Goal: Book appointment/travel/reservation: Book appointment/travel/reservation

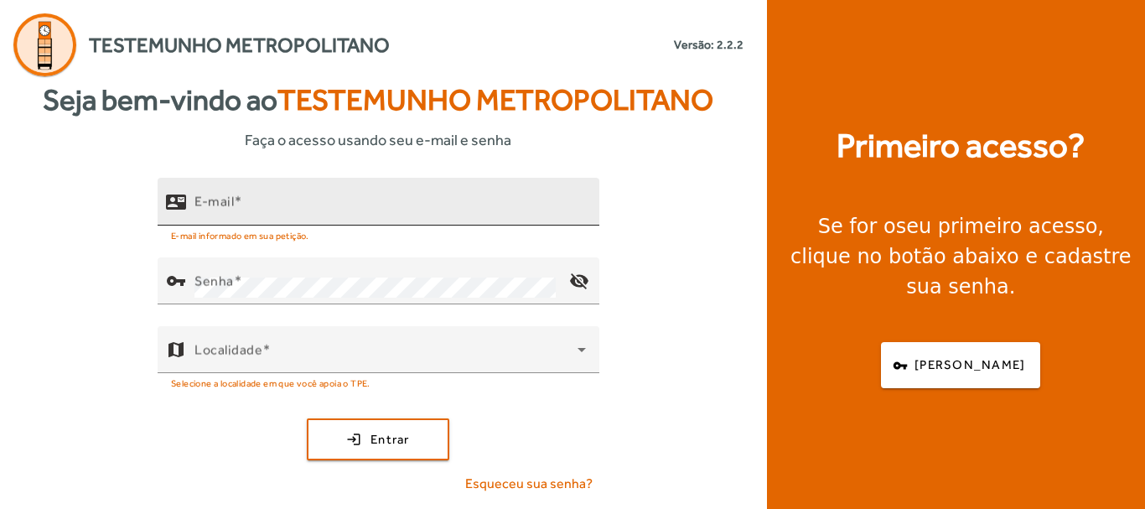
click at [410, 206] on input "E-mail" at bounding box center [389, 209] width 391 height 20
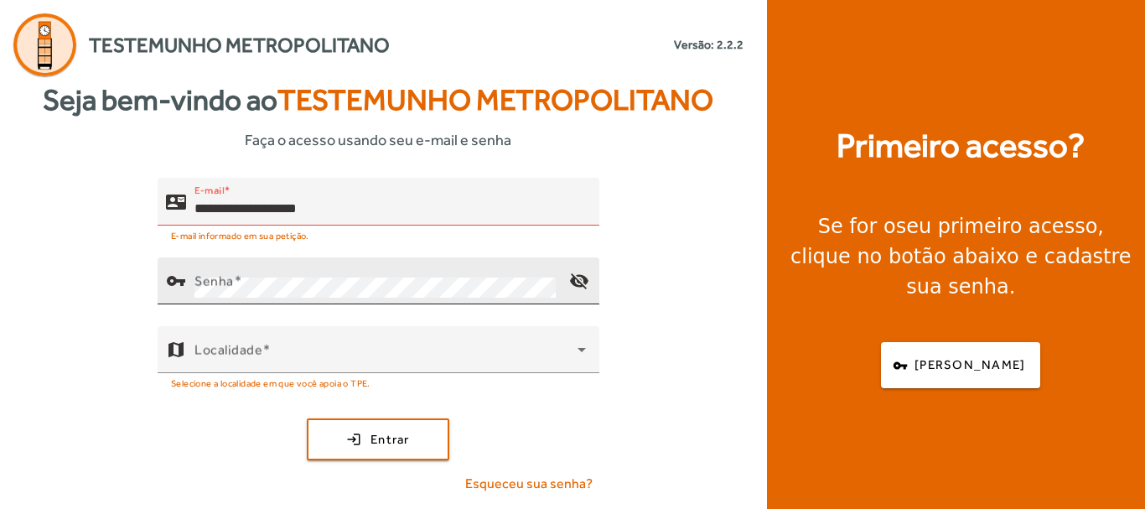
click at [380, 271] on div "Senha" at bounding box center [374, 280] width 361 height 47
click at [584, 281] on mat-icon "visibility_off" at bounding box center [579, 281] width 40 height 40
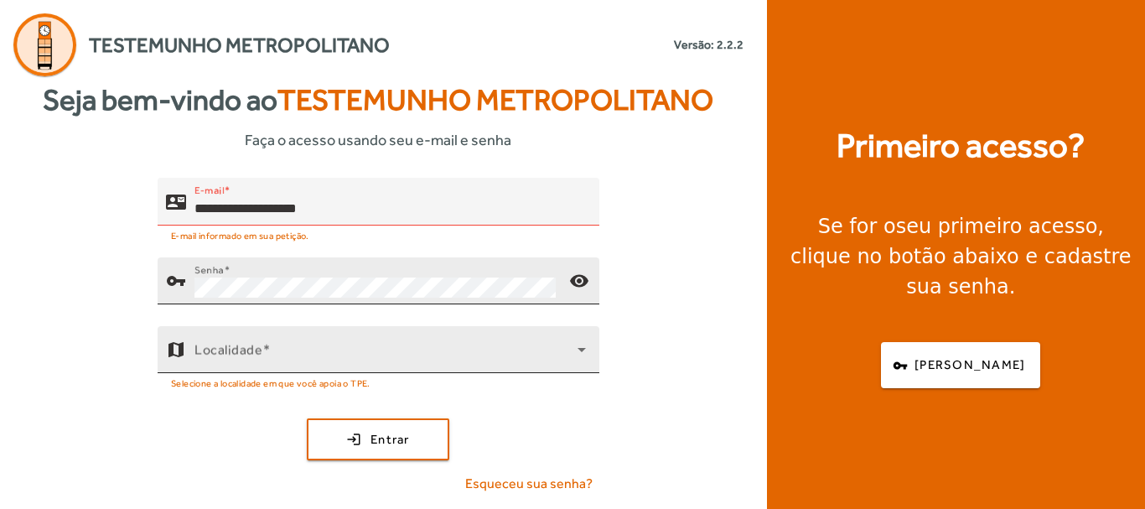
click at [583, 351] on icon at bounding box center [582, 349] width 20 height 20
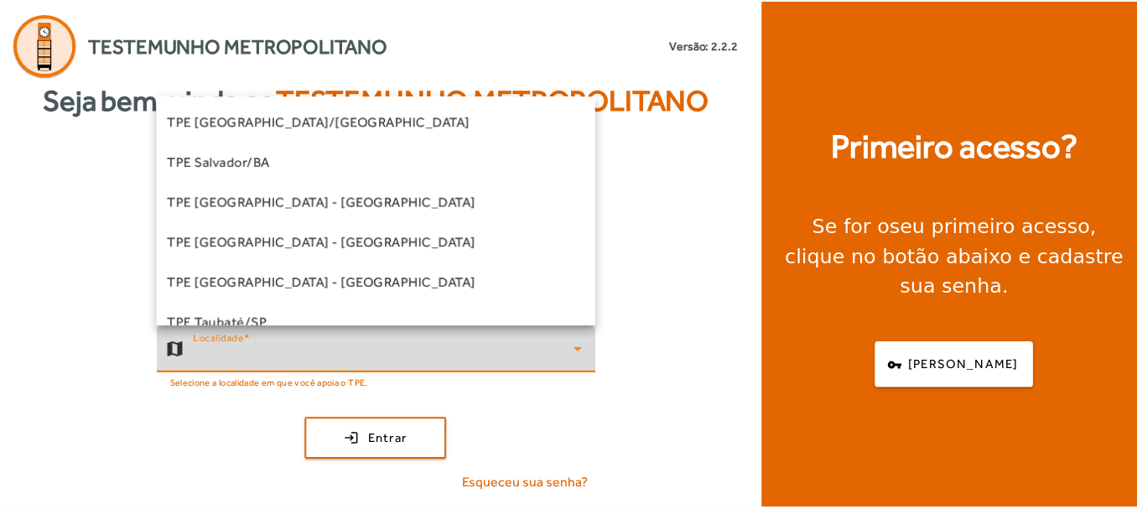
scroll to position [507, 0]
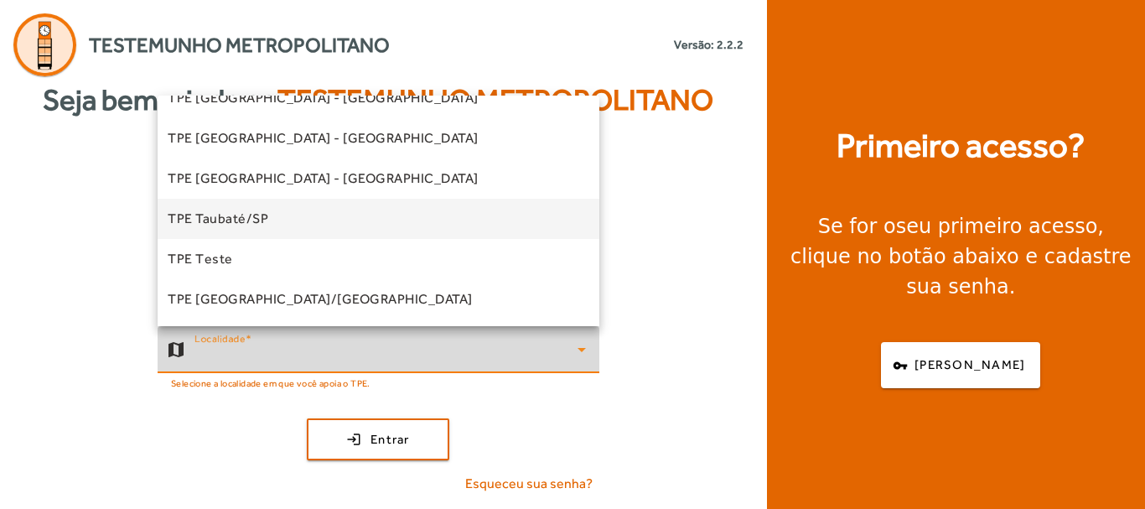
click at [243, 226] on span "TPE Taubaté/SP" at bounding box center [218, 219] width 101 height 20
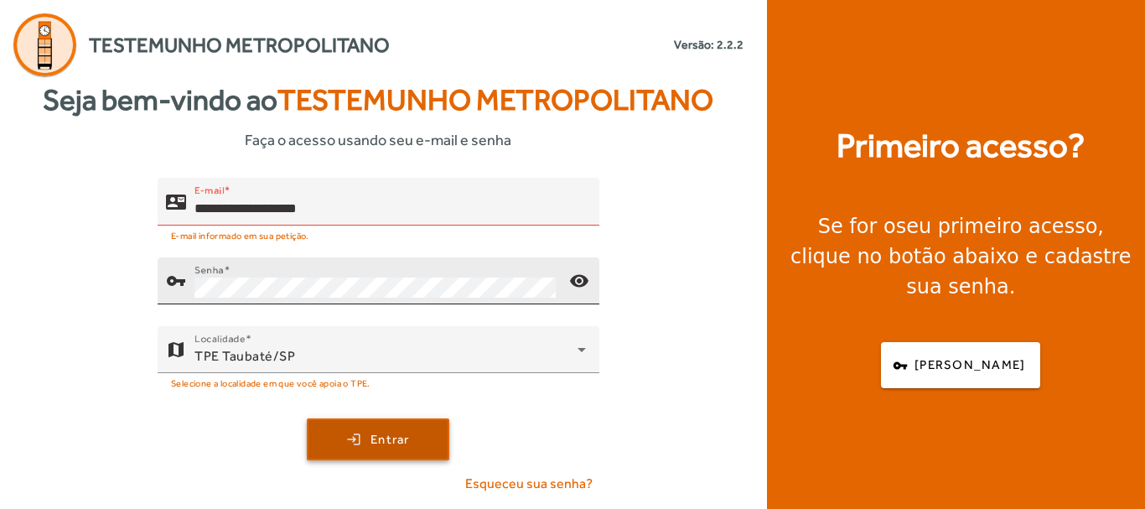
click at [417, 443] on span "submit" at bounding box center [377, 439] width 139 height 40
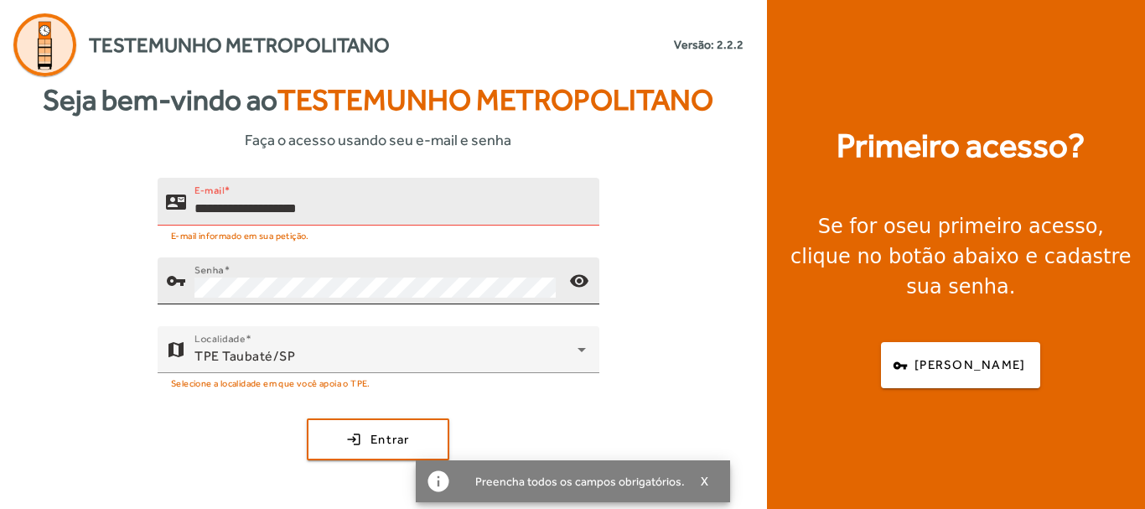
click at [238, 208] on input "**********" at bounding box center [389, 209] width 391 height 20
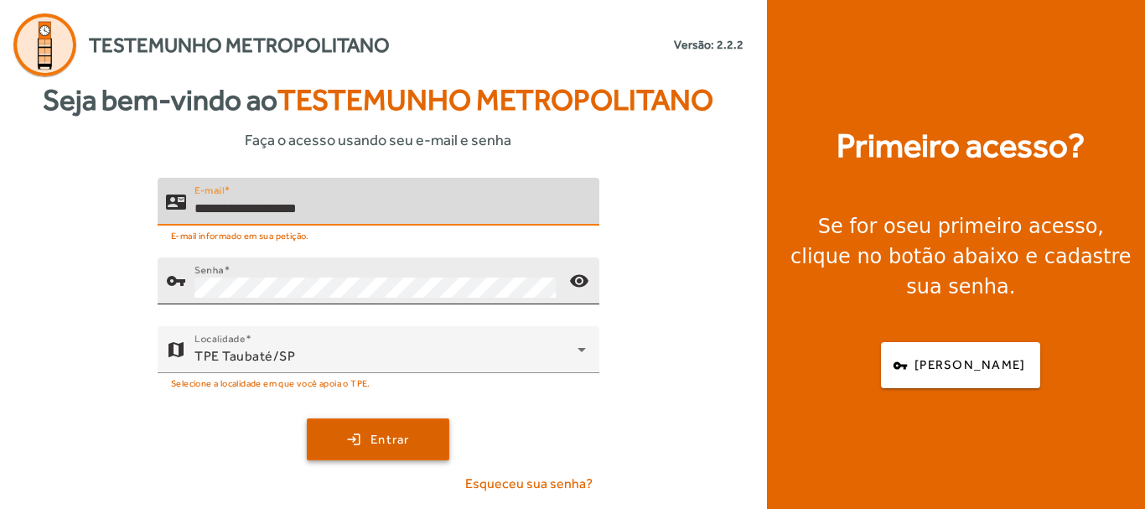
type input "**********"
click at [429, 429] on span "submit" at bounding box center [377, 439] width 139 height 40
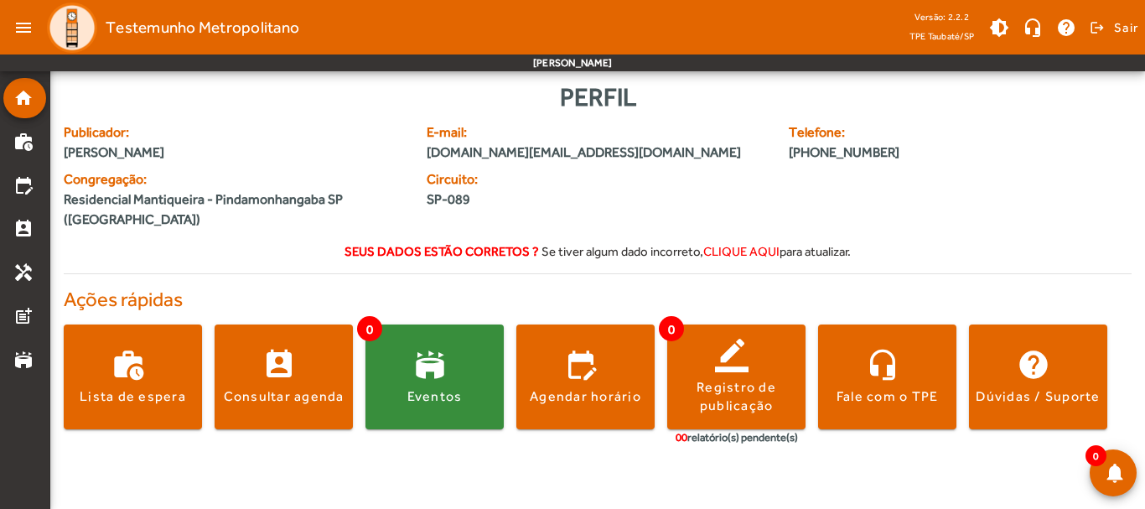
click at [1127, 382] on div "work_history Lista de espera perm_contact_calendar Consultar agenda 0 stadium E…" at bounding box center [598, 388] width 1068 height 155
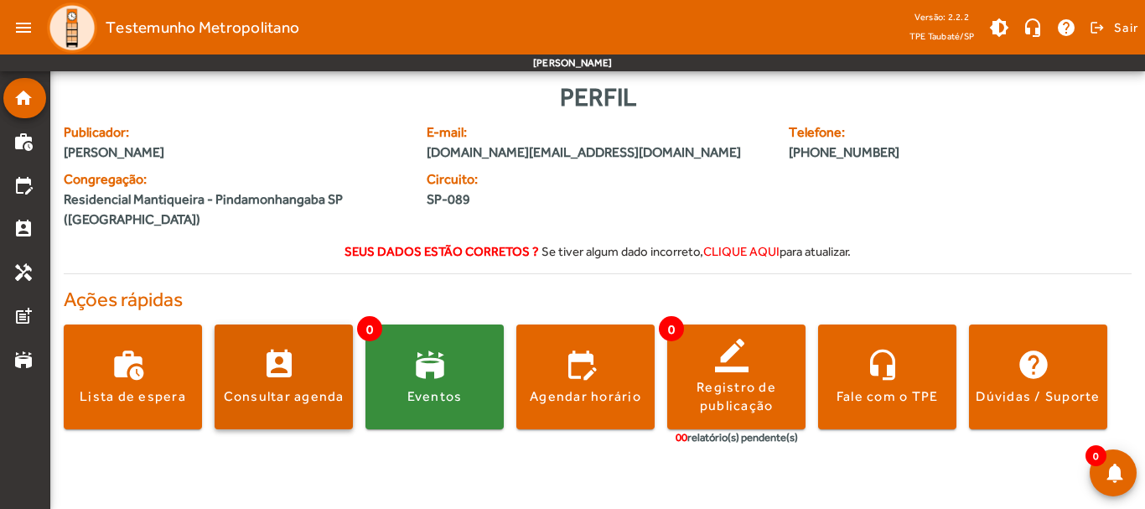
click at [281, 380] on span at bounding box center [284, 377] width 138 height 40
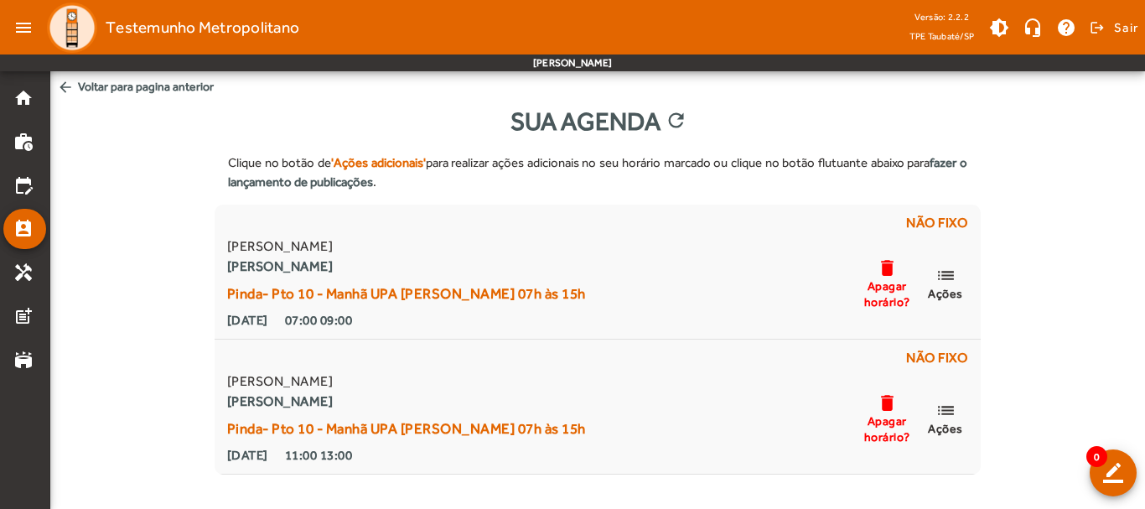
click at [1080, 340] on div "Clique no botão de 'Ações adicionais' para realizar ações adicionais no seu hor…" at bounding box center [597, 307] width 1095 height 334
click at [132, 82] on span "arrow_back Voltar para pagina anterior" at bounding box center [597, 86] width 1095 height 31
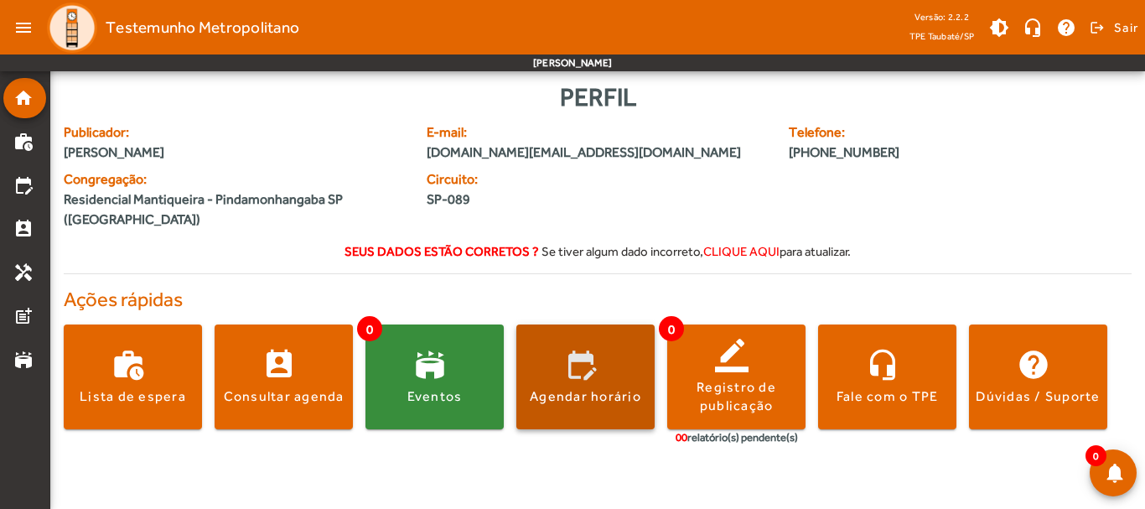
click at [586, 363] on span at bounding box center [585, 377] width 138 height 40
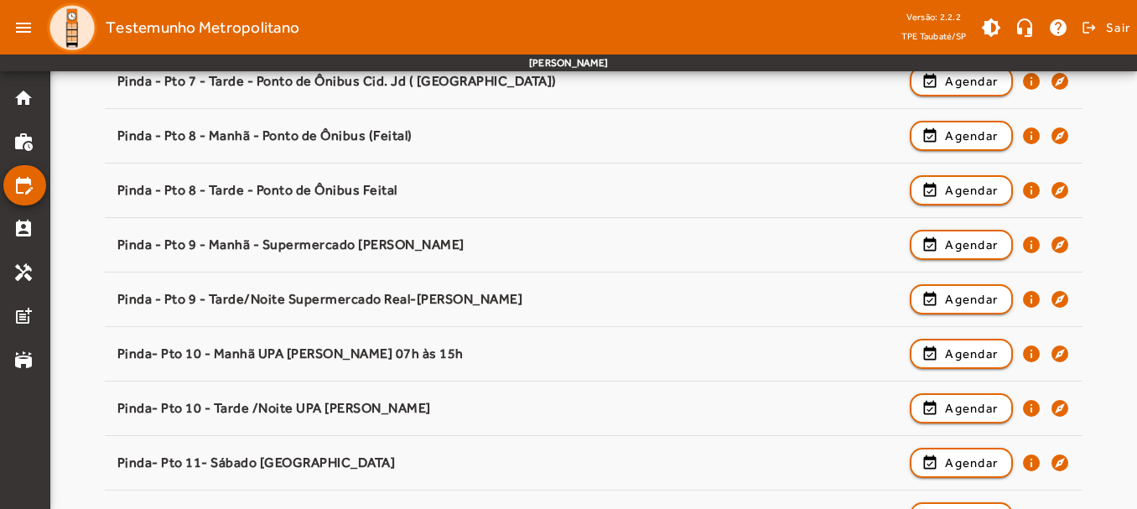
scroll to position [939, 0]
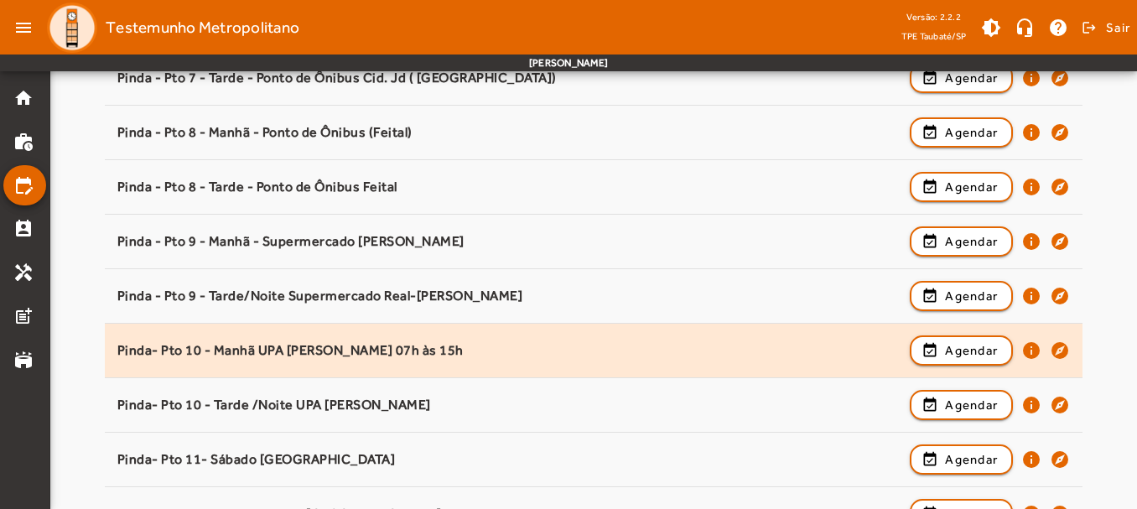
click at [745, 357] on div "Pinda- Pto 10 - Manhã UPA [PERSON_NAME] 07h às 15h" at bounding box center [509, 351] width 785 height 18
click at [960, 345] on span "Agendar" at bounding box center [971, 350] width 53 height 20
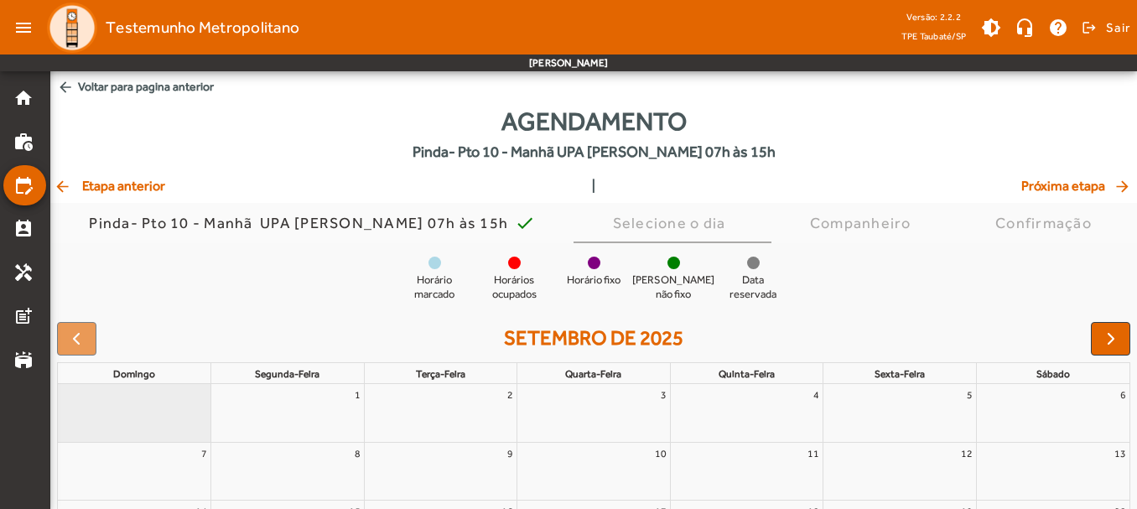
scroll to position [234, 0]
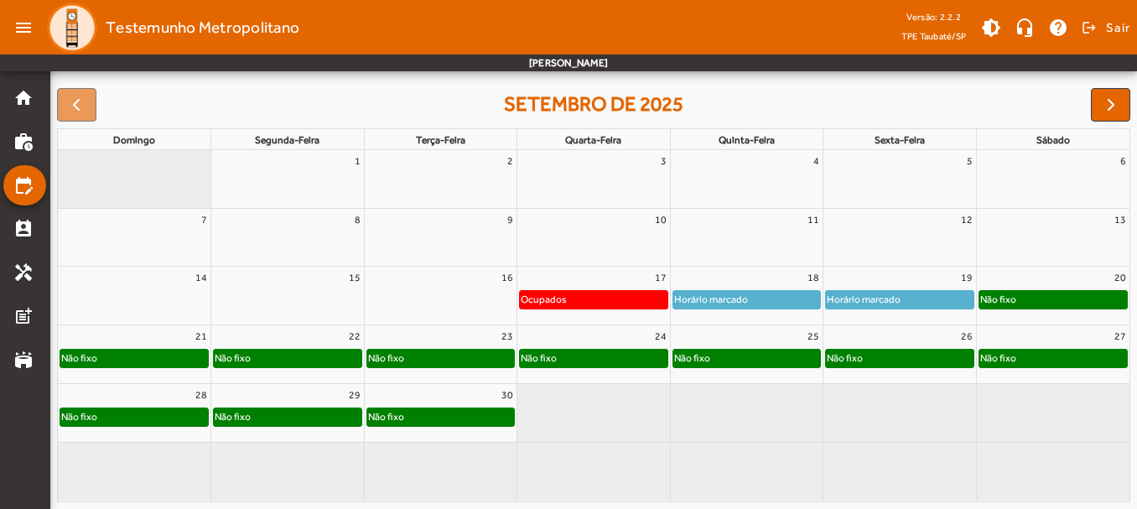
click at [610, 355] on div "Não fixo" at bounding box center [594, 358] width 148 height 17
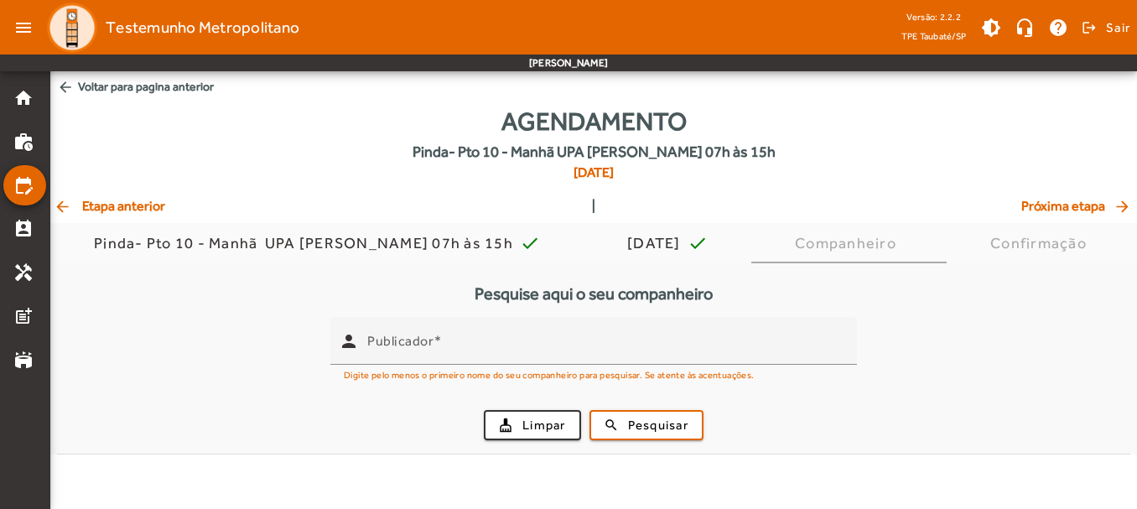
scroll to position [0, 0]
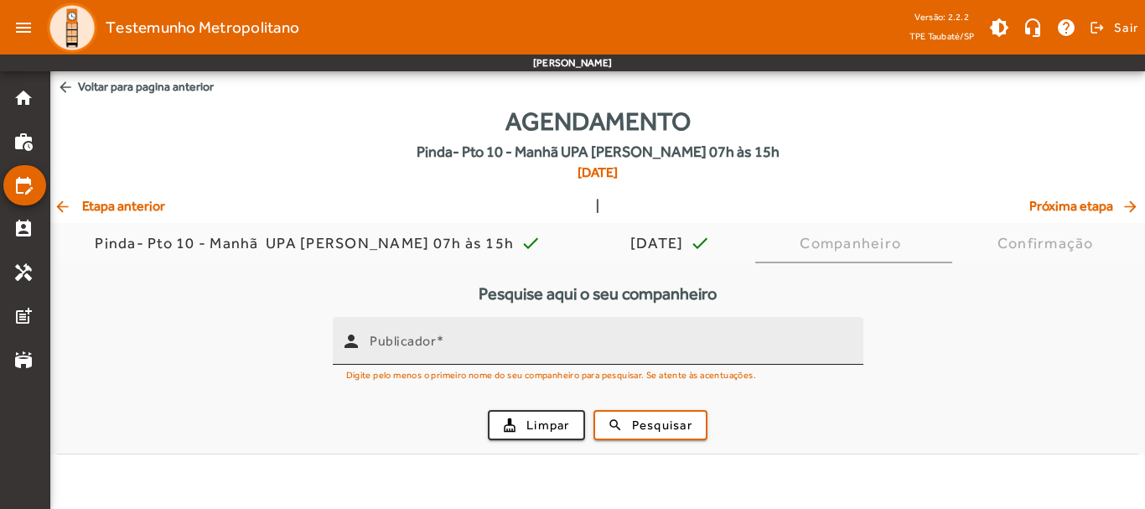
click at [655, 330] on div "Publicador" at bounding box center [610, 341] width 480 height 48
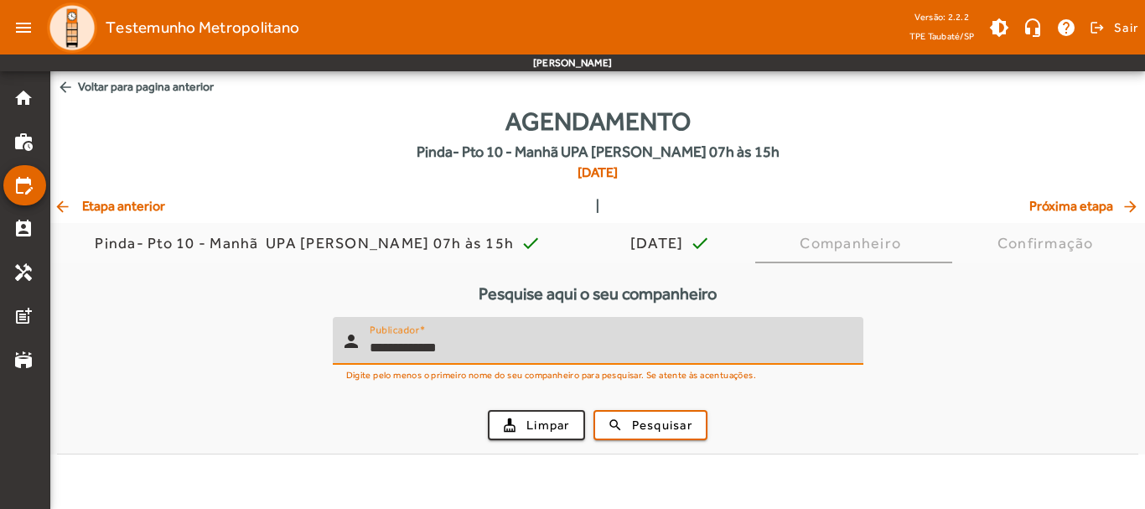
click at [373, 351] on input "**********" at bounding box center [610, 348] width 480 height 20
type input "**********"
click at [665, 413] on span "submit" at bounding box center [650, 425] width 111 height 40
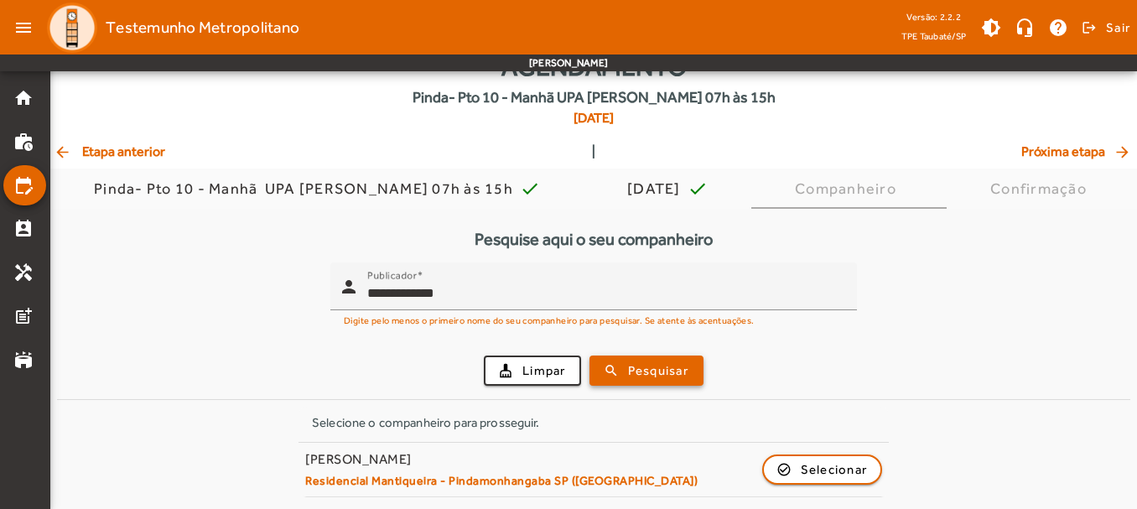
scroll to position [55, 0]
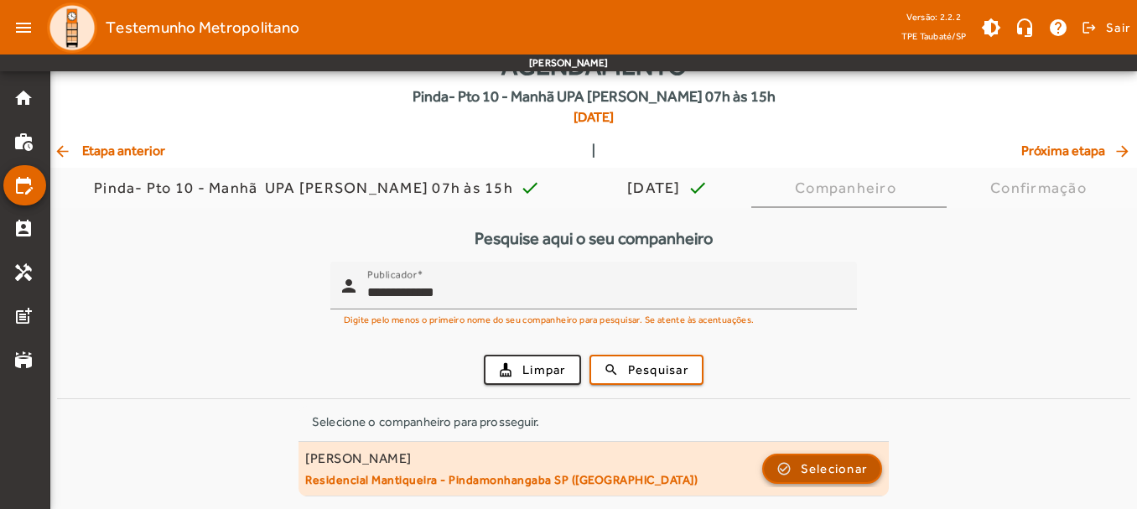
click at [848, 460] on span "Selecionar" at bounding box center [833, 468] width 67 height 20
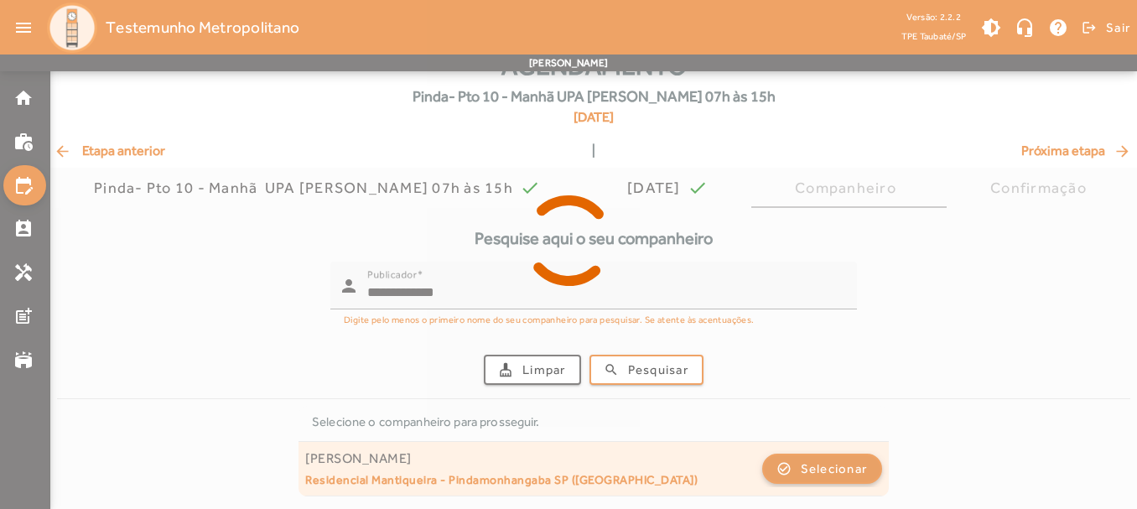
scroll to position [0, 0]
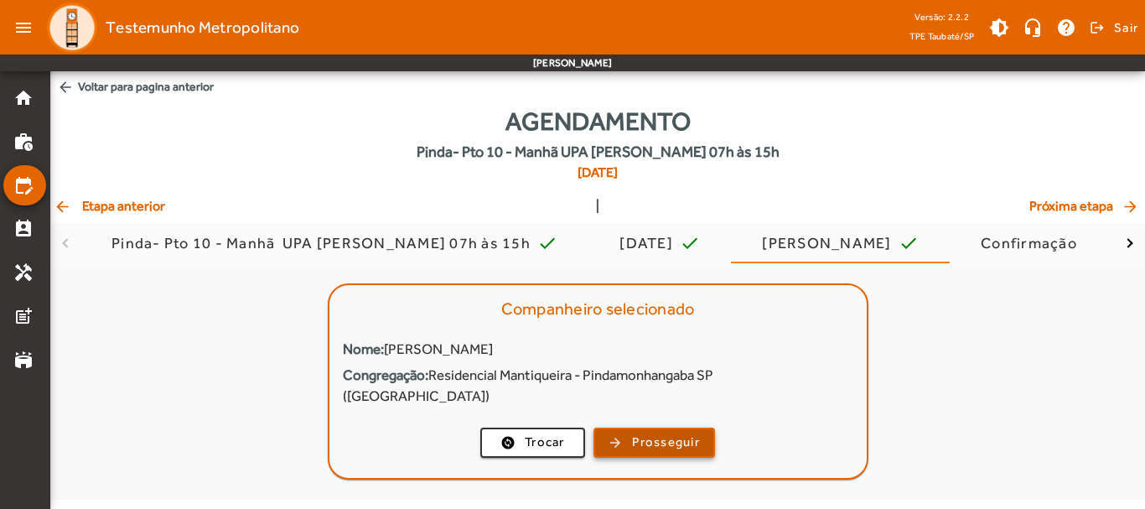
click at [699, 433] on span "Prosseguir" at bounding box center [666, 442] width 68 height 19
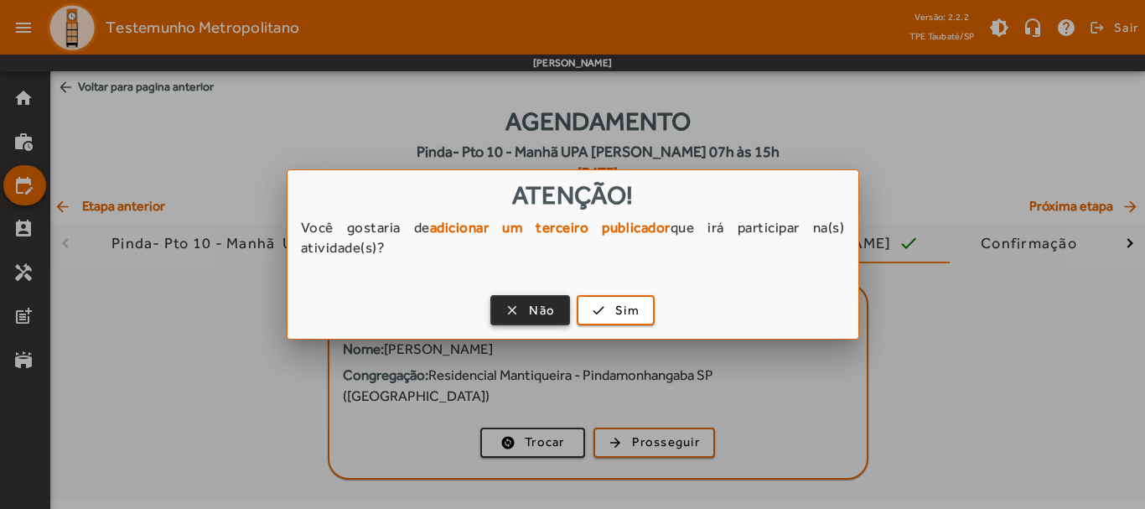
click at [544, 303] on span "Não" at bounding box center [542, 310] width 26 height 19
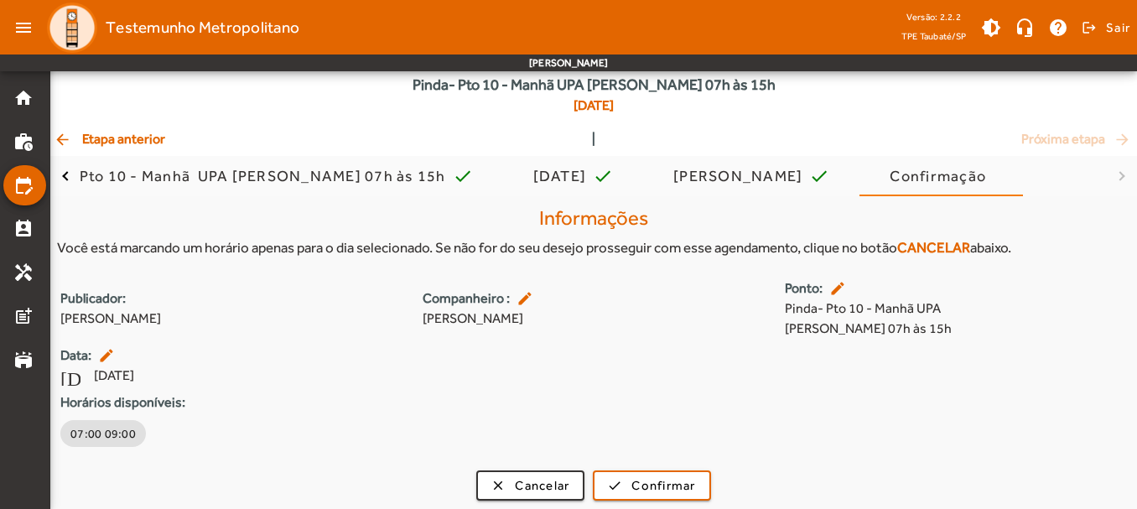
scroll to position [72, 0]
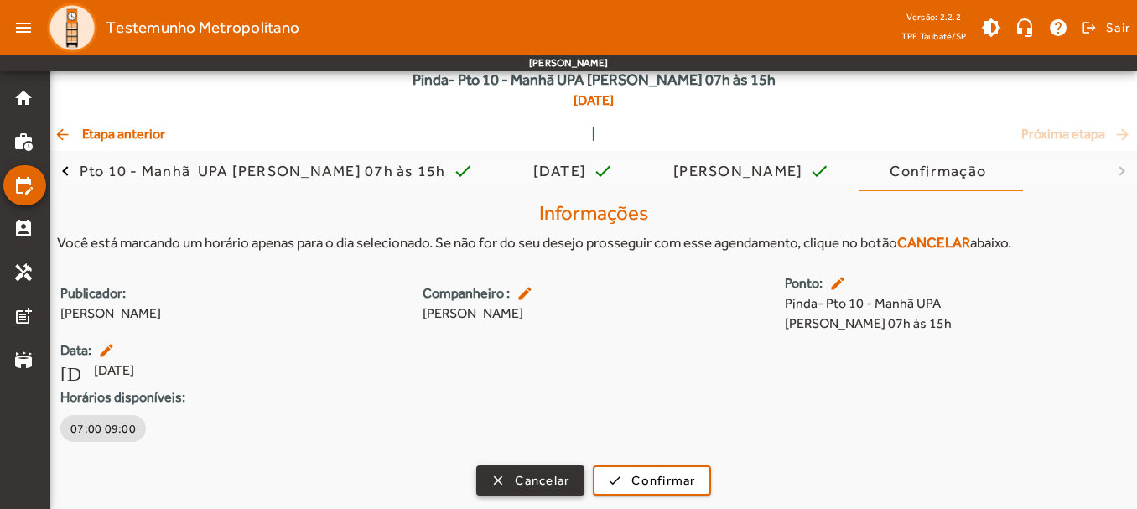
click at [543, 477] on span "Cancelar" at bounding box center [542, 480] width 54 height 19
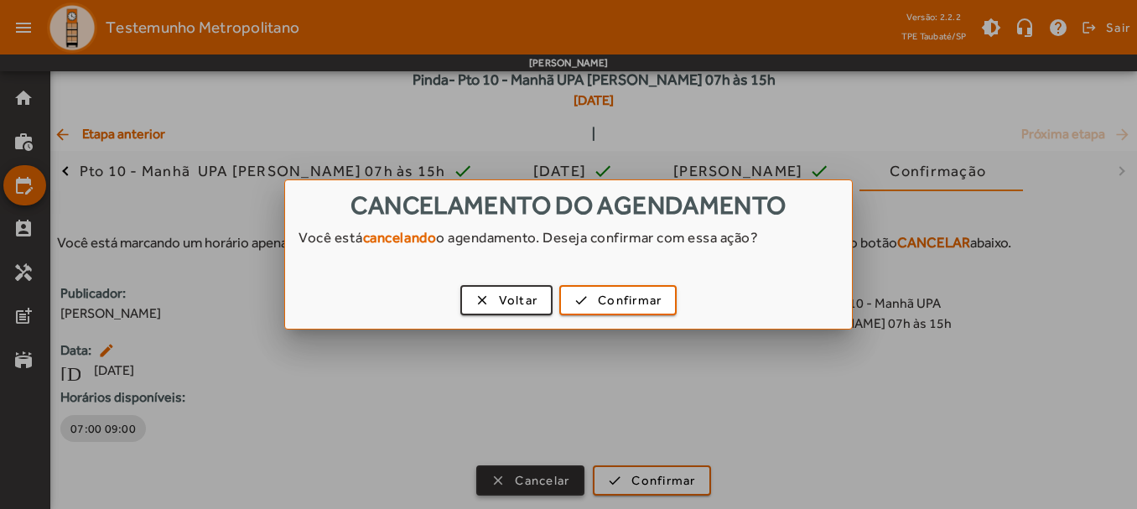
scroll to position [0, 0]
click at [534, 307] on span "Voltar" at bounding box center [518, 300] width 39 height 19
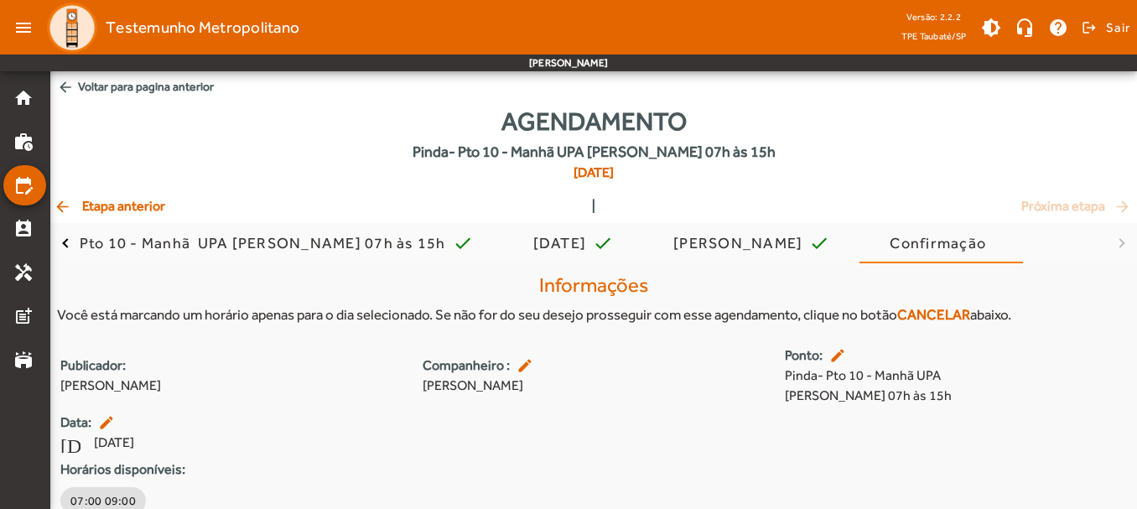
scroll to position [72, 0]
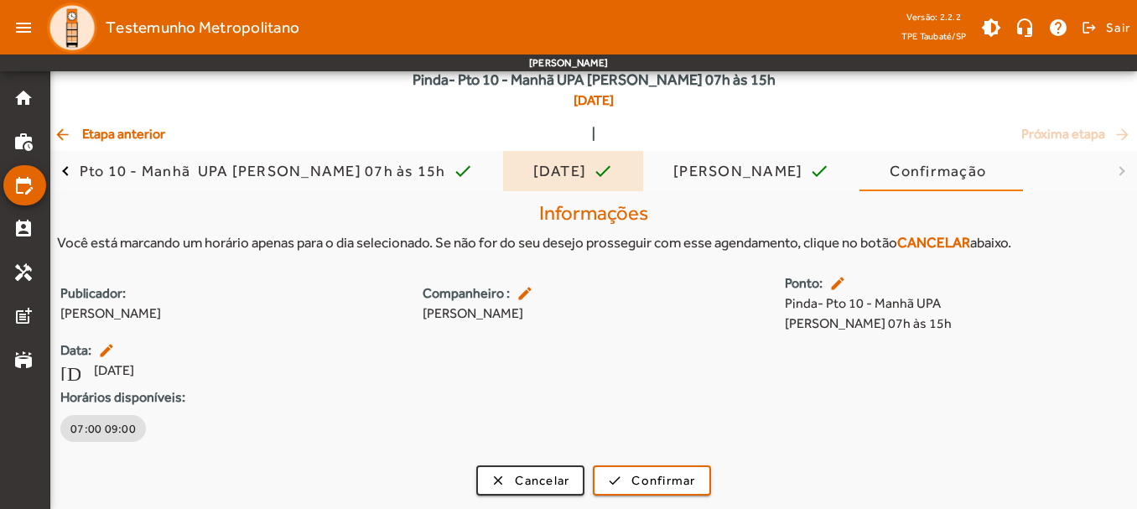
click at [599, 171] on mat-icon "check" at bounding box center [603, 171] width 20 height 20
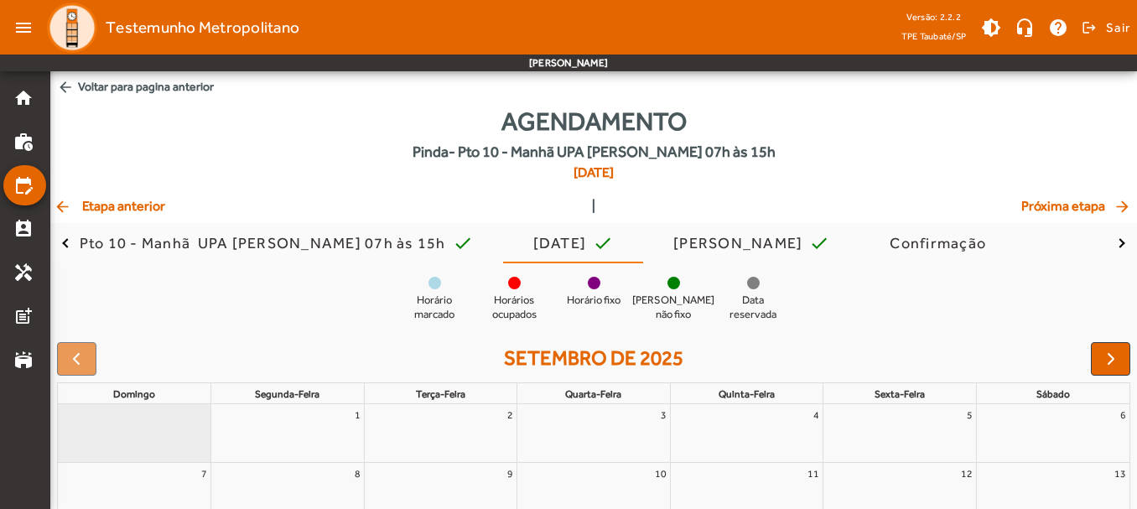
scroll to position [254, 0]
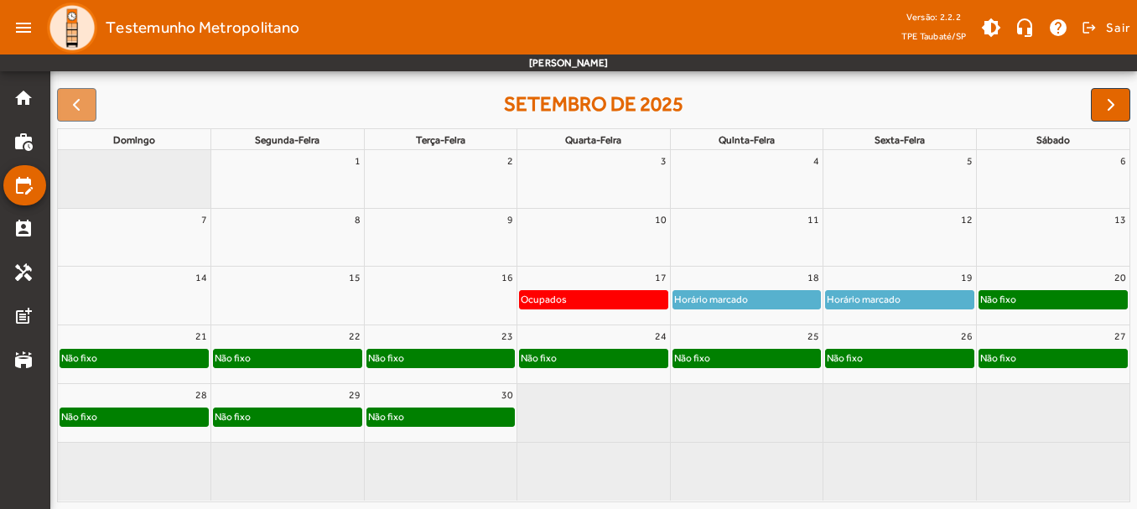
click at [914, 339] on div "26" at bounding box center [899, 336] width 153 height 22
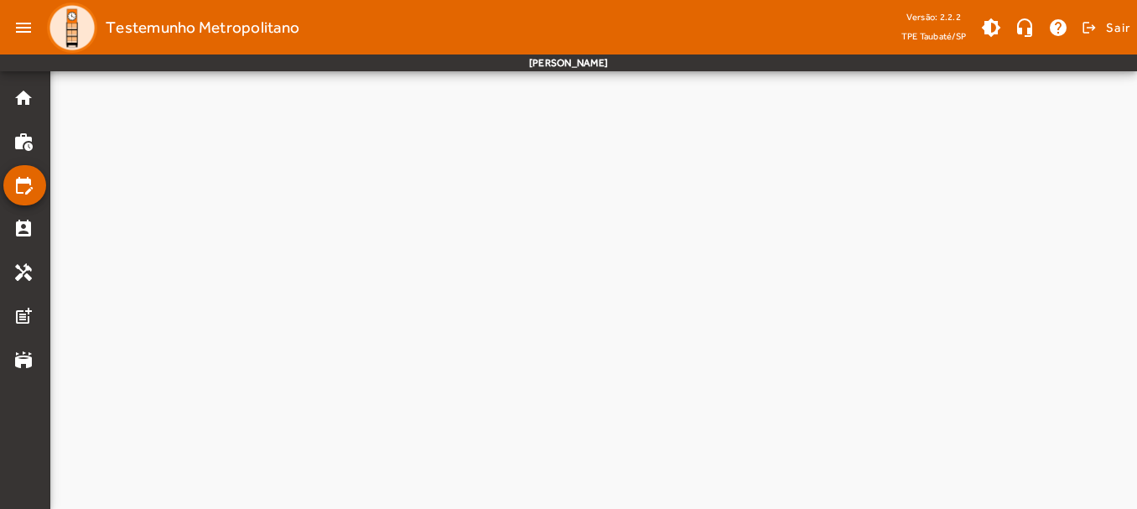
scroll to position [0, 0]
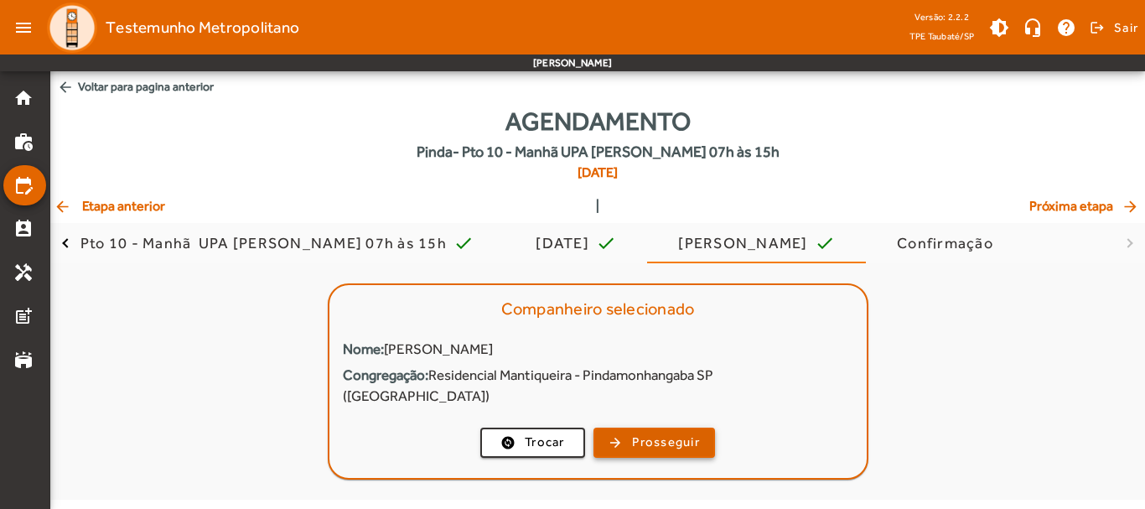
click at [671, 433] on span "Prosseguir" at bounding box center [666, 442] width 68 height 19
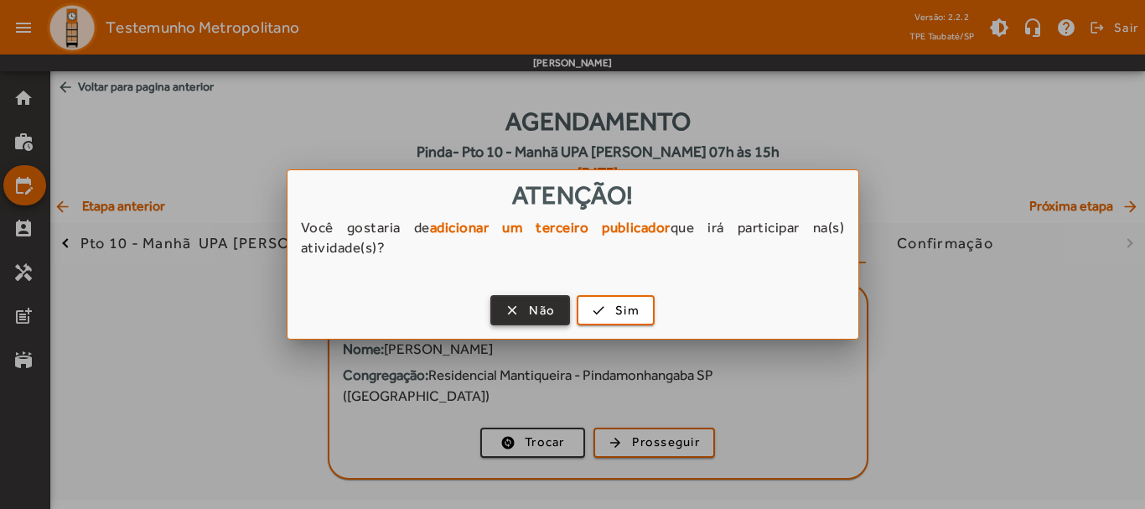
click at [539, 309] on span "Não" at bounding box center [542, 310] width 26 height 19
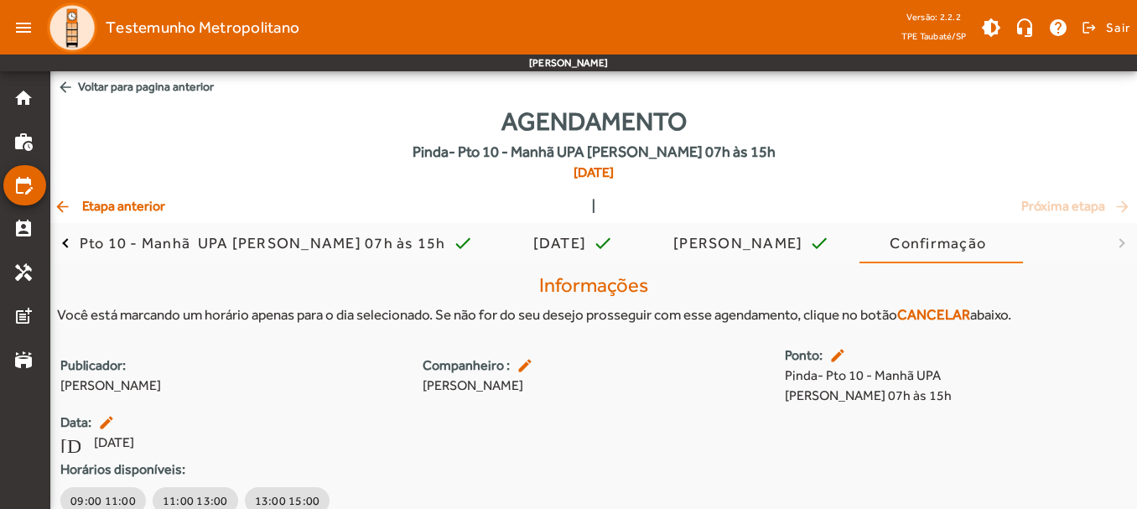
scroll to position [72, 0]
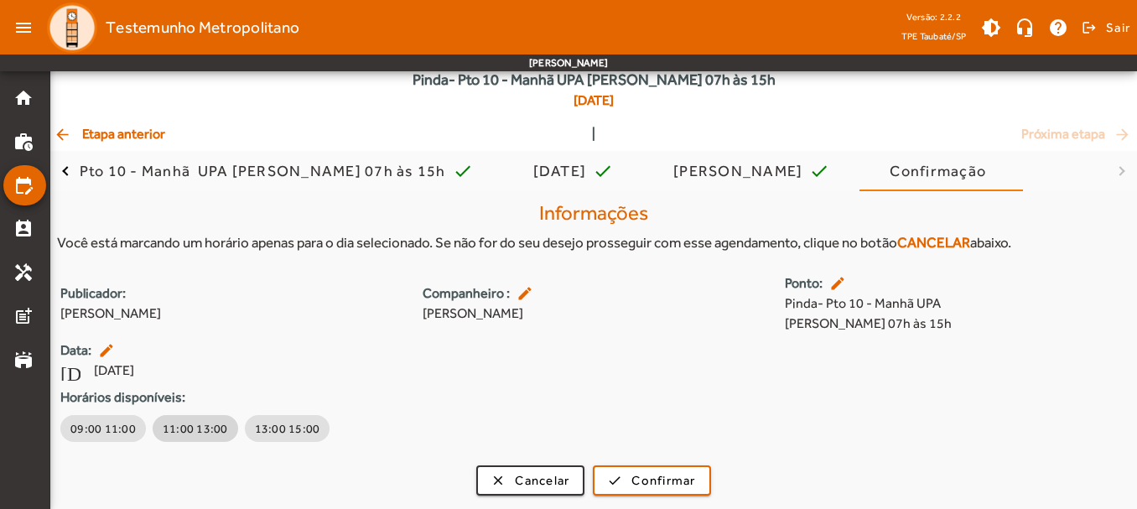
click at [195, 424] on span "11:00 13:00" at bounding box center [195, 428] width 65 height 17
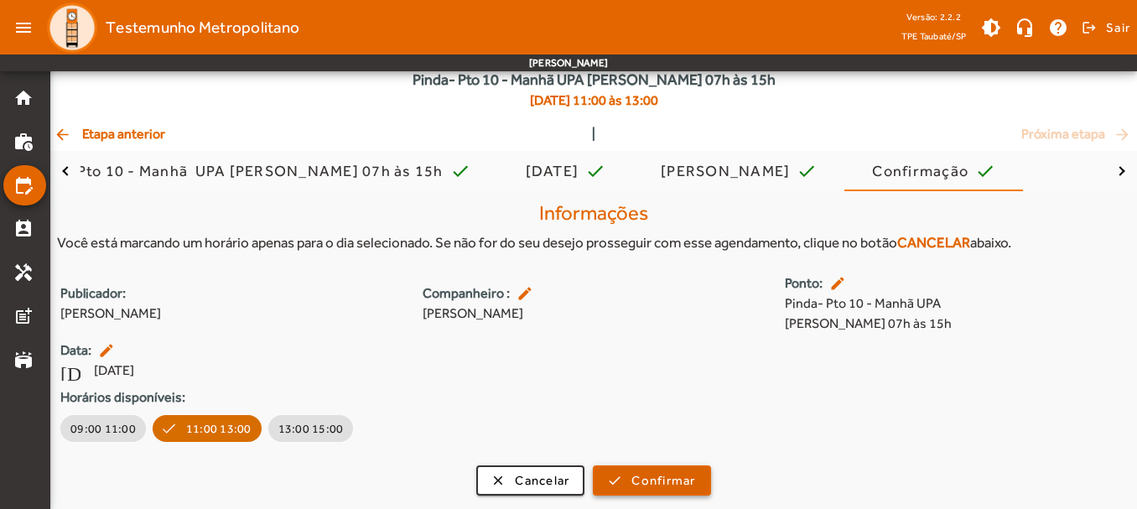
click at [683, 473] on span "Confirmar" at bounding box center [663, 480] width 64 height 19
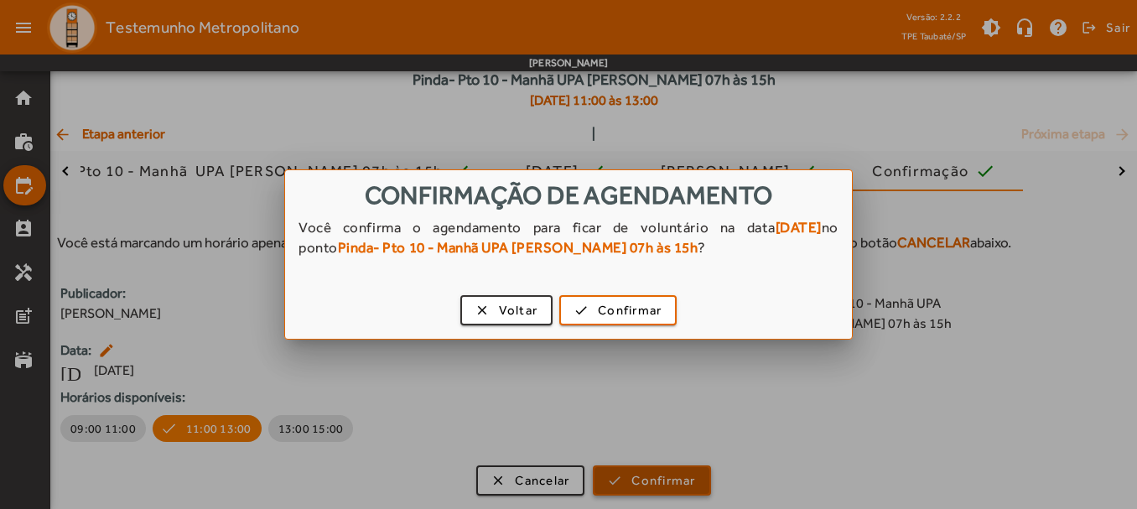
scroll to position [0, 0]
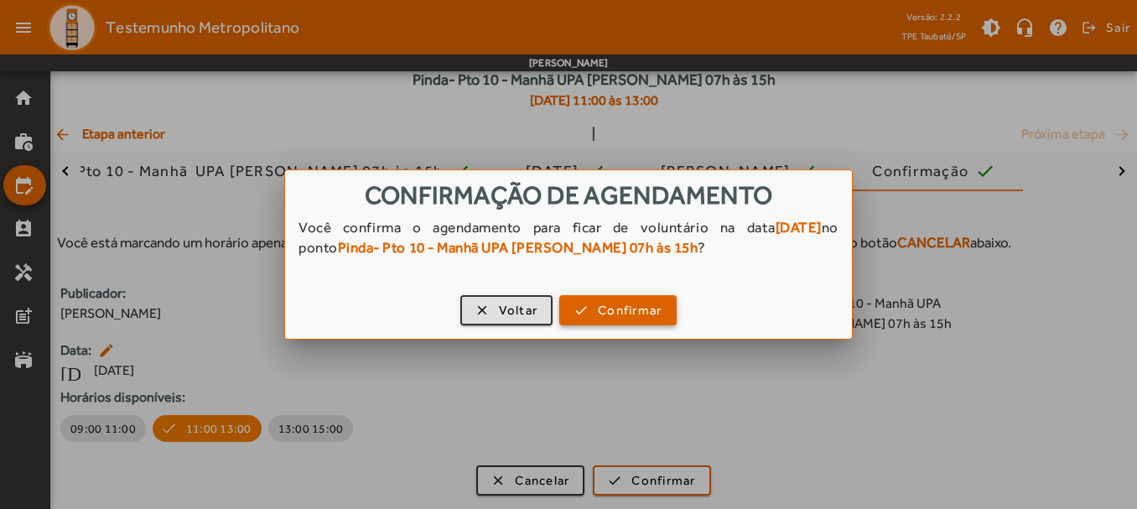
click at [600, 308] on span "Confirmar" at bounding box center [630, 310] width 64 height 19
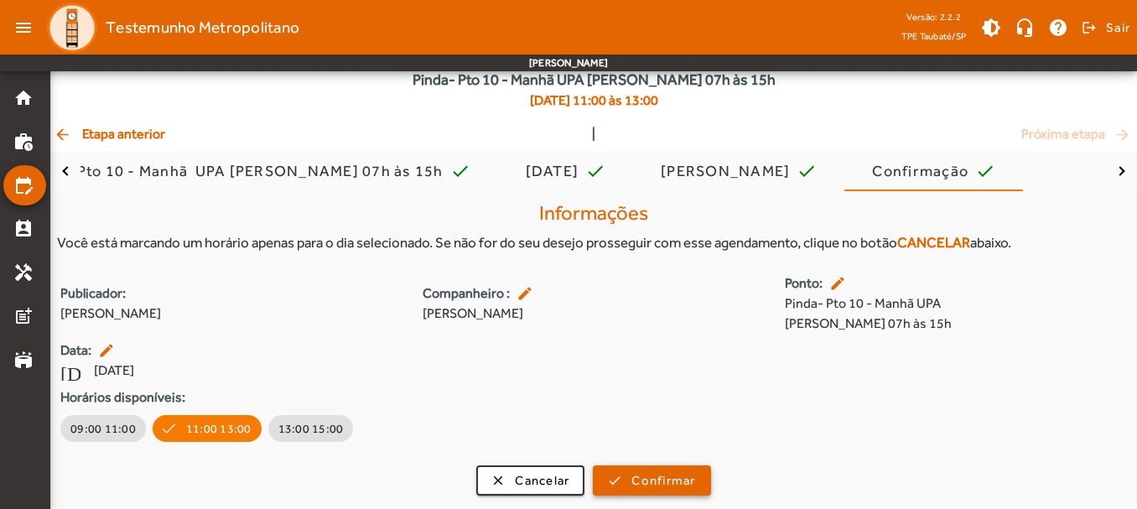
scroll to position [72, 0]
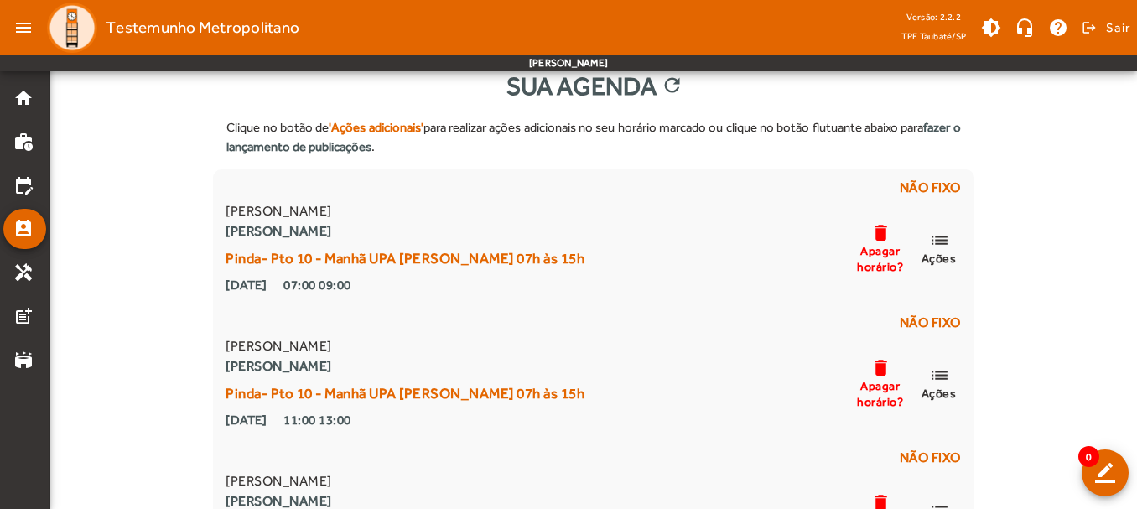
scroll to position [34, 0]
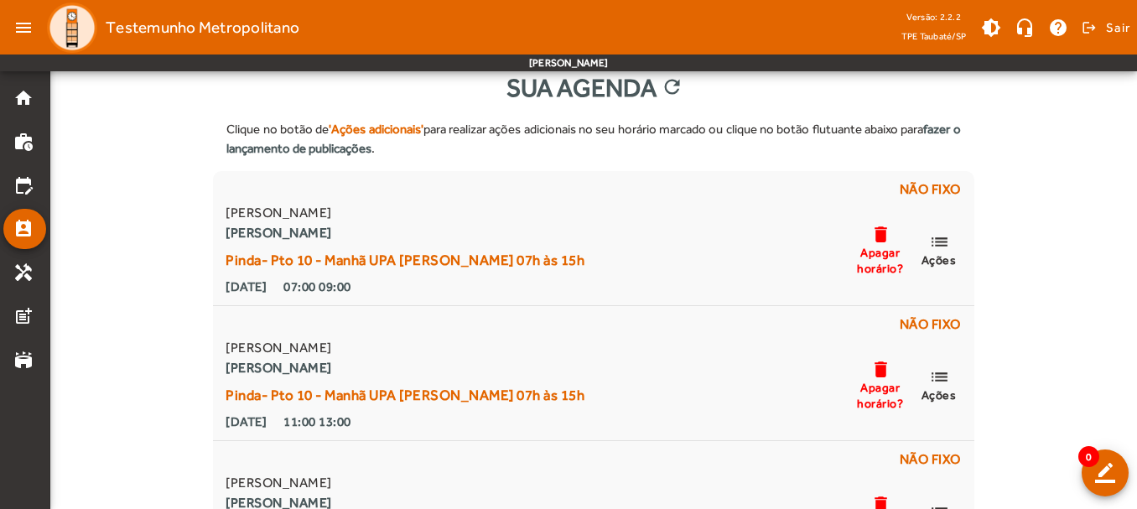
click at [1078, 278] on div "Clique no botão de 'Ações adicionais' para realizar ações adicionais no seu hor…" at bounding box center [593, 340] width 1086 height 469
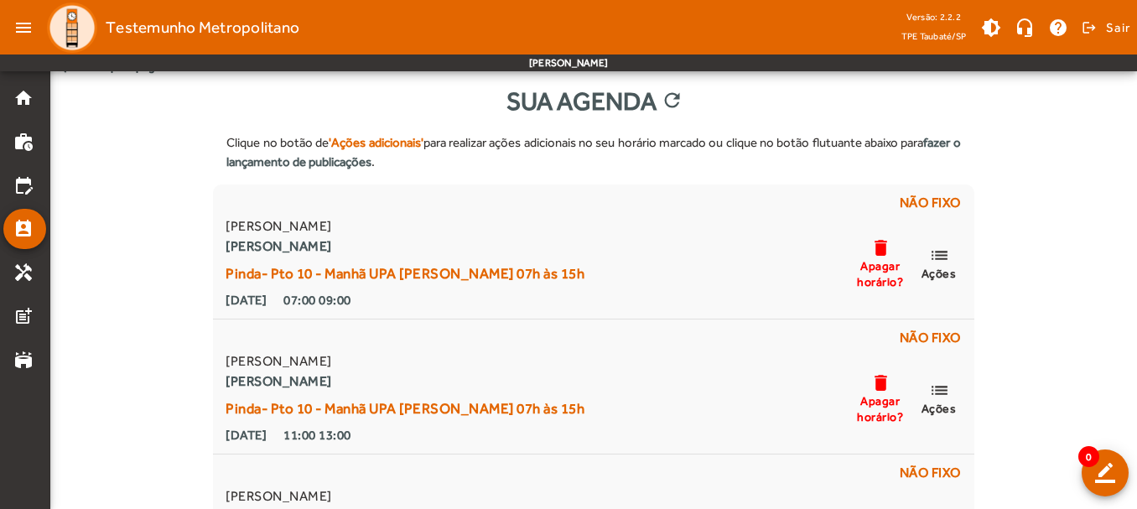
scroll to position [0, 0]
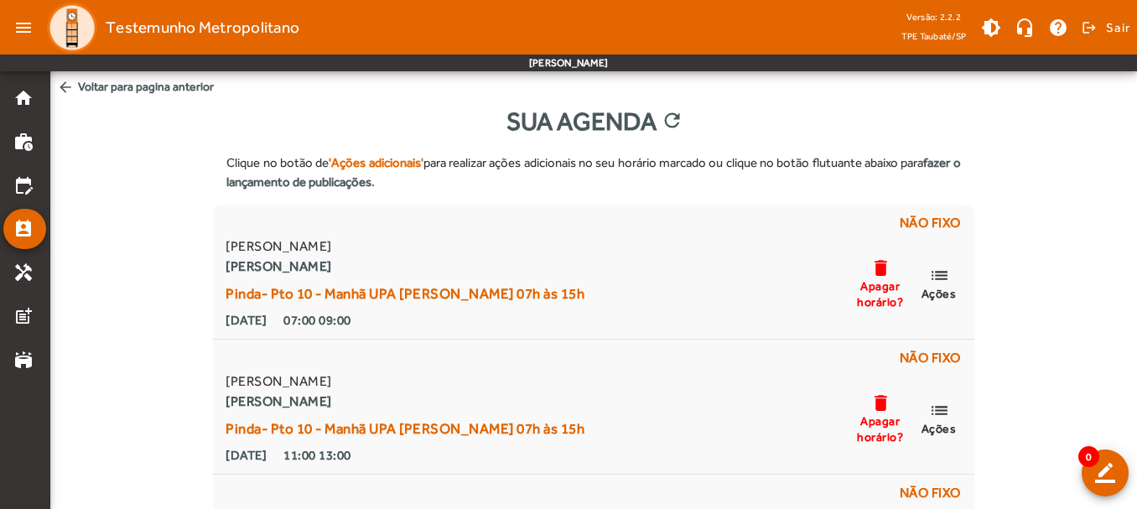
click at [150, 83] on span "arrow_back Voltar para pagina anterior" at bounding box center [593, 86] width 1086 height 31
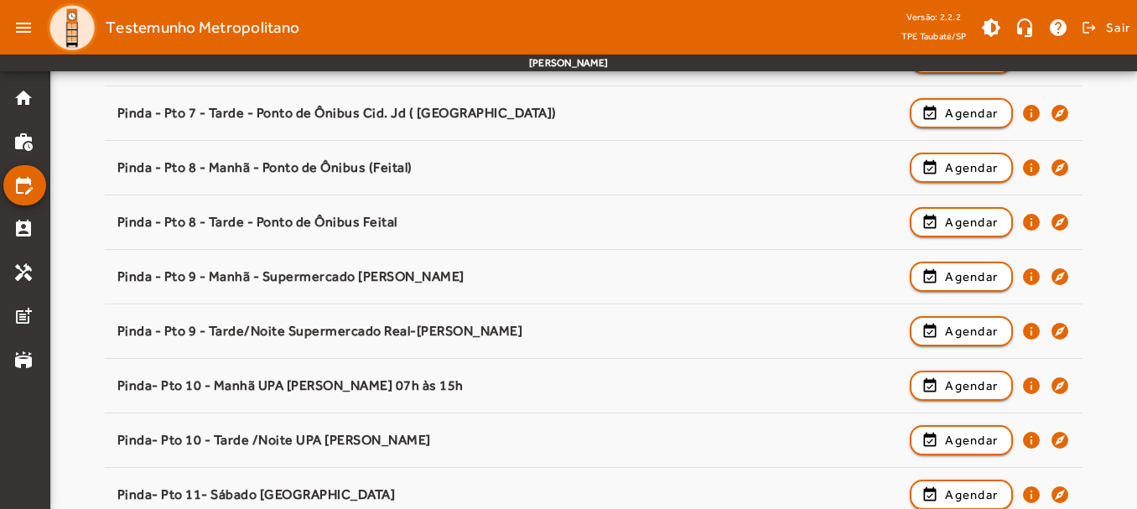
scroll to position [905, 0]
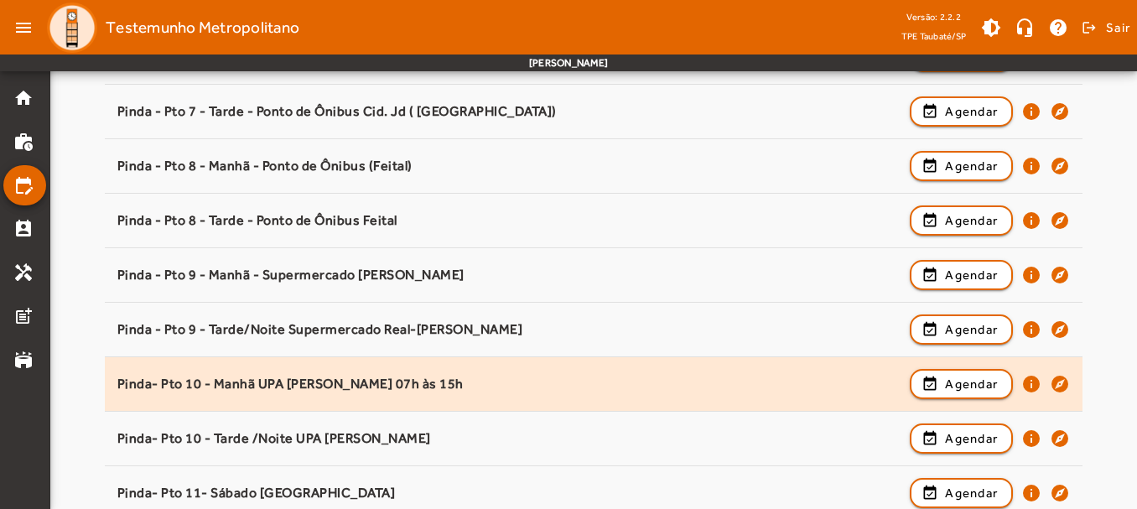
click at [212, 380] on div "Pinda- Pto 10 - Manhã UPA [PERSON_NAME] 07h às 15h" at bounding box center [509, 385] width 785 height 18
click at [987, 390] on span "Agendar" at bounding box center [971, 384] width 53 height 20
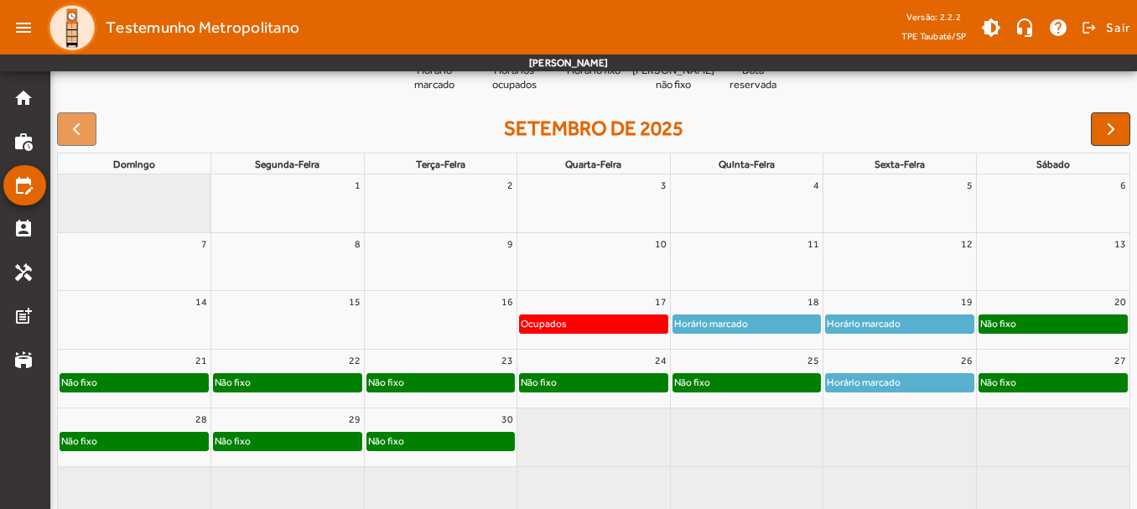
scroll to position [234, 0]
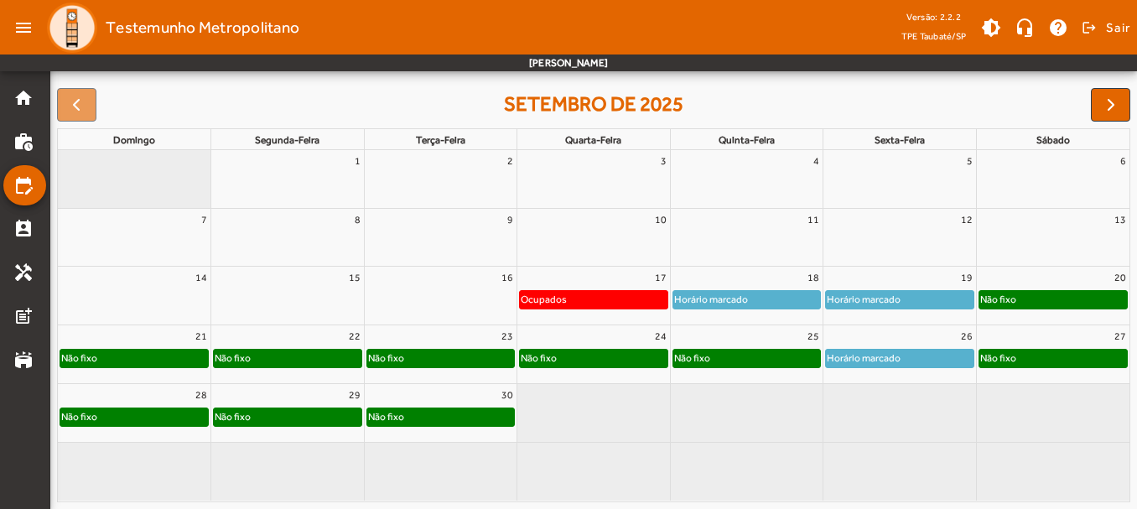
click at [83, 103] on div at bounding box center [76, 105] width 39 height 34
click at [1106, 101] on span "button" at bounding box center [1111, 105] width 20 height 20
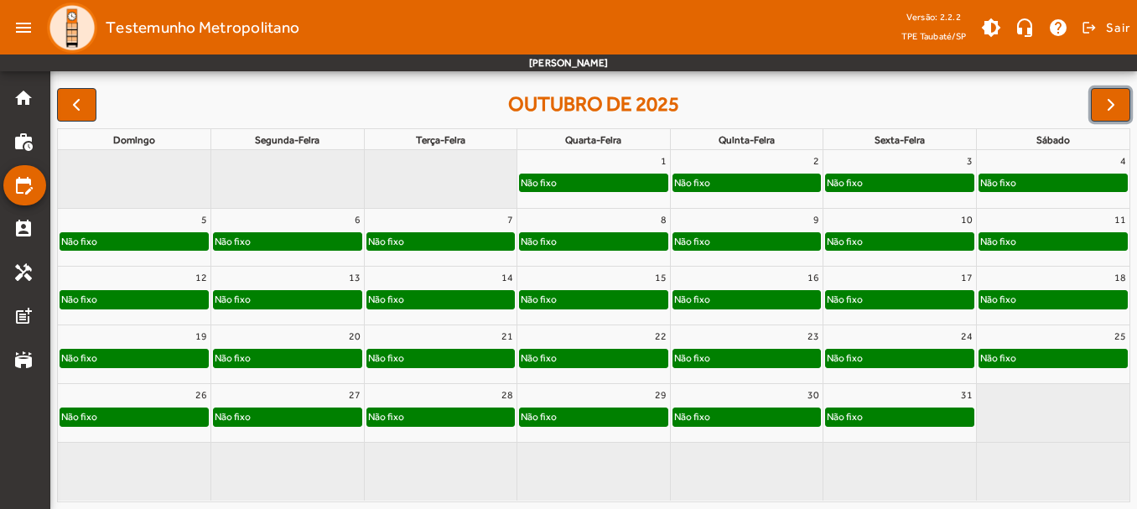
click at [619, 158] on div "1" at bounding box center [593, 161] width 153 height 22
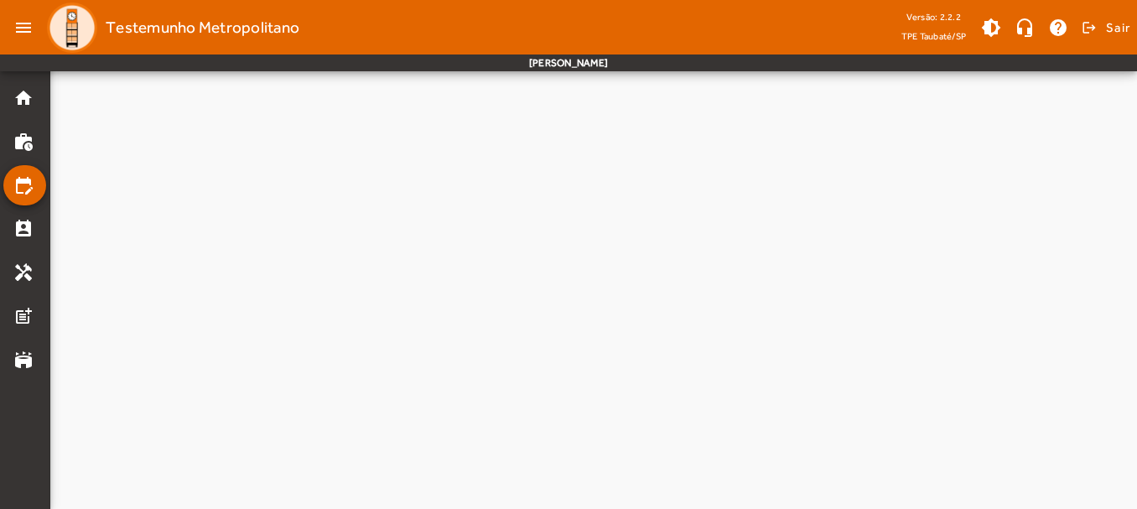
scroll to position [0, 0]
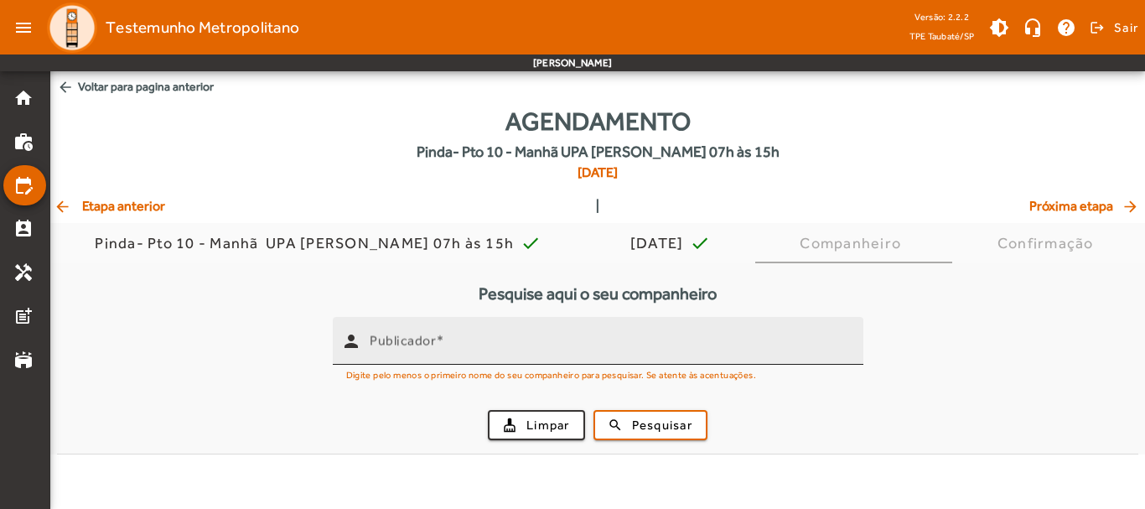
click at [565, 338] on input "Publicador" at bounding box center [610, 348] width 480 height 20
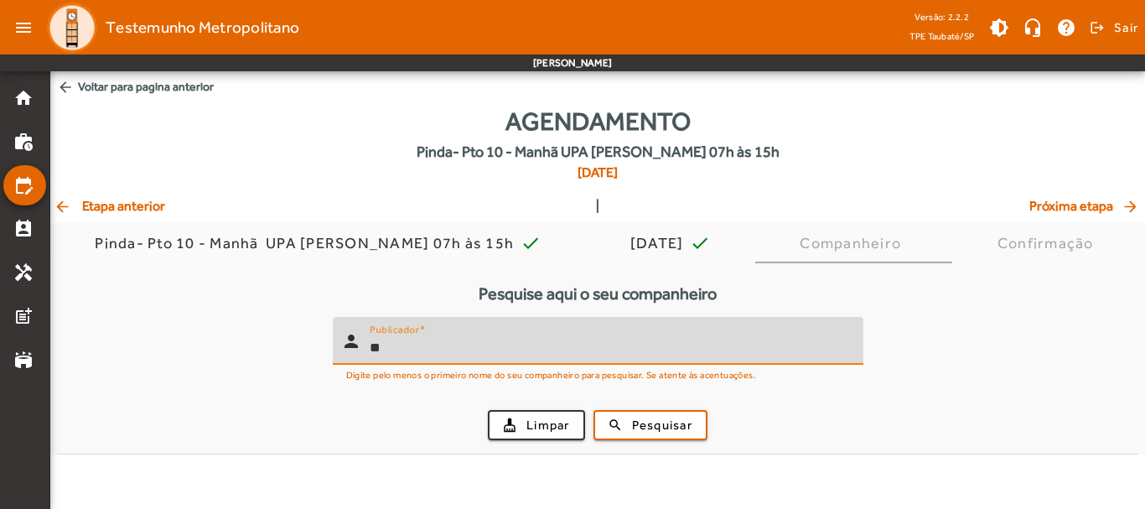
type input "*"
type input "**********"
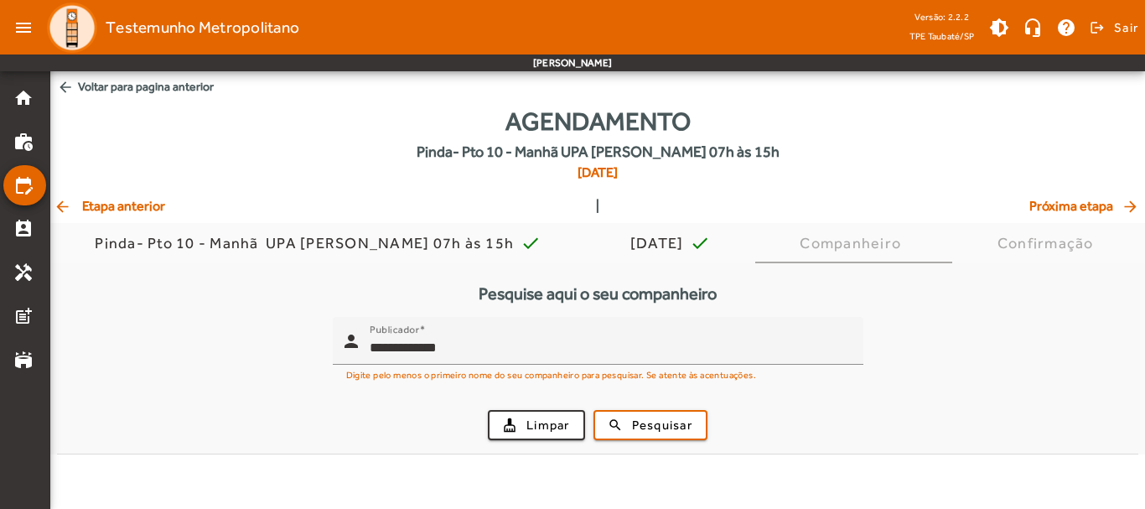
click at [655, 439] on div "cleaning_services Limpar search Pesquisar" at bounding box center [597, 424] width 1061 height 57
click at [655, 427] on span "Pesquisar" at bounding box center [662, 425] width 60 height 19
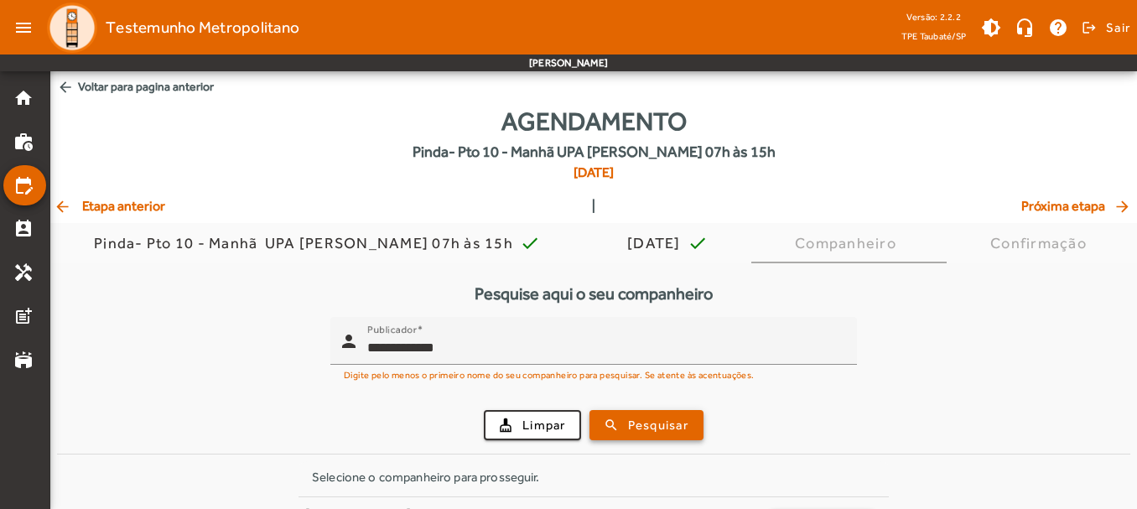
scroll to position [55, 0]
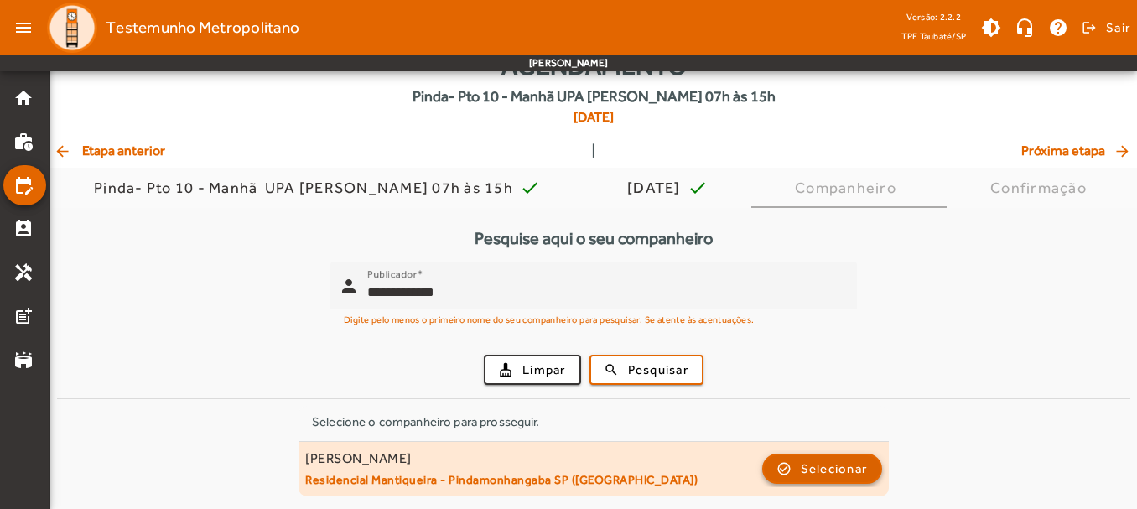
click at [868, 464] on span "button" at bounding box center [822, 468] width 117 height 40
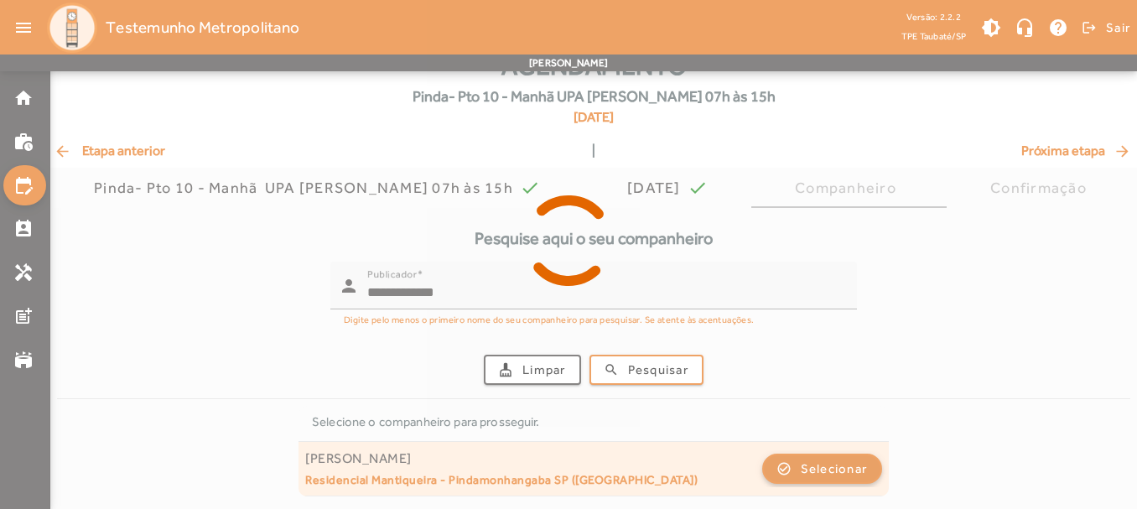
scroll to position [0, 0]
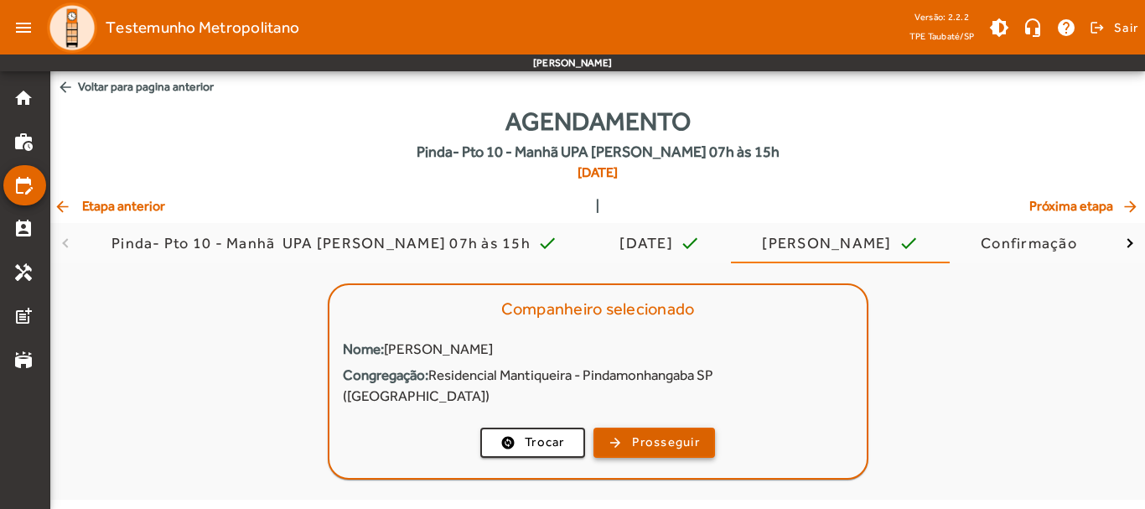
click at [684, 433] on span "Prosseguir" at bounding box center [666, 442] width 68 height 19
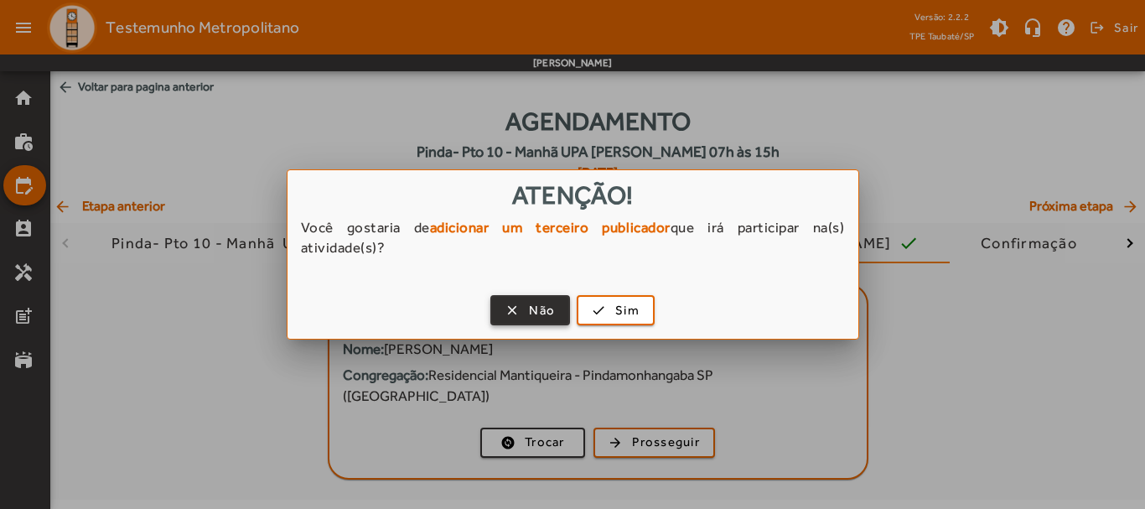
click at [544, 306] on span "Não" at bounding box center [542, 310] width 26 height 19
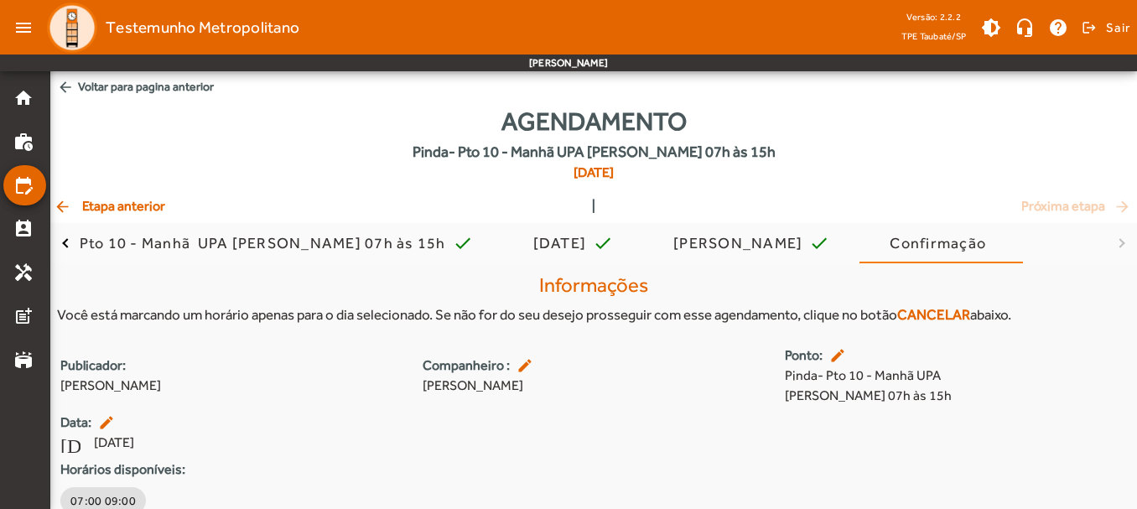
click at [1113, 395] on div "Publicador: [PERSON_NAME] : edit [PERSON_NAME]: edit Pinda- Pto 10 - Manhã UPA …" at bounding box center [593, 431] width 1086 height 172
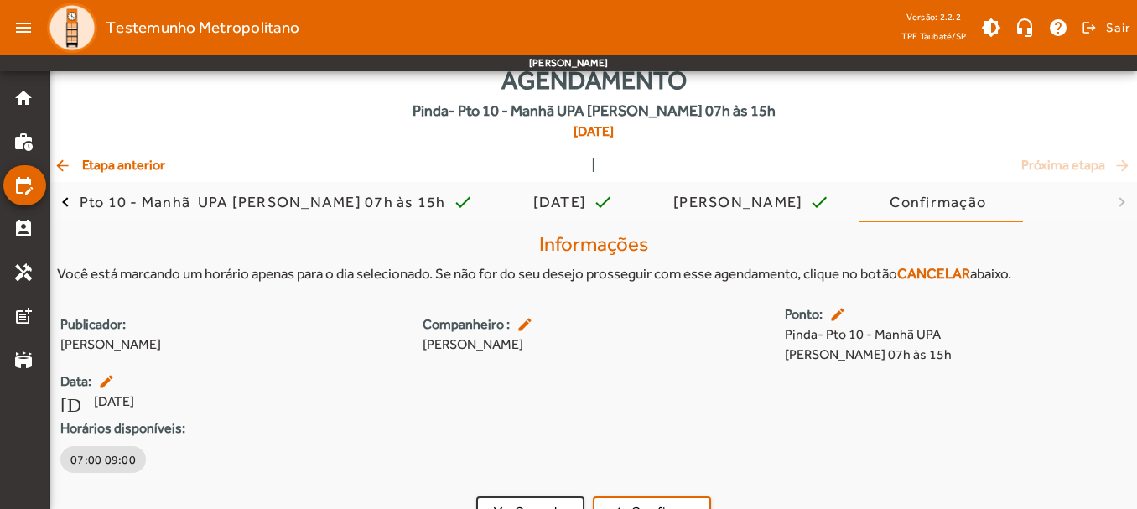
scroll to position [39, 0]
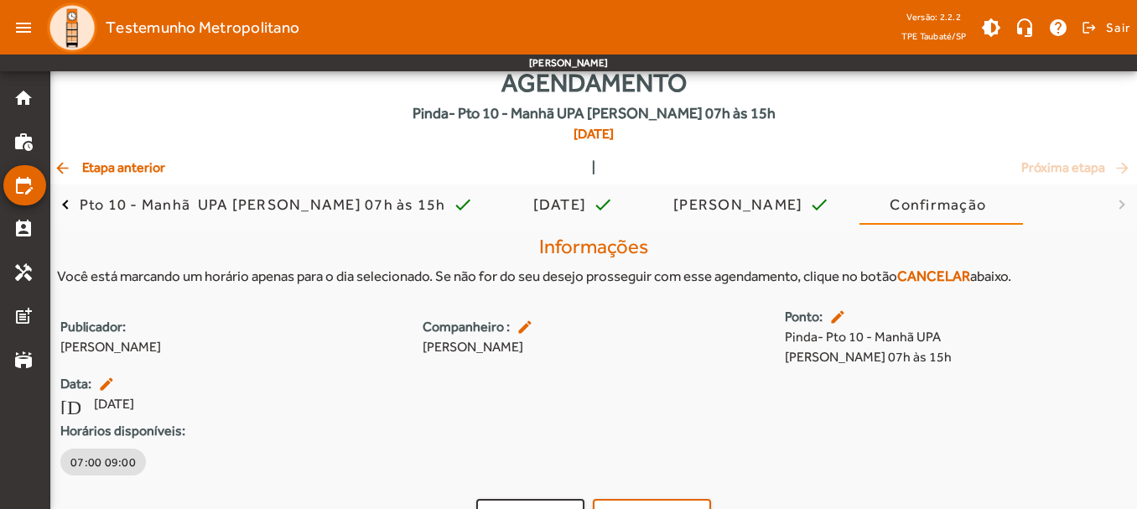
click at [61, 168] on mat-icon "arrow_back" at bounding box center [64, 167] width 20 height 17
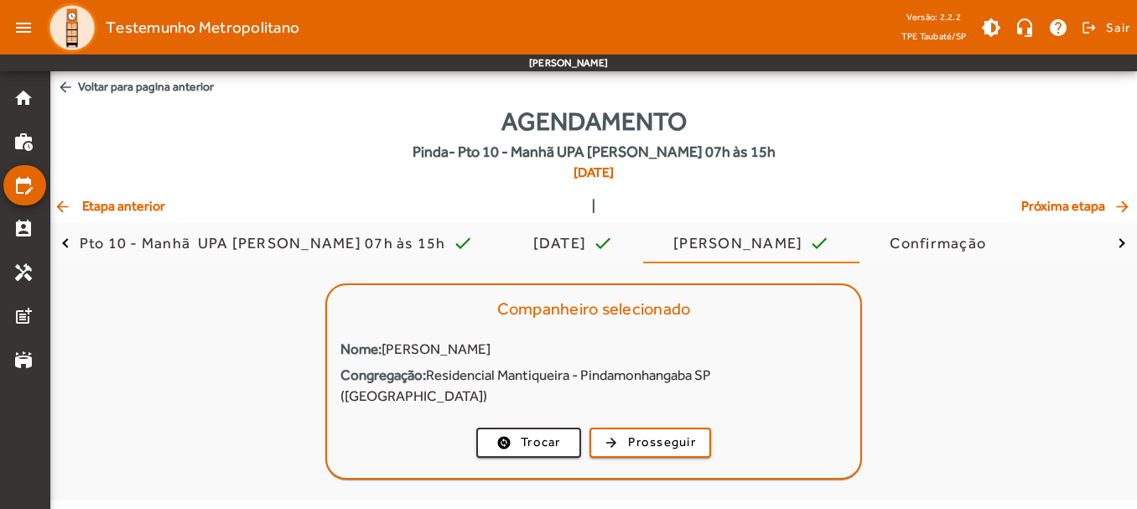
scroll to position [0, 0]
click at [70, 207] on mat-icon "arrow_back" at bounding box center [64, 206] width 20 height 17
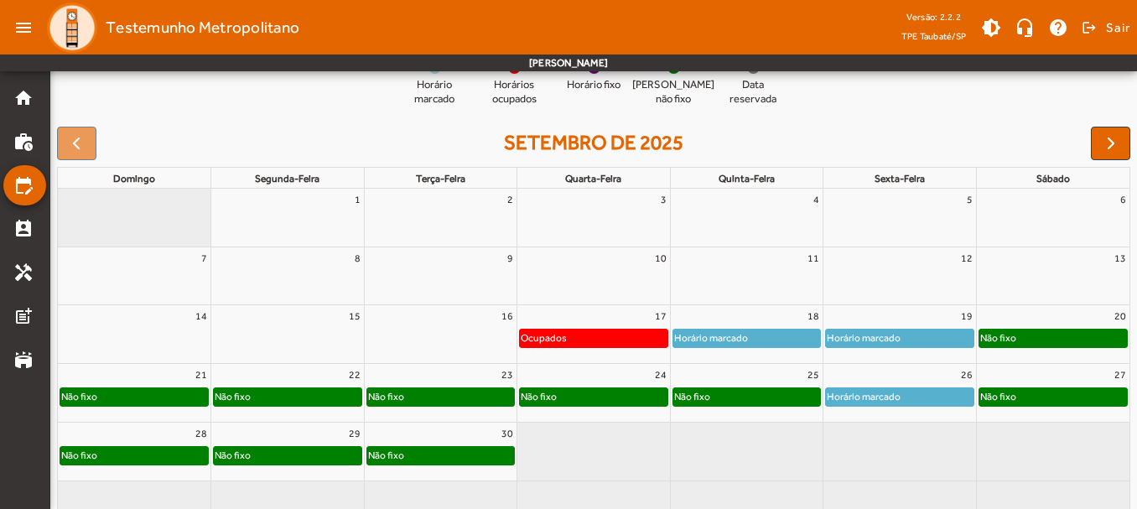
scroll to position [254, 0]
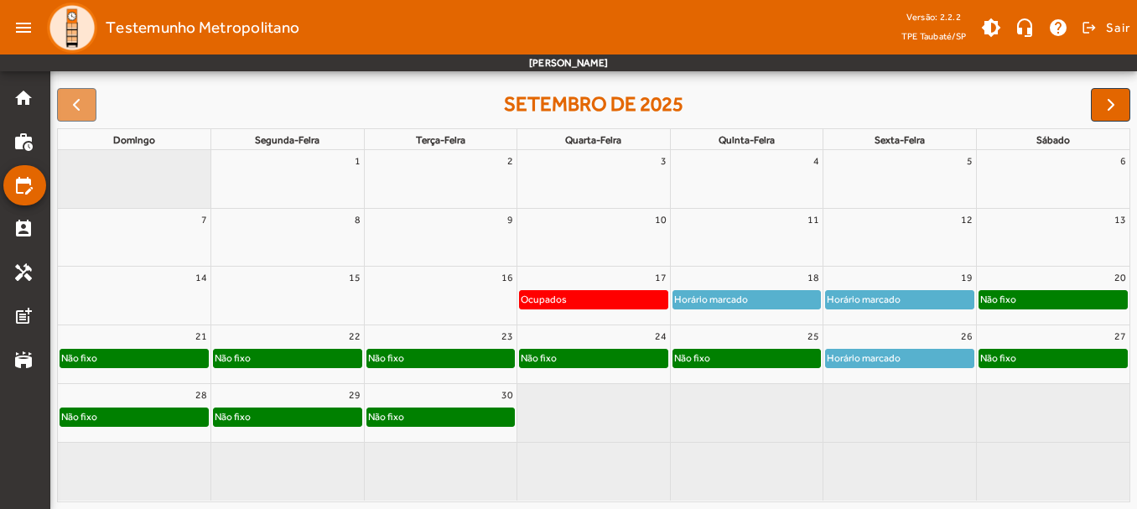
click at [933, 296] on div "Horário marcado" at bounding box center [900, 299] width 148 height 17
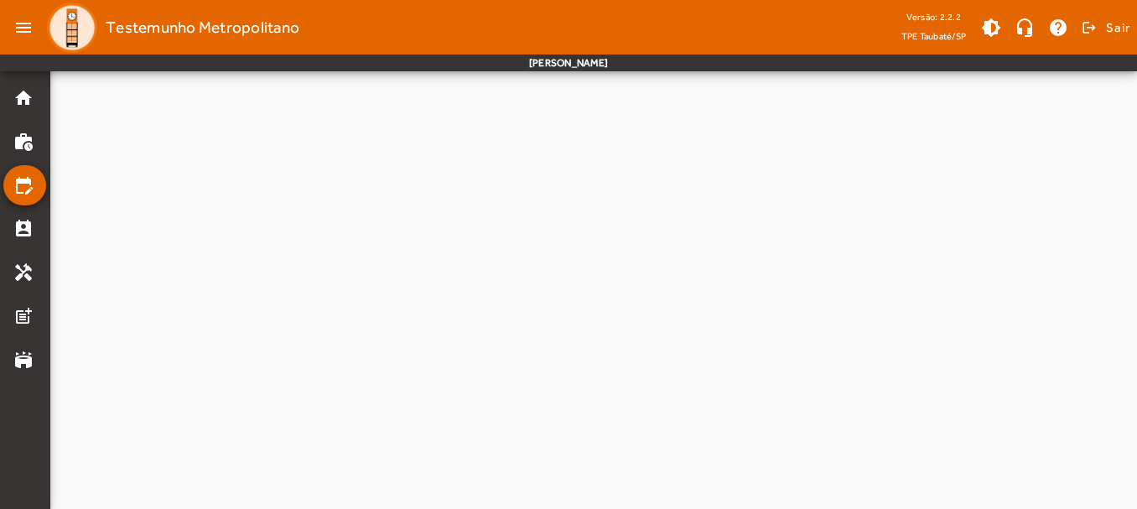
scroll to position [0, 0]
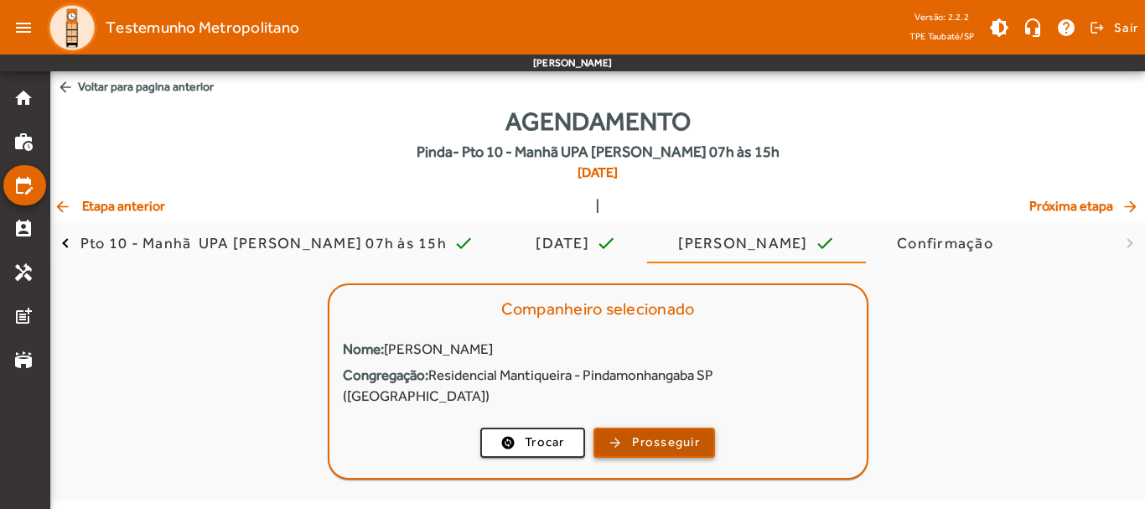
click at [652, 433] on span "Prosseguir" at bounding box center [666, 442] width 68 height 19
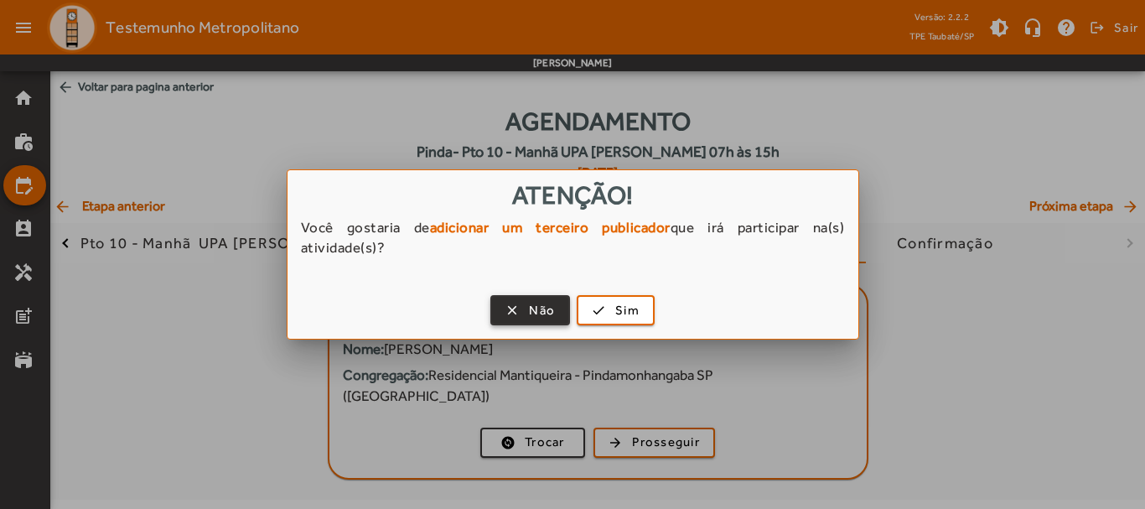
click at [531, 305] on span "Não" at bounding box center [542, 310] width 26 height 19
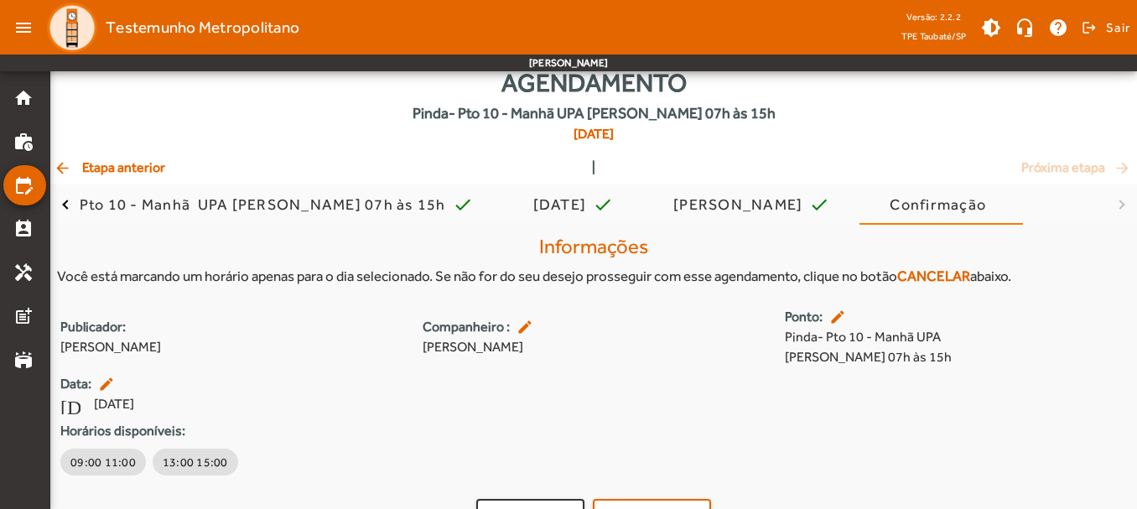
scroll to position [72, 0]
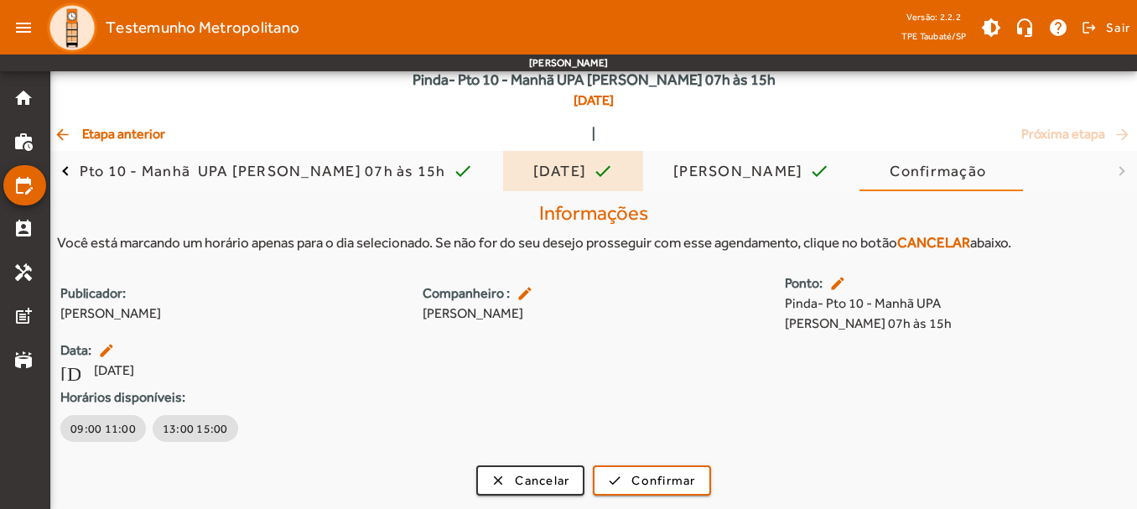
click at [598, 167] on mat-icon "check" at bounding box center [603, 171] width 20 height 20
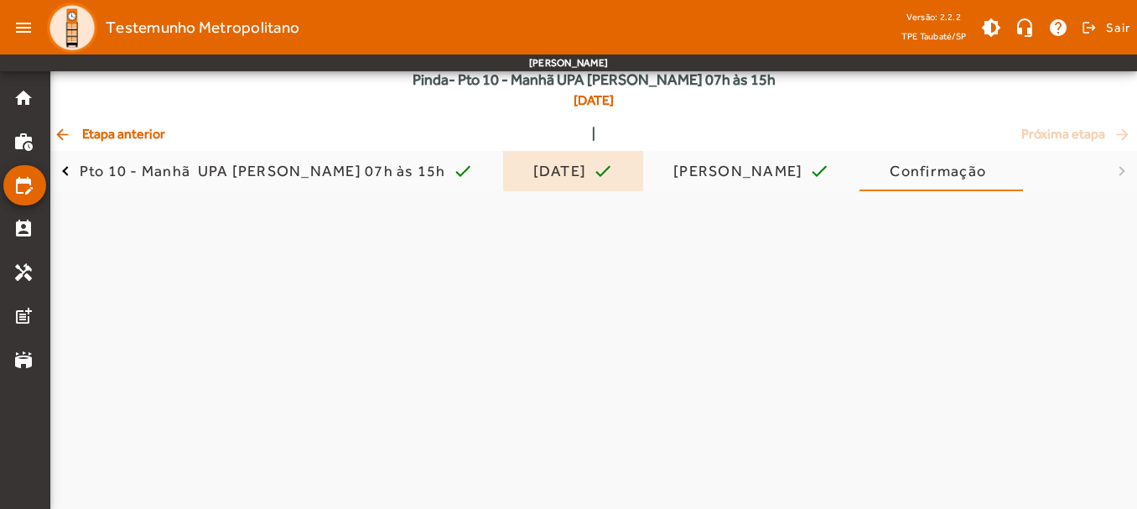
scroll to position [0, 0]
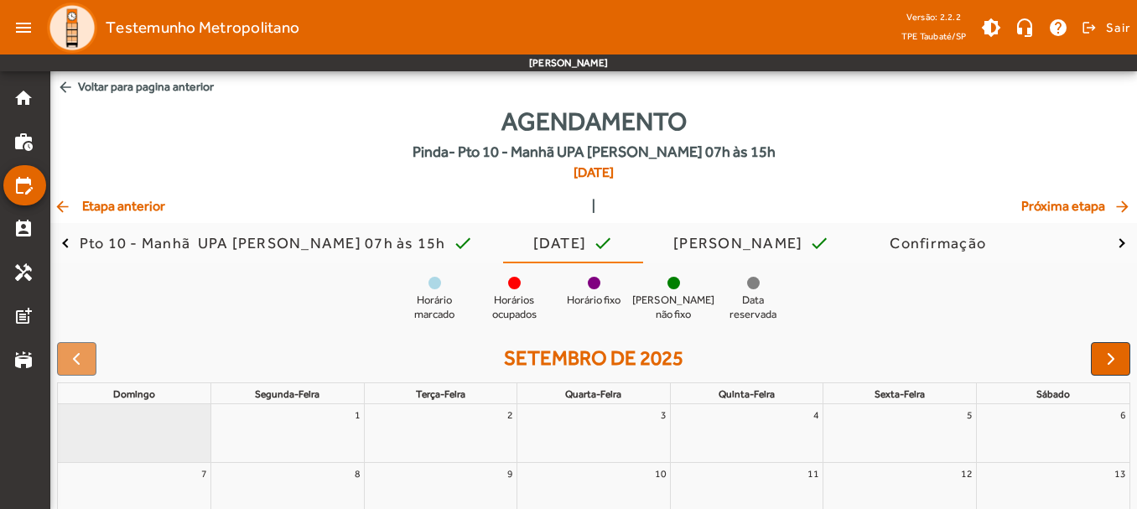
click at [790, 139] on div "Agendamento Pinda- Pto 10 - Manhã UPA [PERSON_NAME] 07h às 15h [DATE]" at bounding box center [593, 149] width 1086 height 94
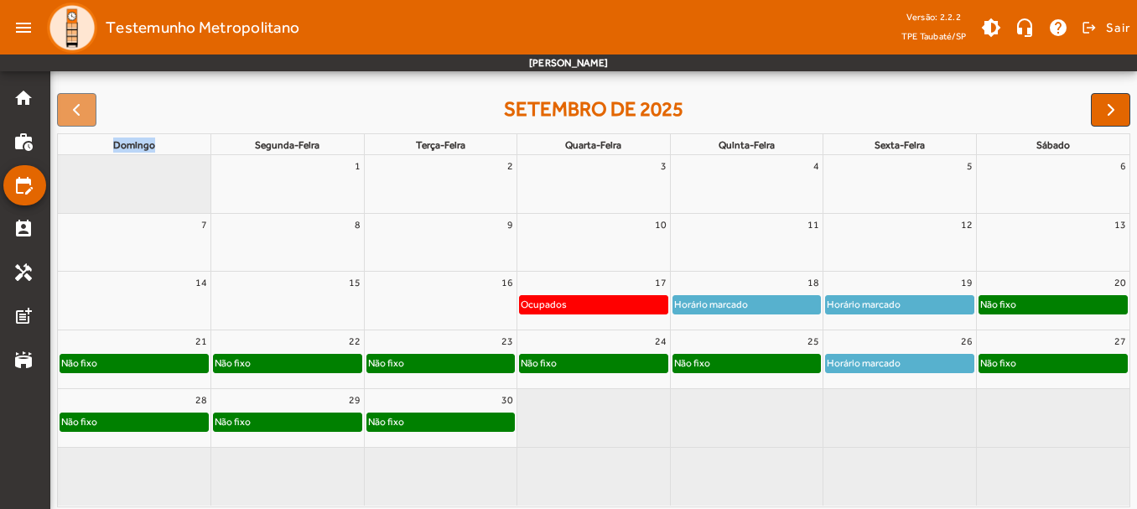
scroll to position [254, 0]
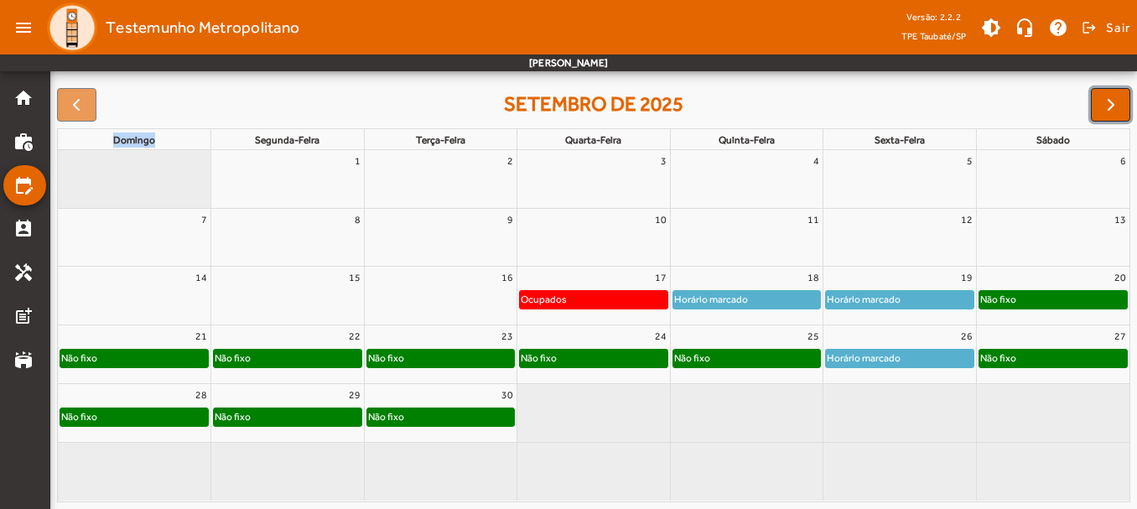
click at [1113, 102] on span "button" at bounding box center [1111, 105] width 20 height 20
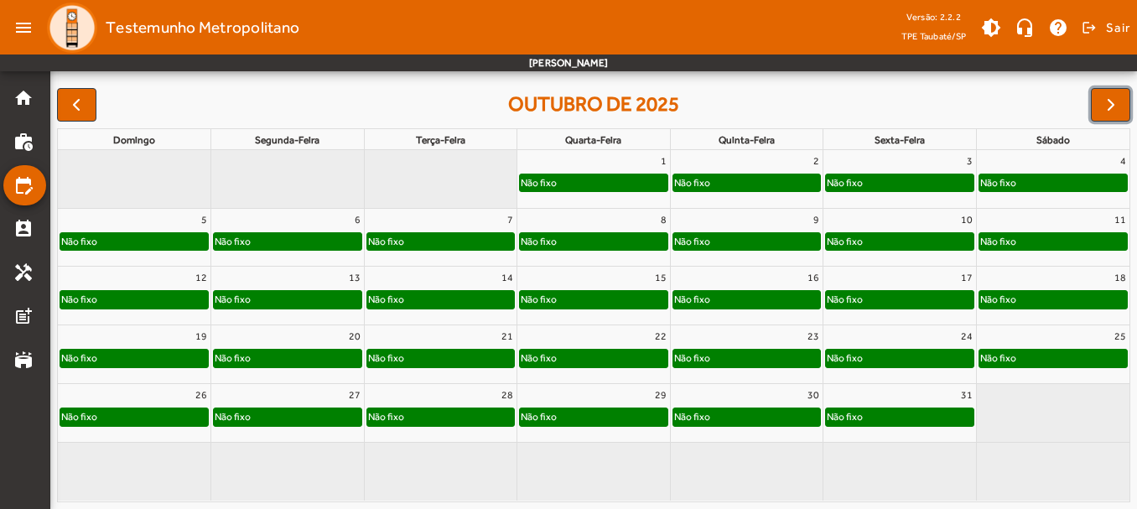
click at [924, 178] on div "Não fixo" at bounding box center [900, 182] width 148 height 17
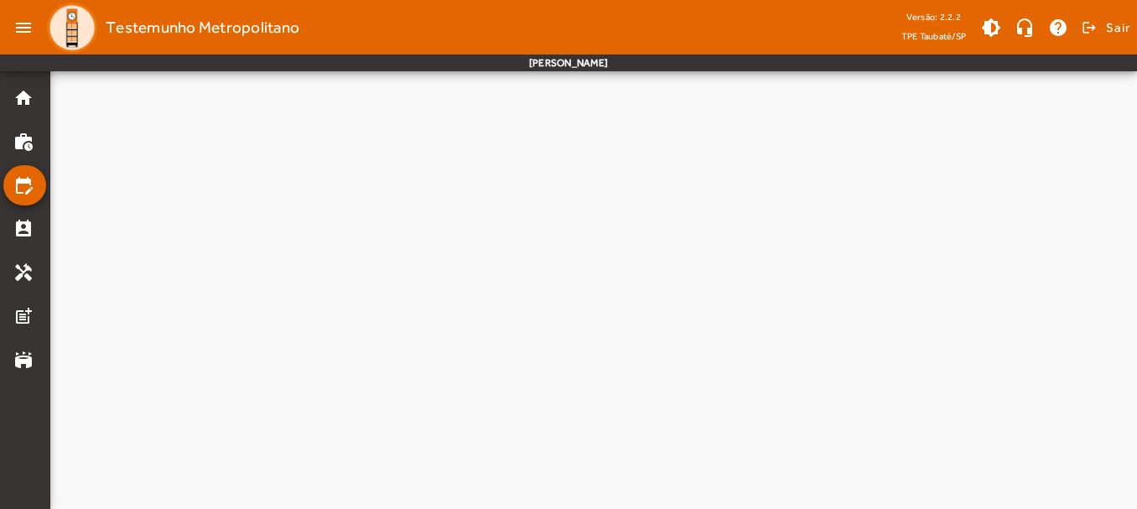
scroll to position [0, 0]
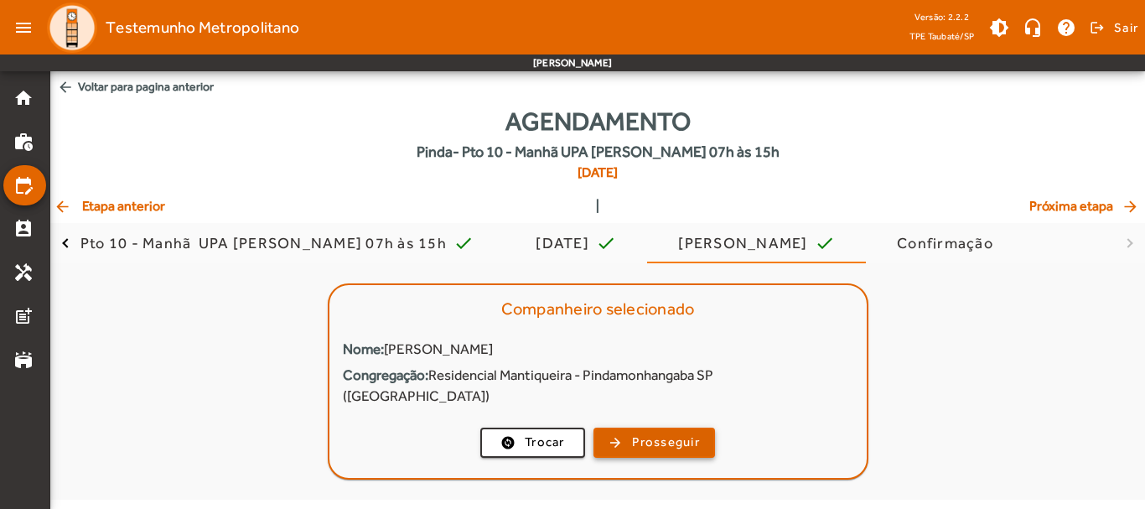
click at [624, 424] on span "button" at bounding box center [654, 442] width 118 height 40
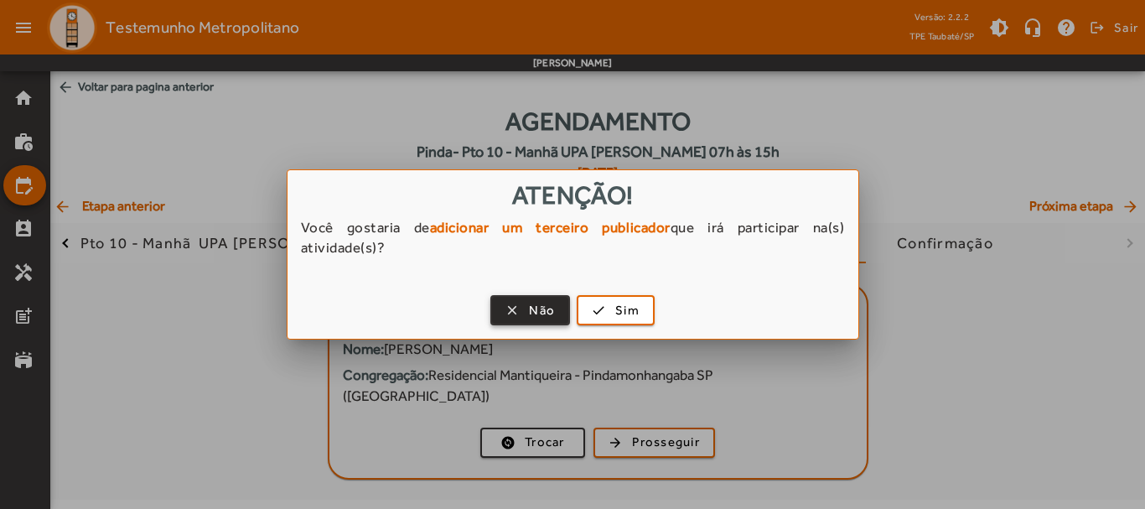
click at [542, 313] on span "Não" at bounding box center [542, 310] width 26 height 19
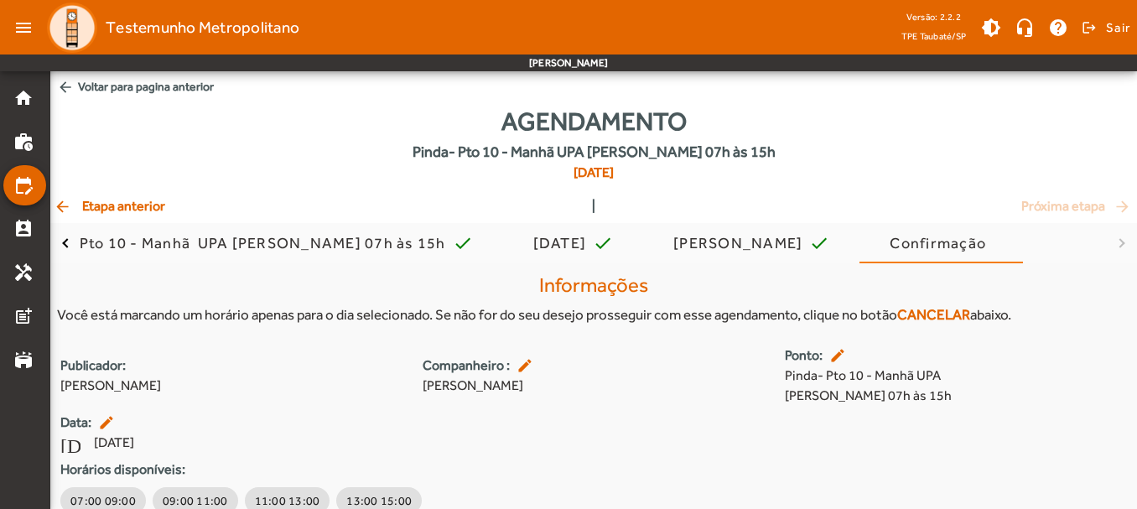
click at [1133, 479] on div "Horários disponíveis: 07:00 09:00 09:00 11:00 11:00 13:00 13:00 15:00" at bounding box center [593, 488] width 1086 height 58
click at [1133, 480] on div "Horários disponíveis: 07:00 09:00 09:00 11:00 11:00 13:00 13:00 15:00" at bounding box center [593, 488] width 1086 height 58
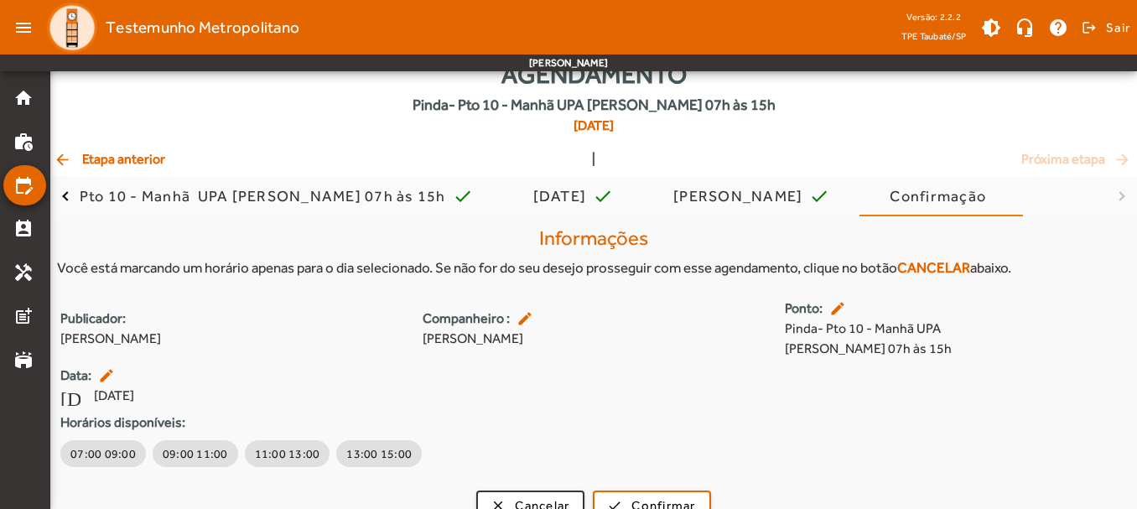
scroll to position [72, 0]
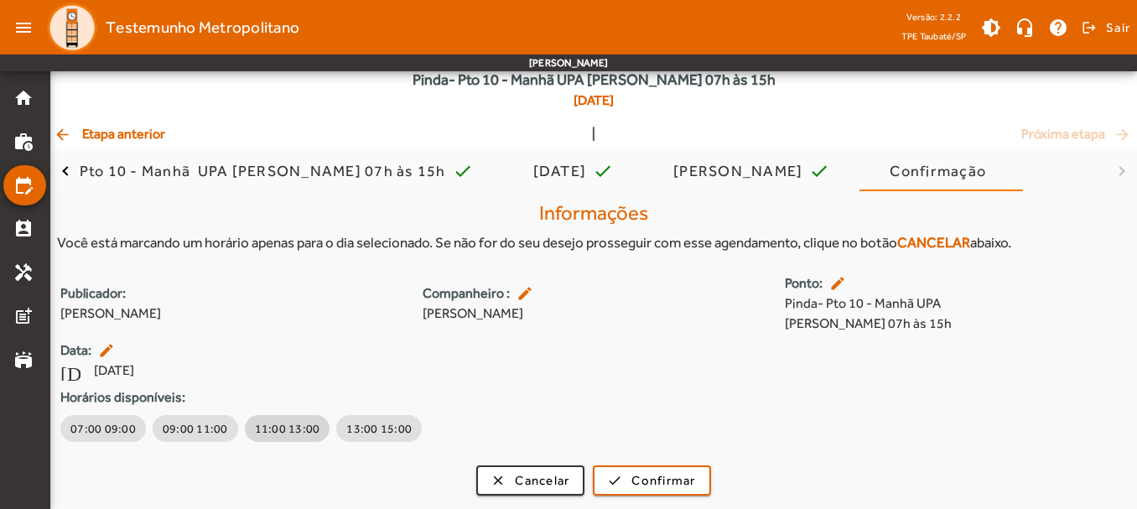
click at [266, 430] on span "11:00 13:00" at bounding box center [287, 428] width 65 height 17
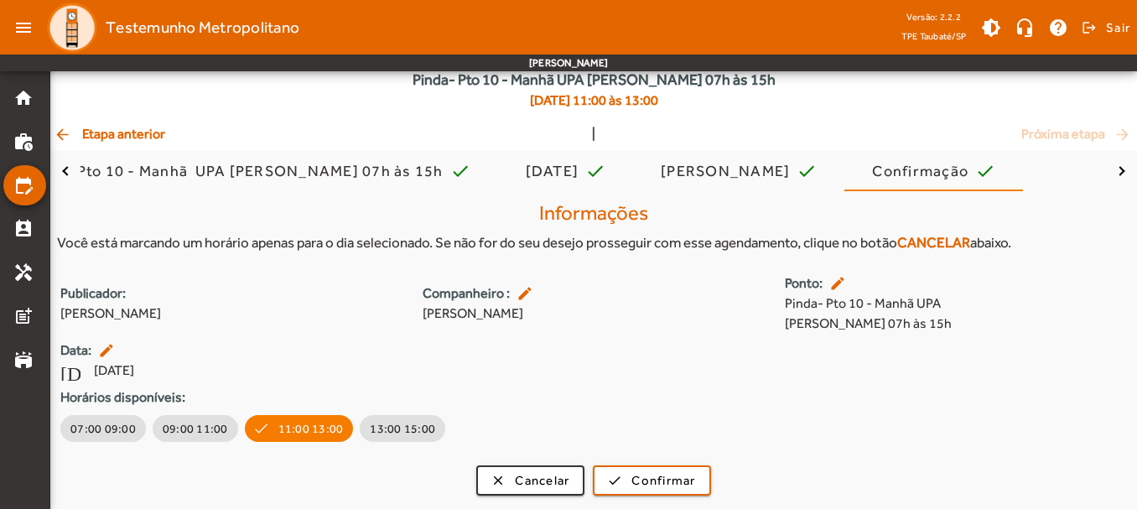
click at [106, 360] on span "[DATE]" at bounding box center [114, 370] width 40 height 20
click at [106, 348] on mat-icon "edit" at bounding box center [108, 350] width 20 height 17
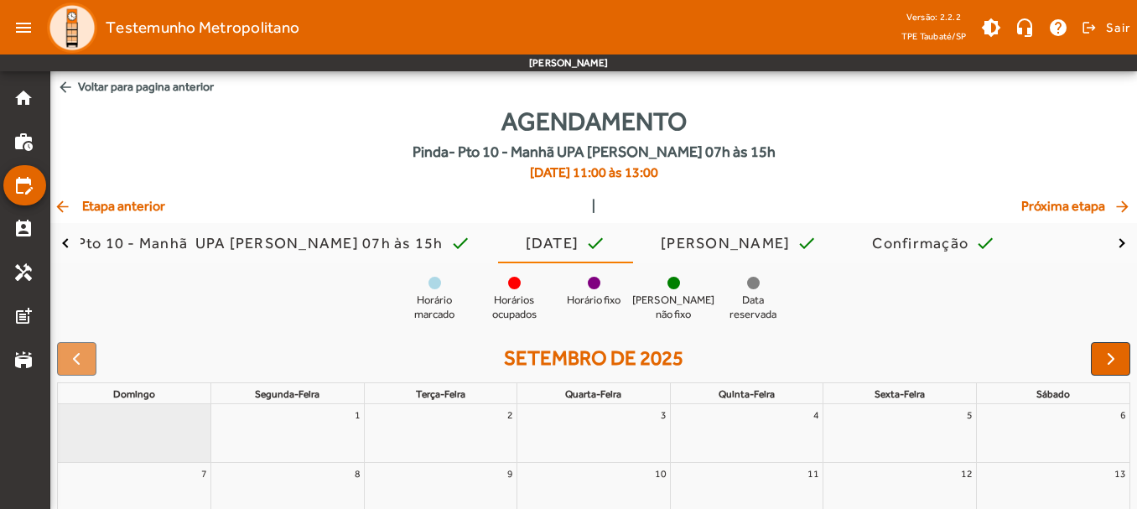
scroll to position [254, 0]
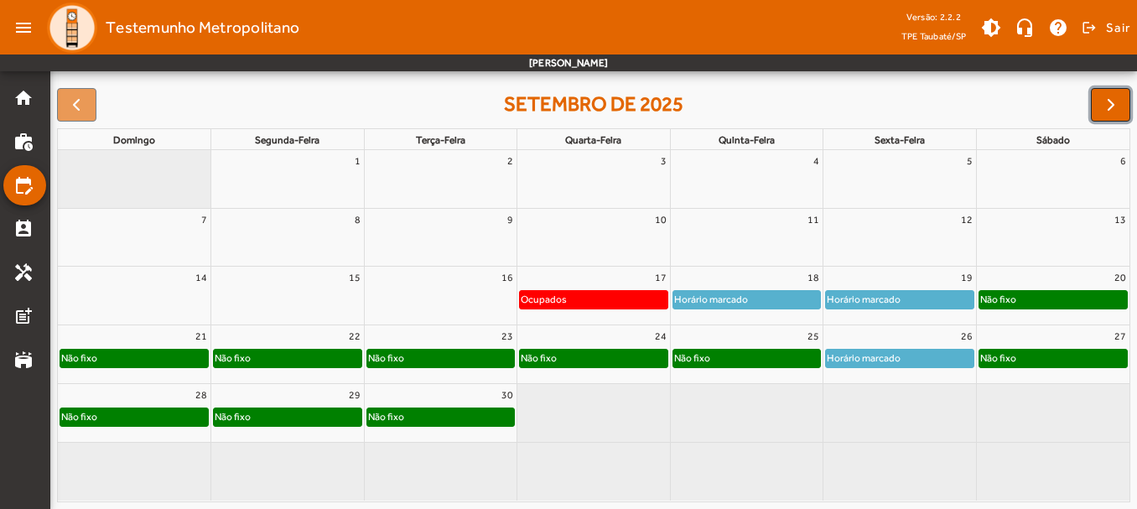
click at [1115, 96] on span "button" at bounding box center [1111, 105] width 20 height 20
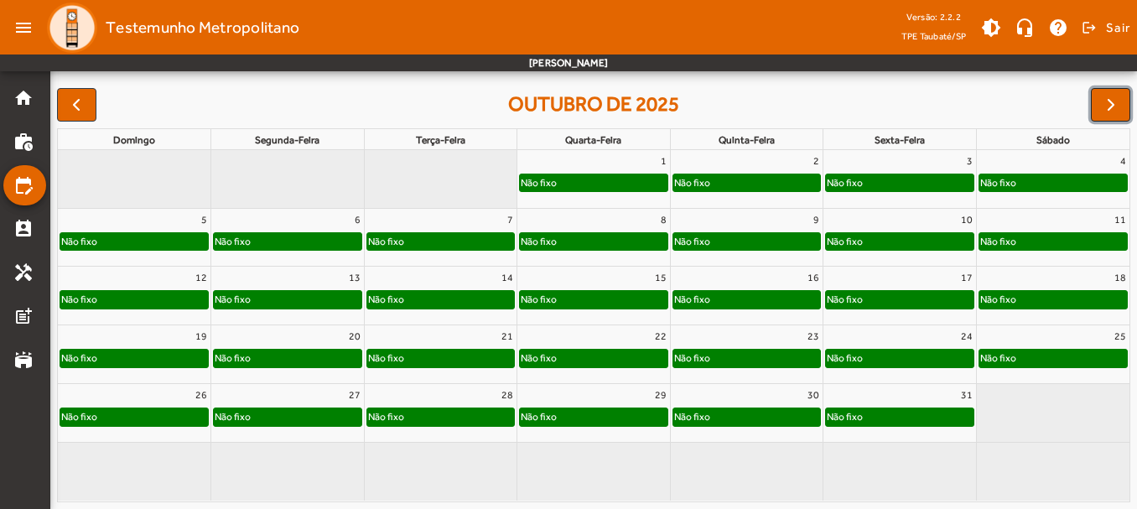
click at [1109, 100] on span "button" at bounding box center [1111, 105] width 20 height 20
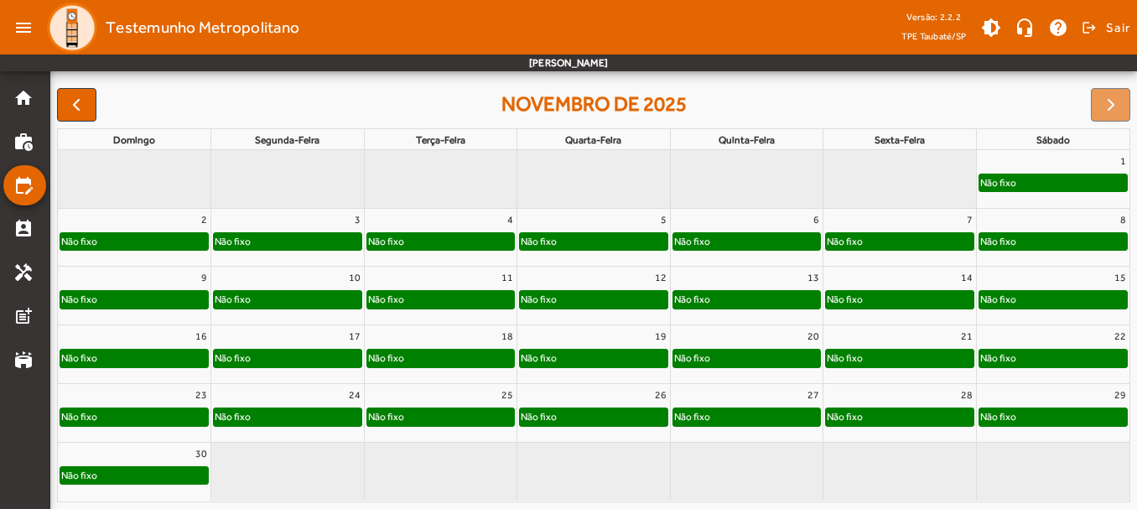
click at [1109, 100] on div at bounding box center [1110, 105] width 39 height 34
click at [27, 177] on mat-icon "edit_calendar" at bounding box center [23, 185] width 20 height 20
click at [945, 300] on div "Não fixo" at bounding box center [900, 299] width 148 height 17
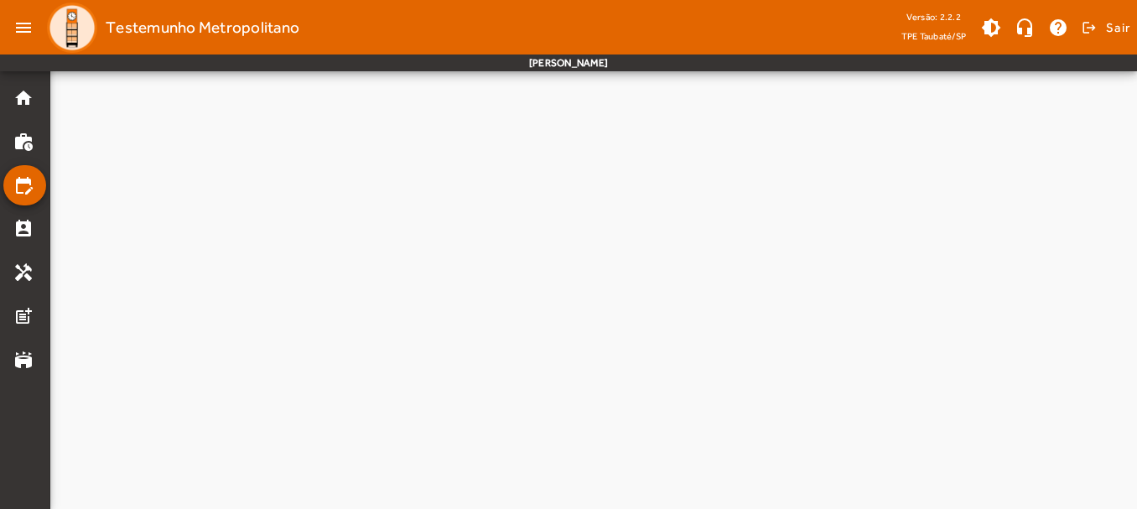
scroll to position [0, 0]
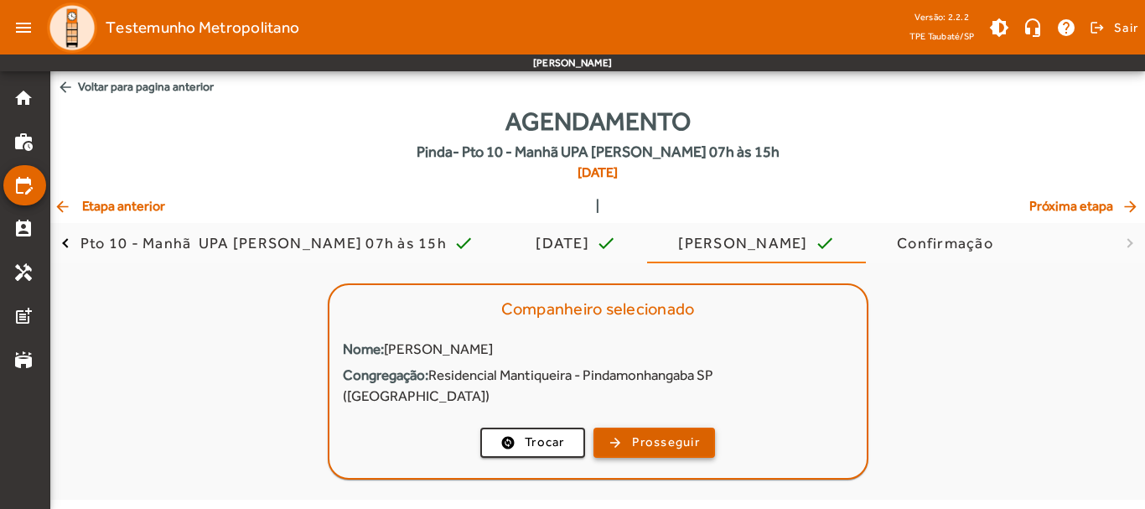
click at [642, 433] on span "Prosseguir" at bounding box center [666, 442] width 68 height 19
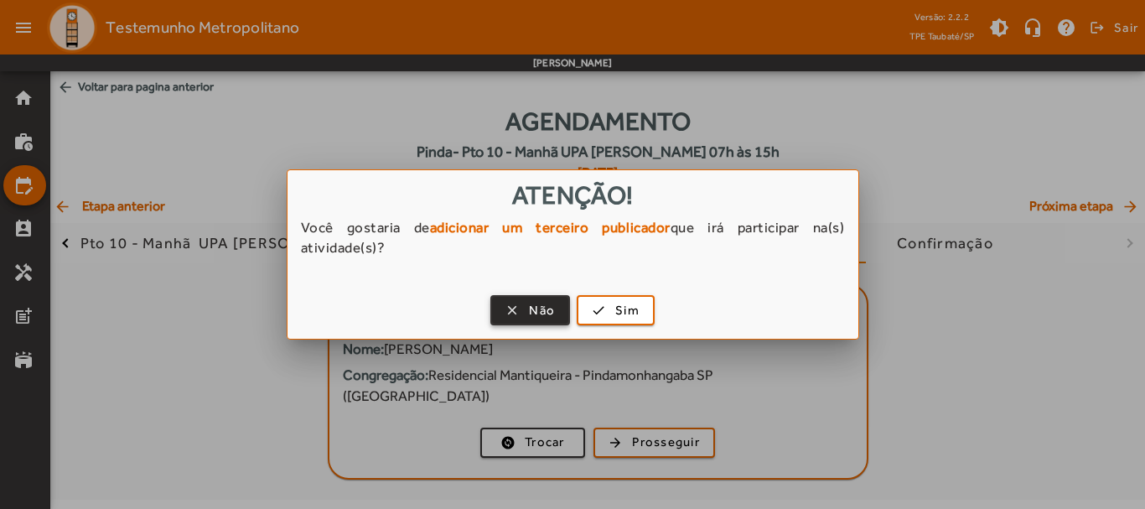
click at [552, 307] on span "Não" at bounding box center [542, 310] width 26 height 19
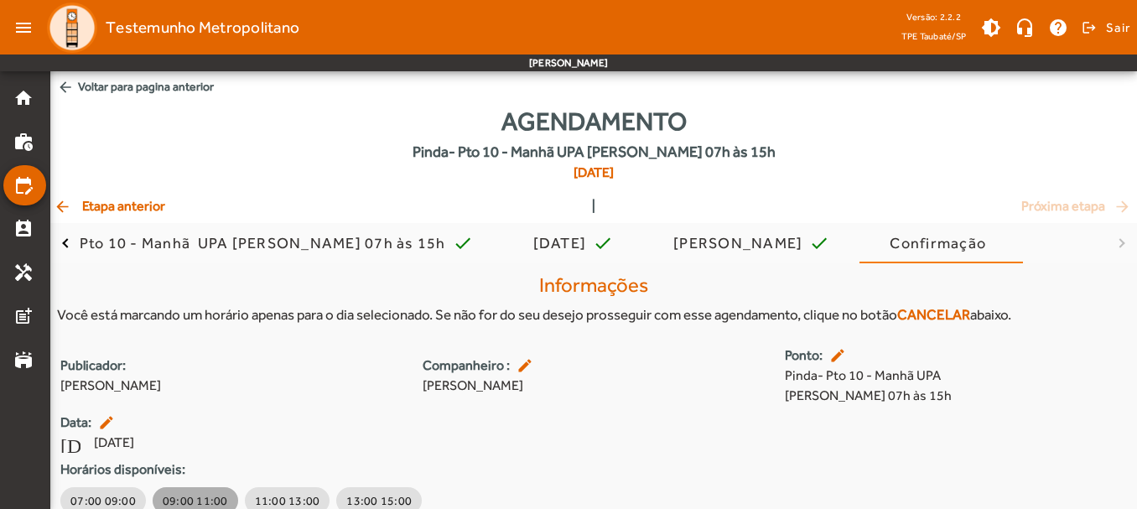
click at [194, 490] on button "09:00 11:00" at bounding box center [195, 500] width 85 height 27
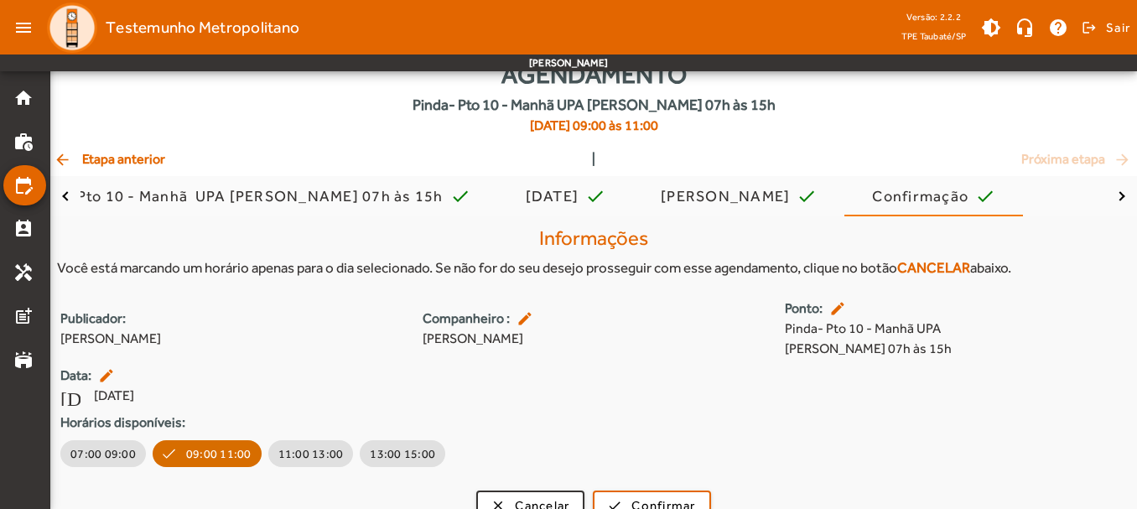
scroll to position [72, 0]
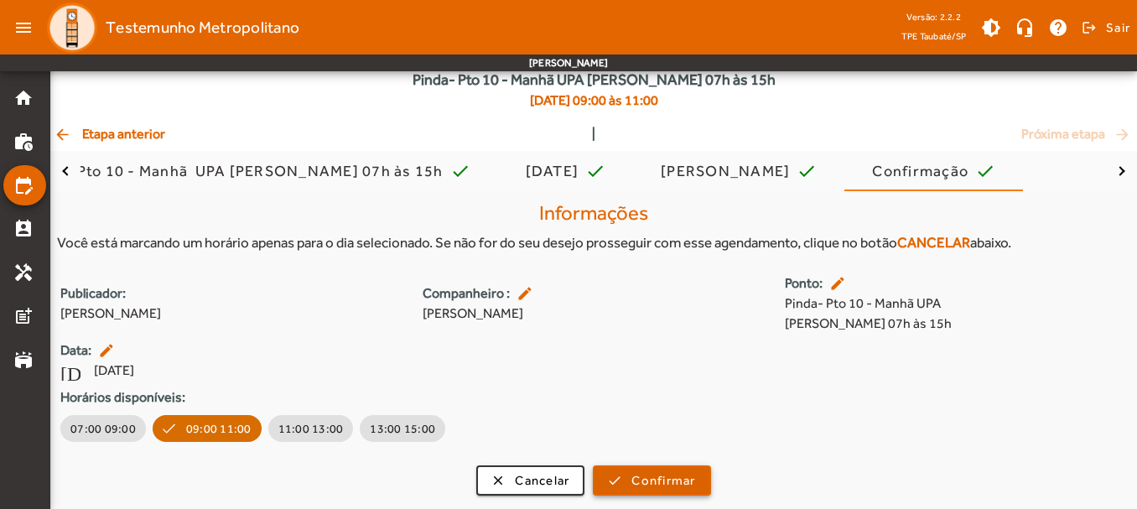
click at [694, 487] on span "Confirmar" at bounding box center [663, 480] width 64 height 19
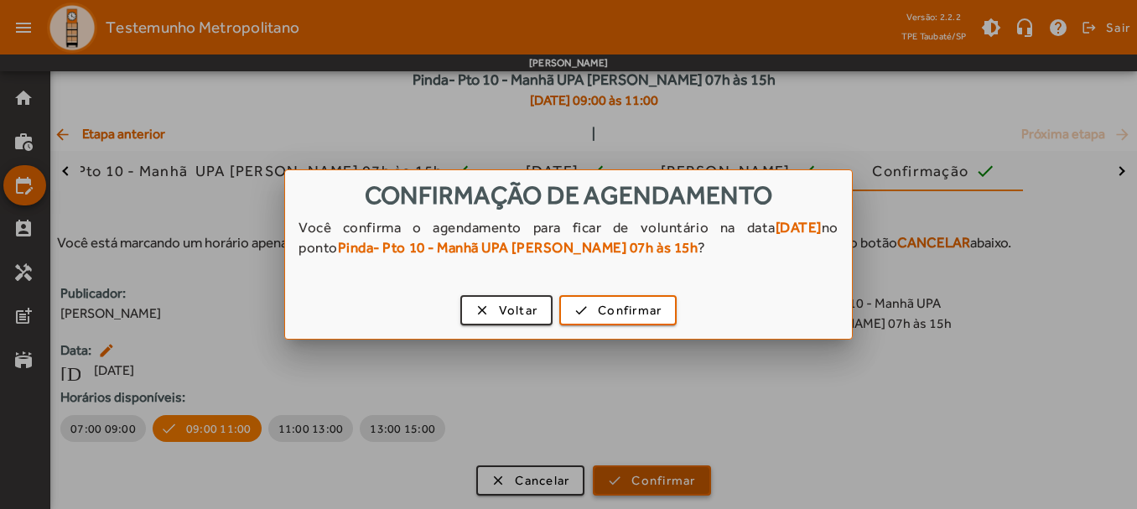
scroll to position [0, 0]
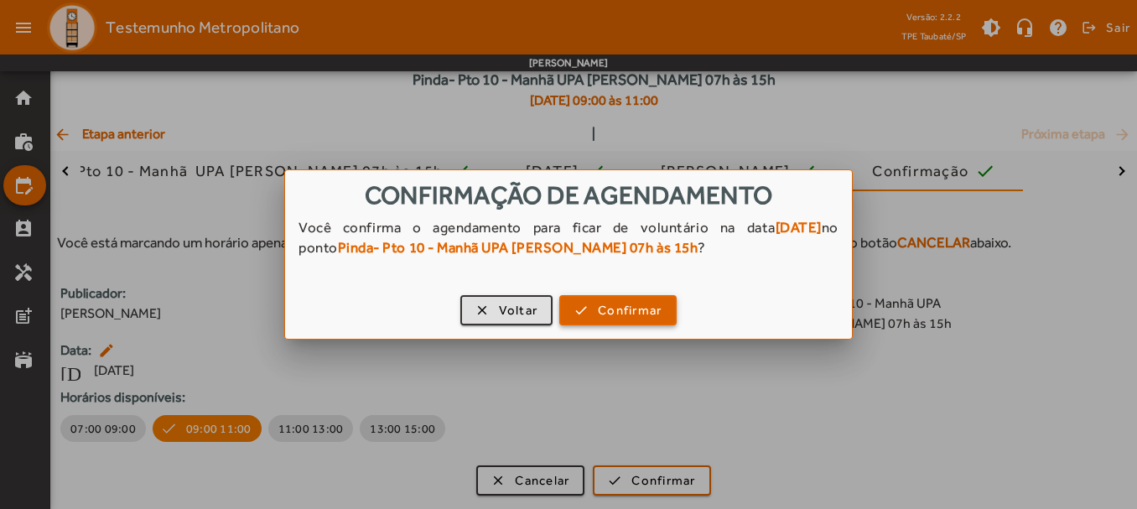
click at [621, 324] on button "check Confirmar" at bounding box center [617, 310] width 117 height 30
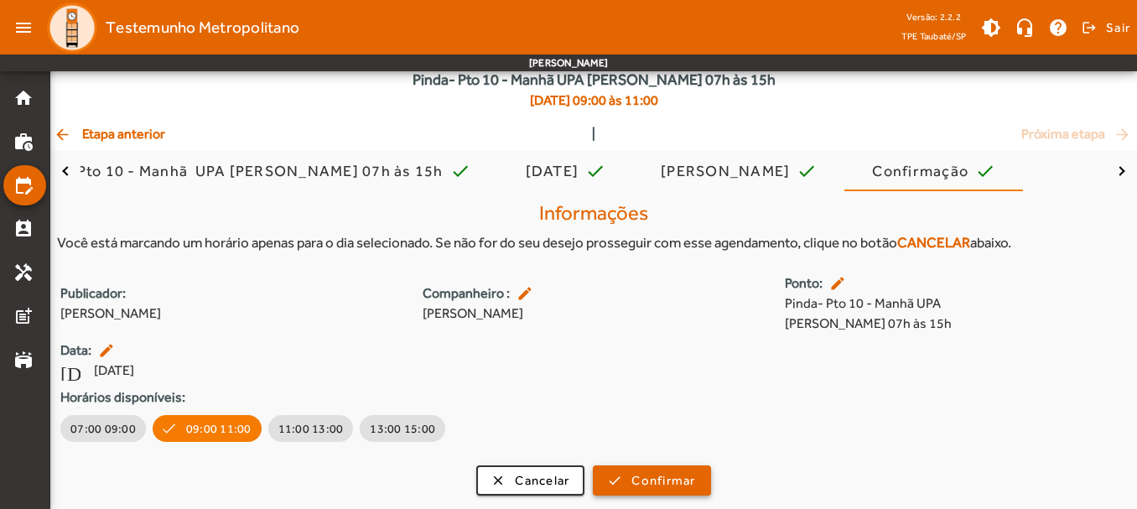
scroll to position [72, 0]
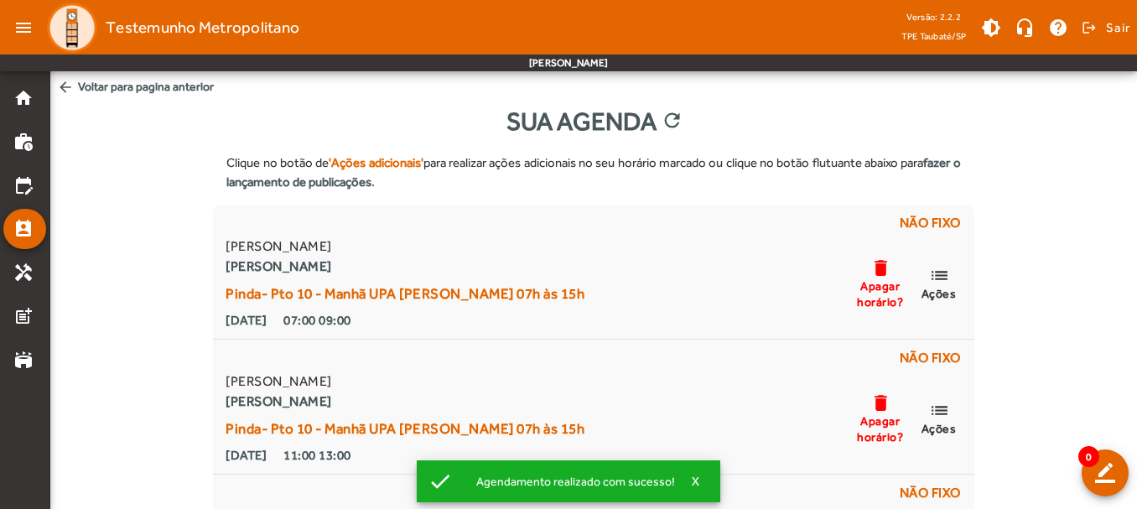
click at [1084, 310] on div "Clique no botão de 'Ações adicionais' para realizar ações adicionais no seu hor…" at bounding box center [593, 442] width 1086 height 604
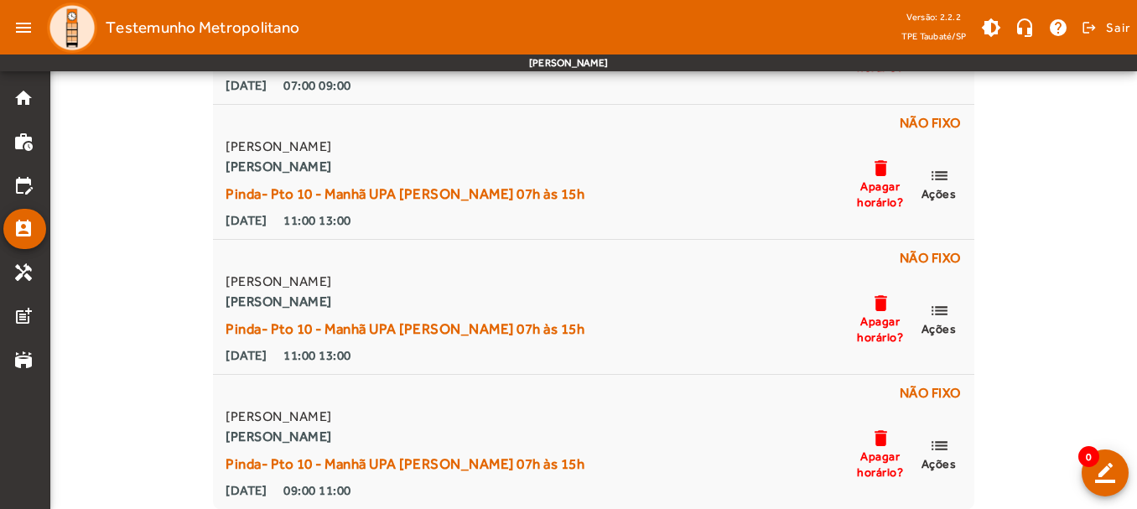
scroll to position [236, 0]
click at [127, 200] on div "Clique no botão de 'Ações adicionais' para realizar ações adicionais no seu hor…" at bounding box center [593, 206] width 1086 height 604
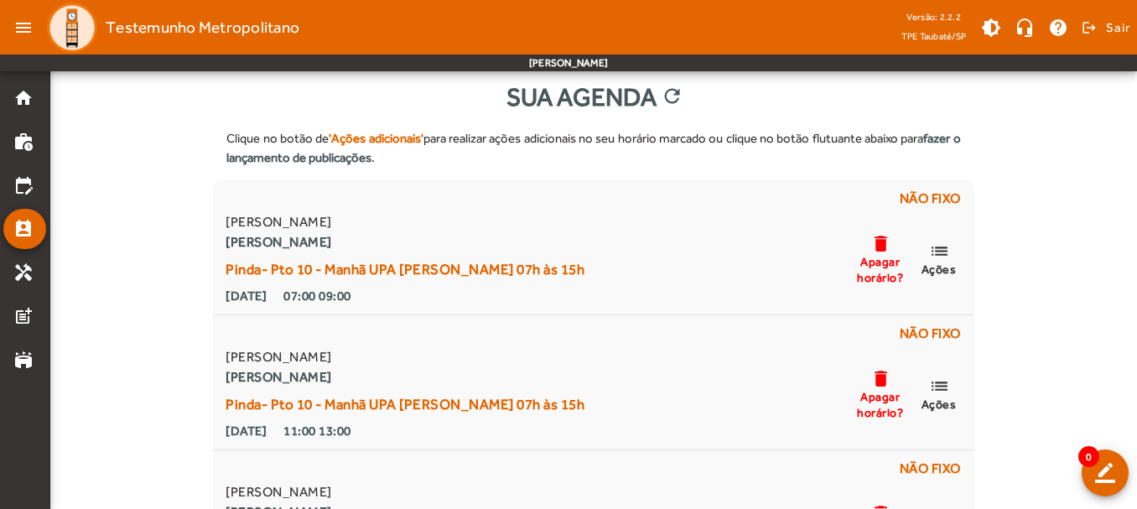
scroll to position [0, 0]
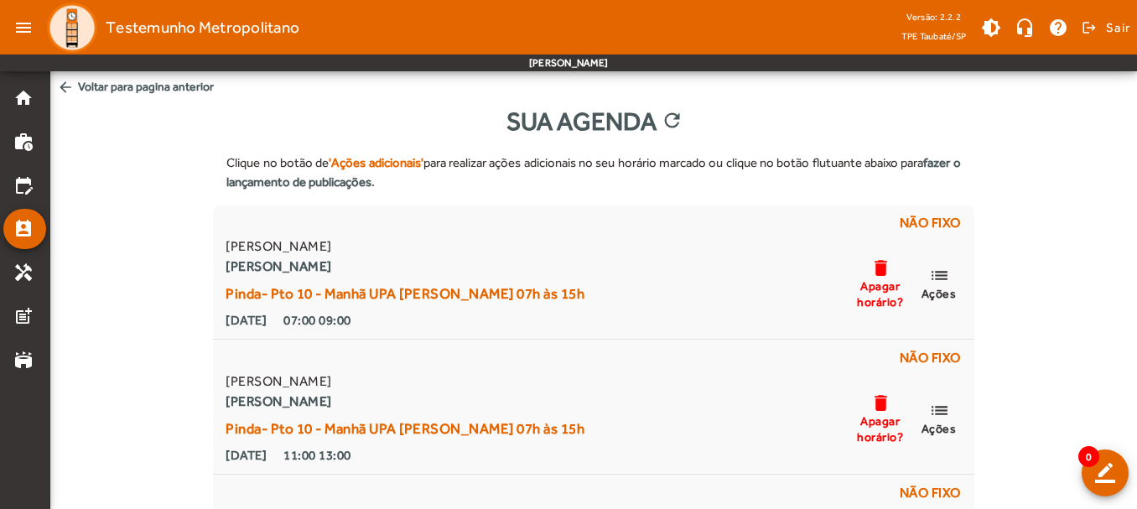
click at [143, 81] on span "arrow_back Voltar para pagina anterior" at bounding box center [593, 86] width 1086 height 31
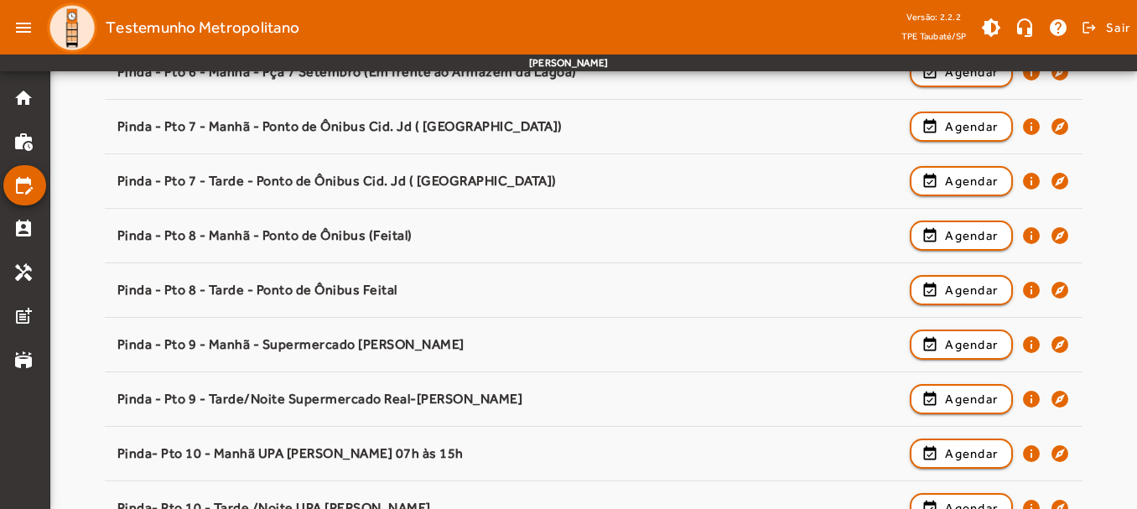
scroll to position [838, 0]
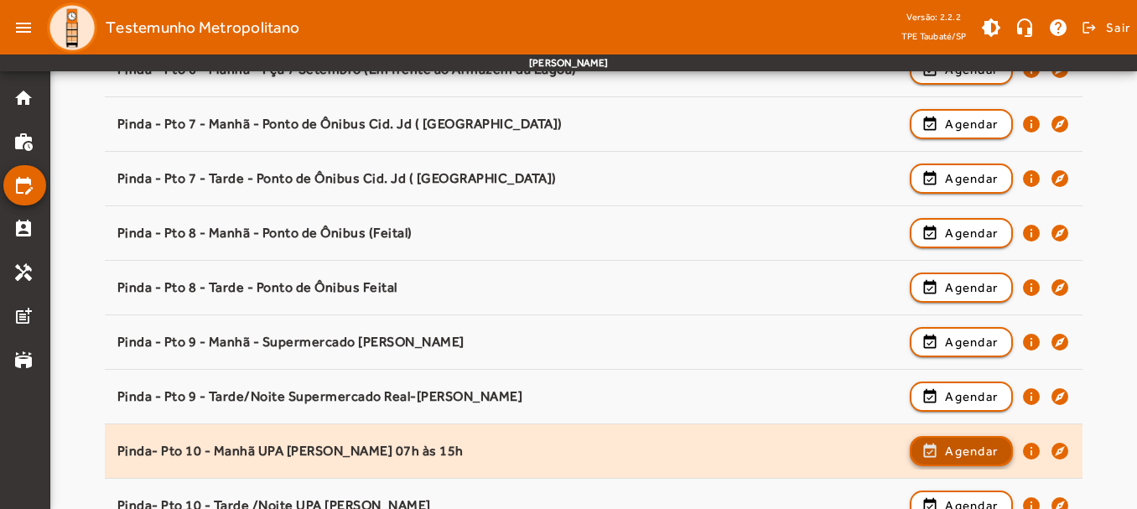
click at [976, 449] on span "Agendar" at bounding box center [971, 451] width 53 height 20
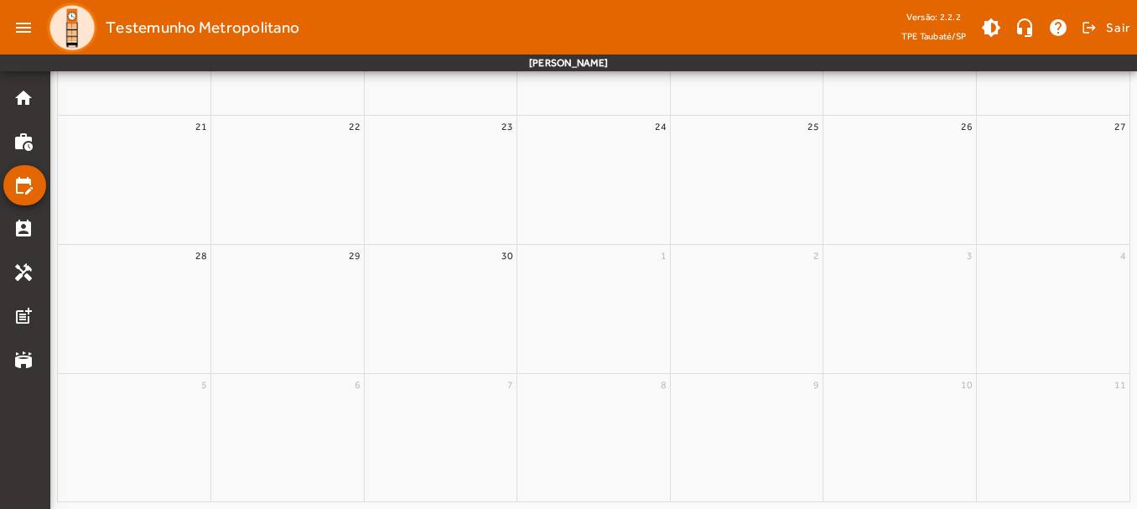
scroll to position [0, 0]
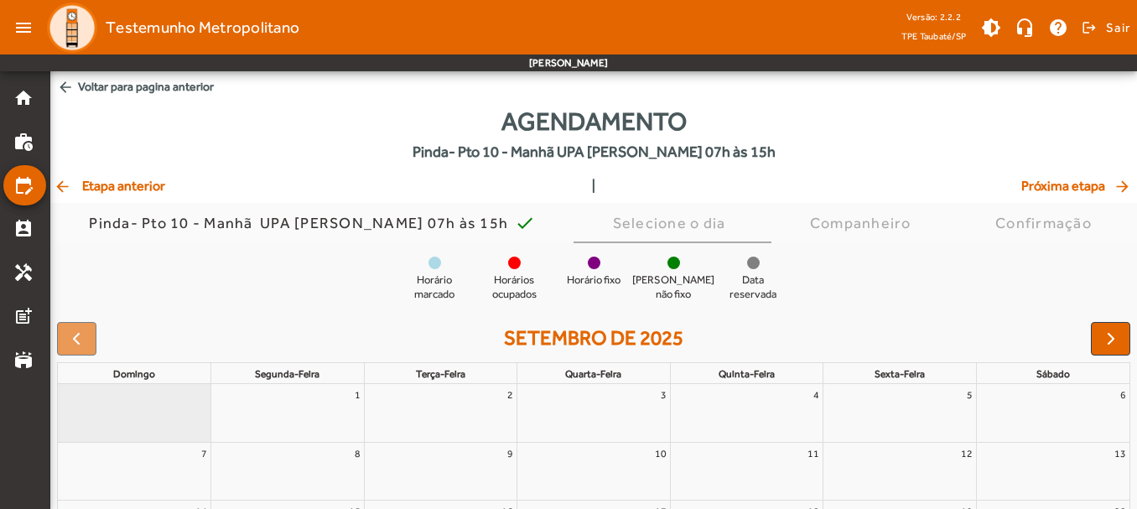
click at [593, 268] on div at bounding box center [594, 262] width 13 height 13
click at [624, 223] on div "Selecione o dia" at bounding box center [673, 223] width 120 height 17
click at [590, 262] on div at bounding box center [594, 262] width 13 height 13
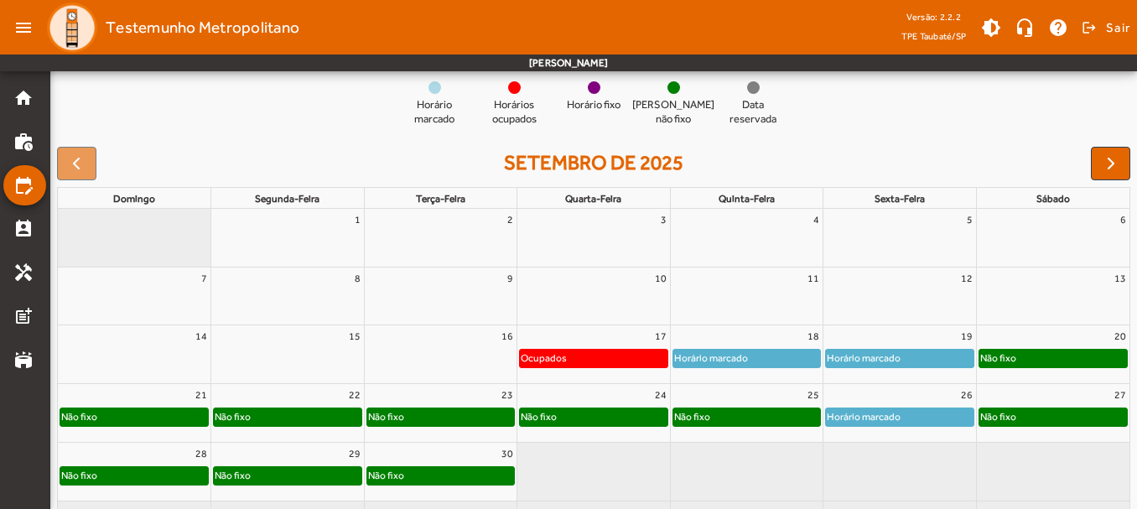
scroll to position [234, 0]
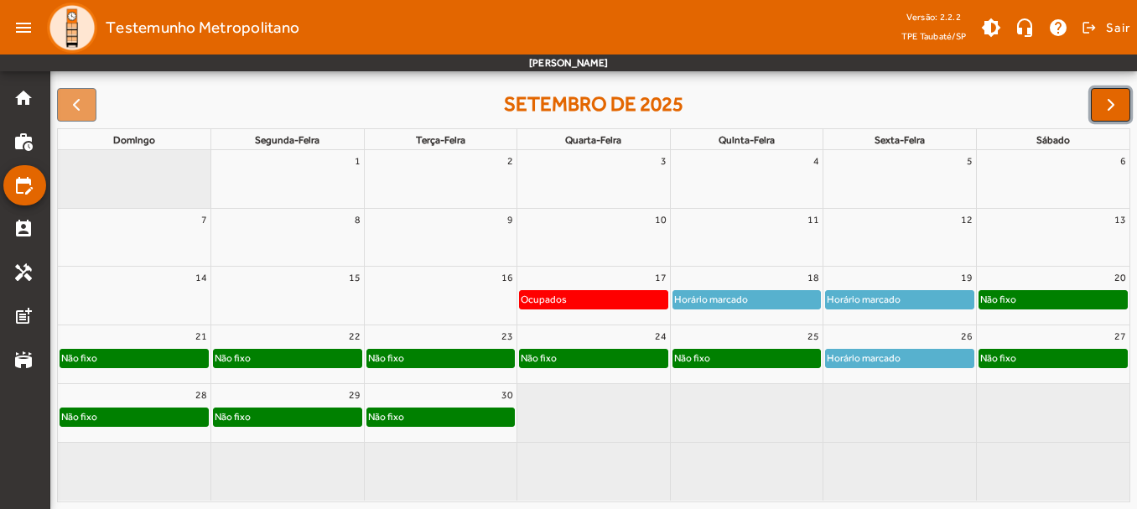
click at [1108, 104] on span "button" at bounding box center [1111, 105] width 20 height 20
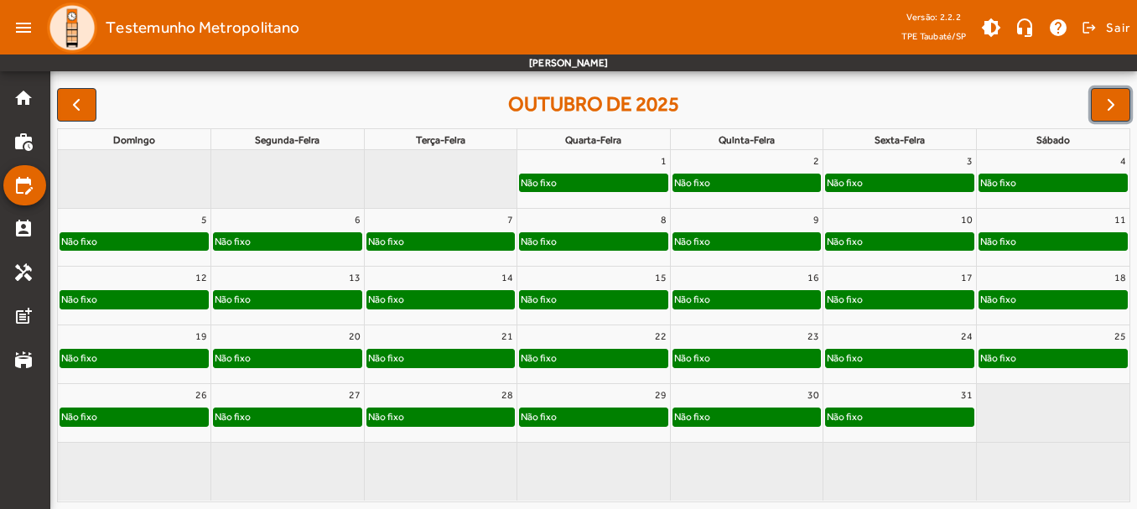
click at [924, 292] on div "Não fixo" at bounding box center [900, 299] width 148 height 17
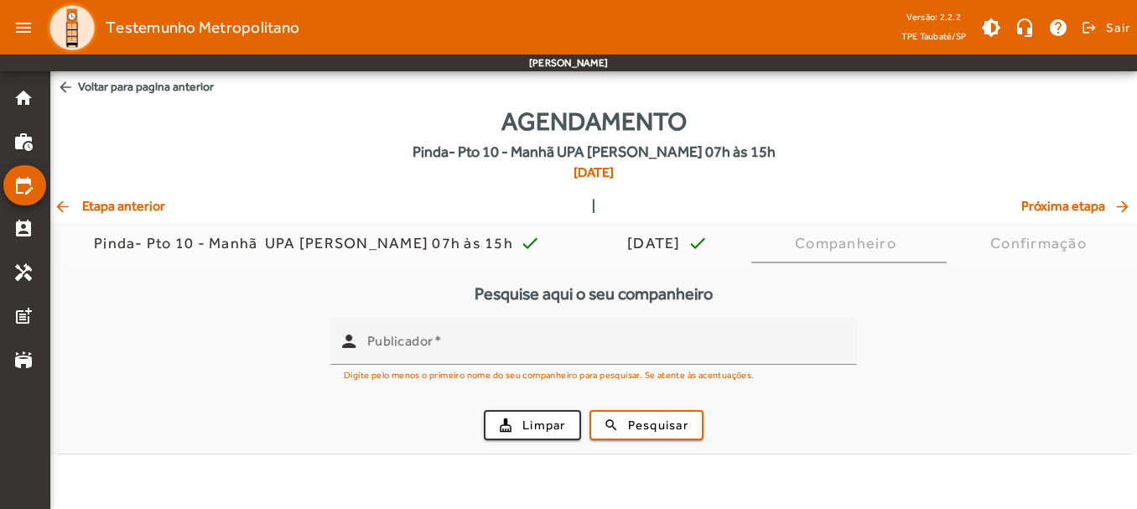
scroll to position [0, 0]
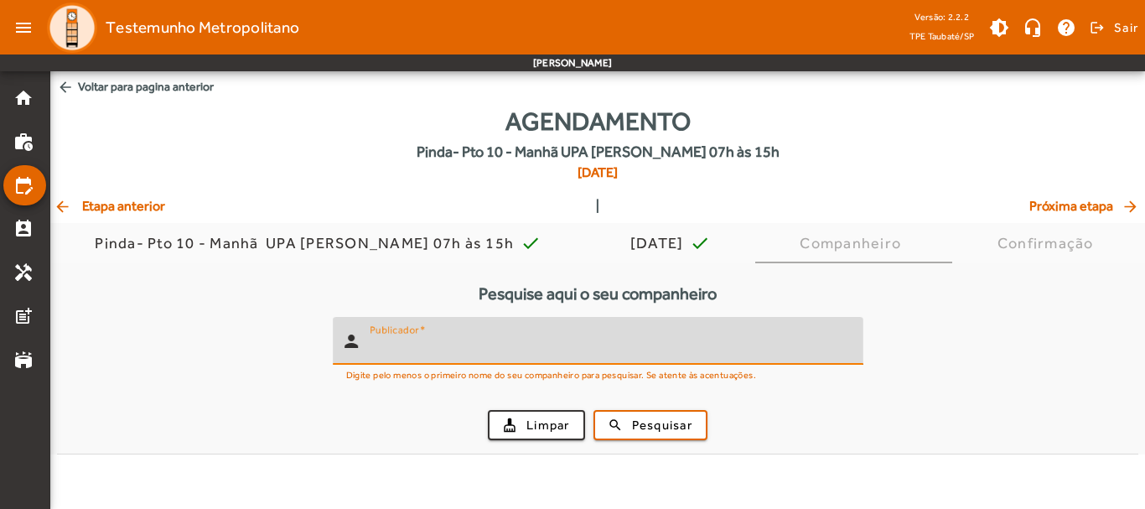
click at [623, 341] on input "Publicador" at bounding box center [610, 348] width 480 height 20
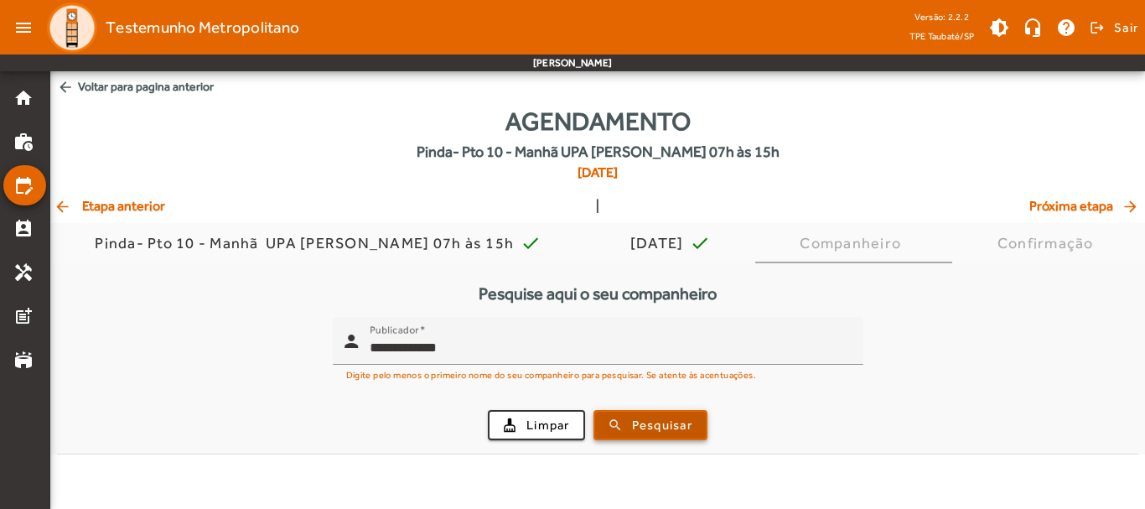
click at [672, 416] on span "Pesquisar" at bounding box center [662, 425] width 60 height 19
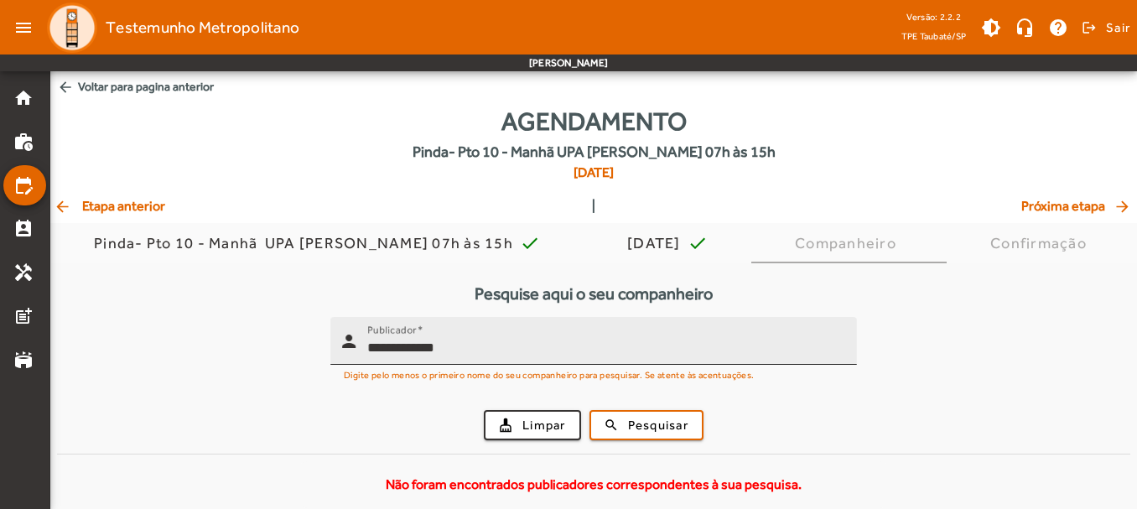
click at [784, 339] on input "**********" at bounding box center [605, 348] width 476 height 20
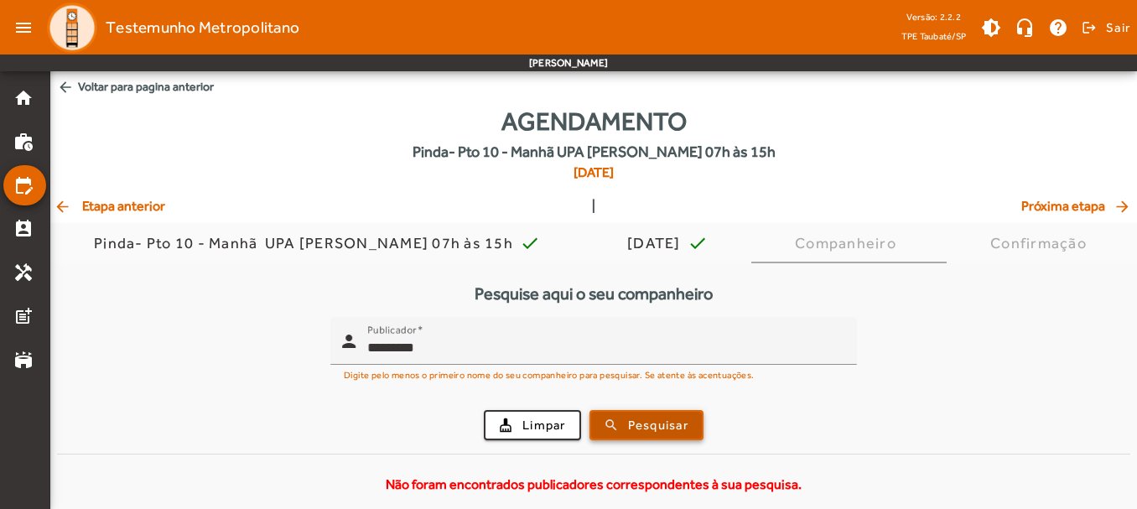
click at [692, 423] on span "submit" at bounding box center [646, 425] width 111 height 40
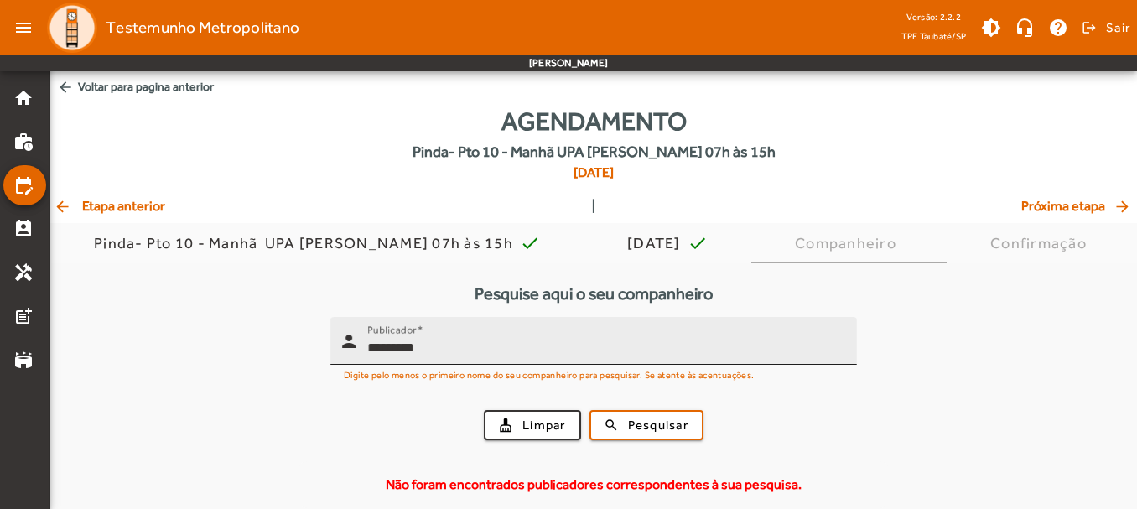
click at [648, 355] on input "*********" at bounding box center [605, 348] width 476 height 20
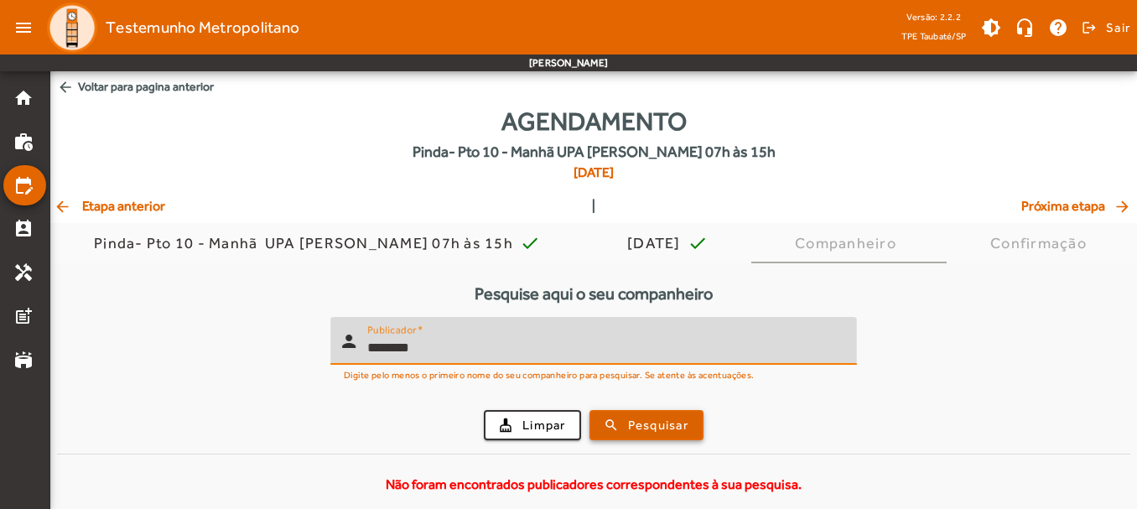
type input "*******"
click at [631, 416] on span "Pesquisar" at bounding box center [658, 425] width 60 height 19
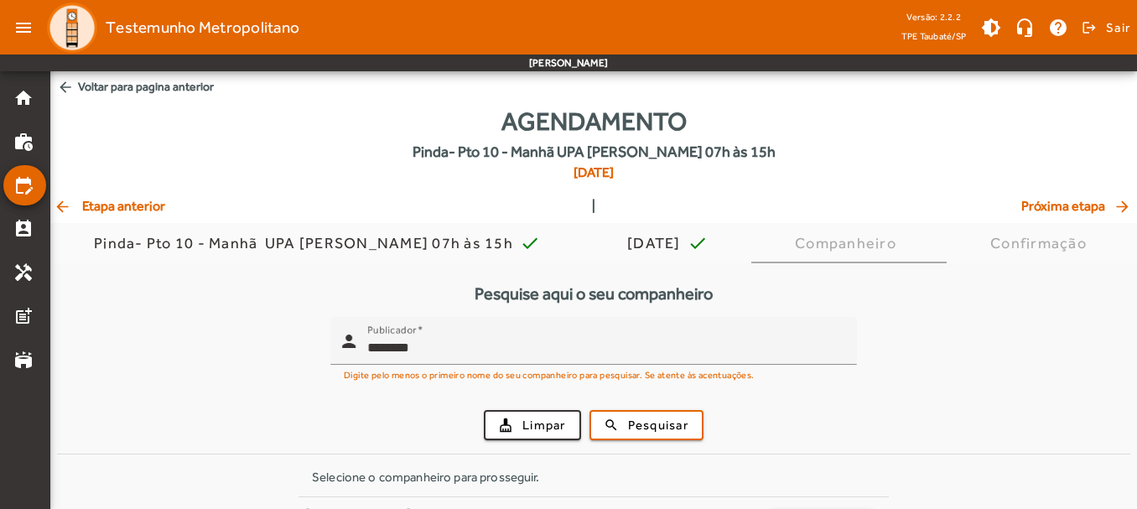
click at [1111, 424] on div "cleaning_services Limpar search Pesquisar" at bounding box center [593, 424] width 1053 height 57
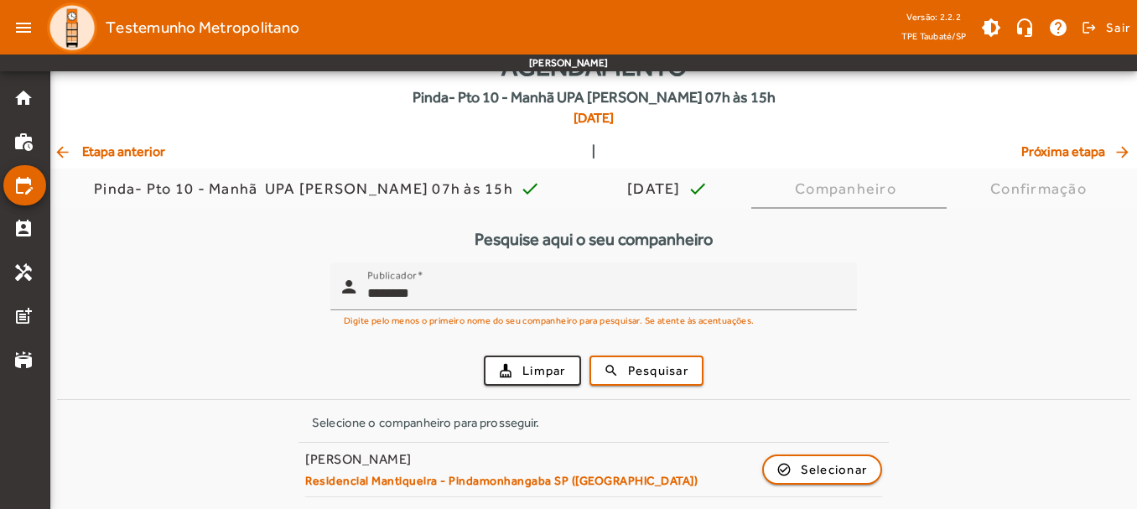
scroll to position [55, 0]
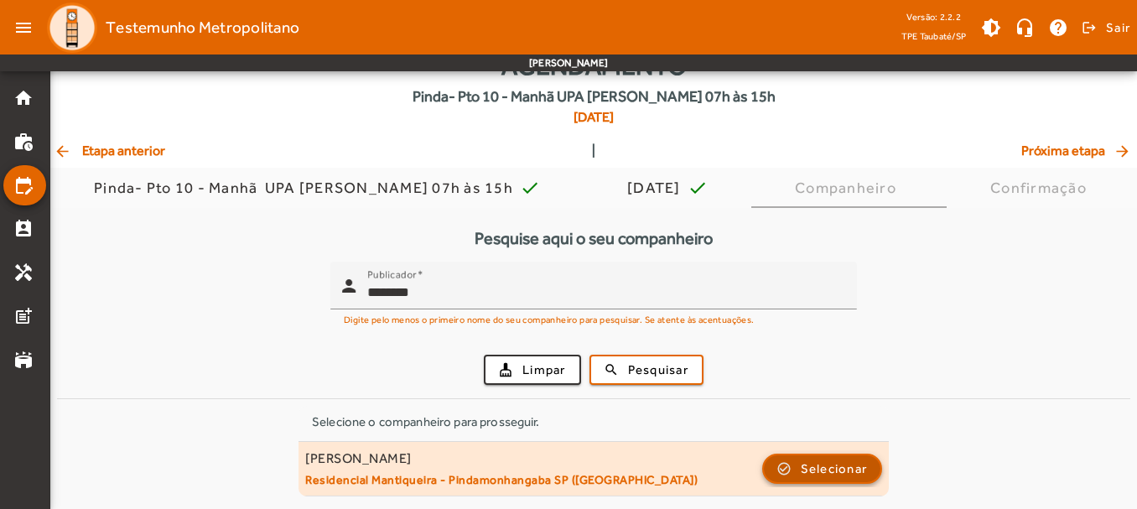
click at [797, 464] on span "button" at bounding box center [822, 468] width 117 height 40
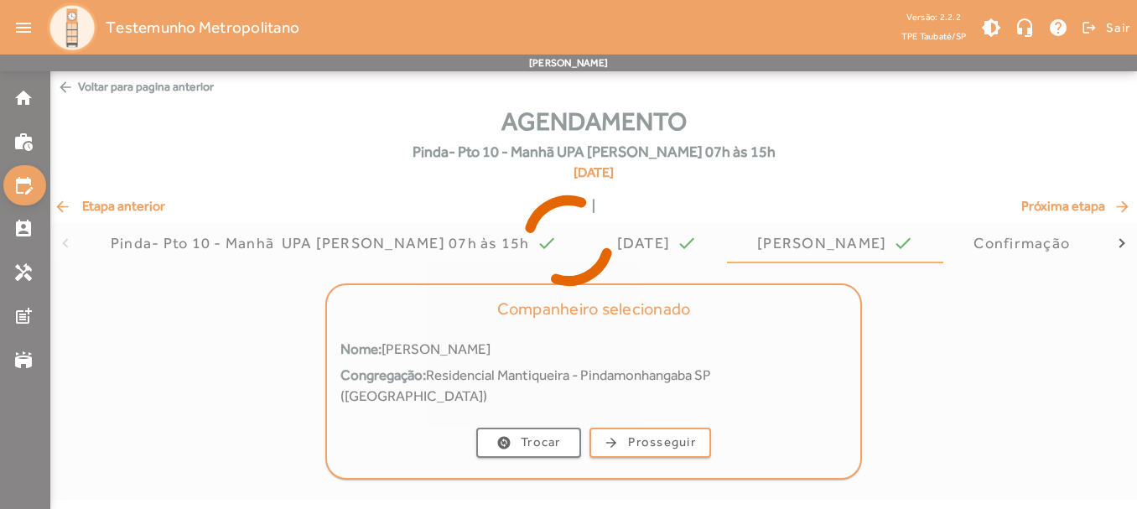
scroll to position [0, 0]
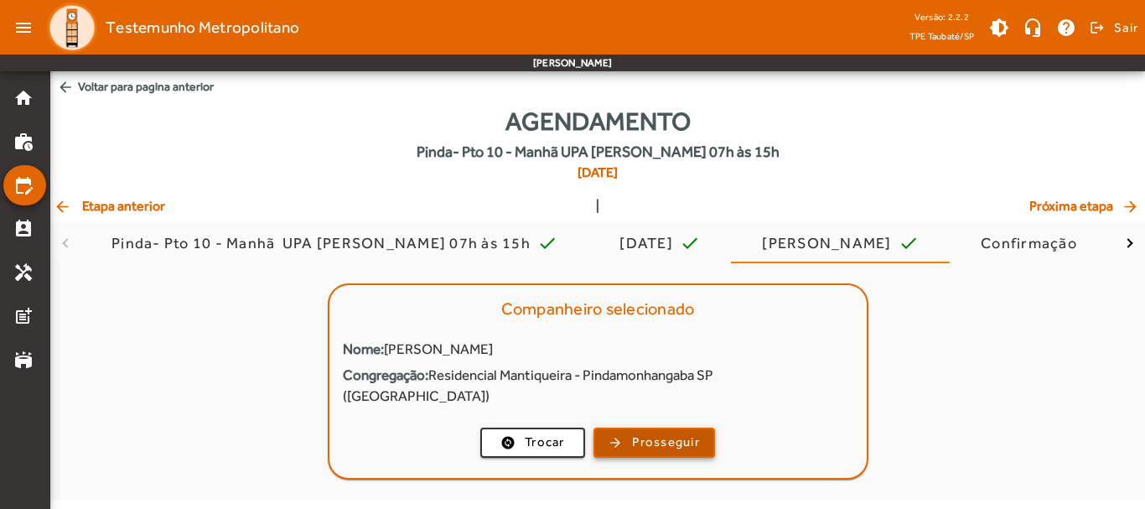
click at [657, 433] on span "Prosseguir" at bounding box center [666, 442] width 68 height 19
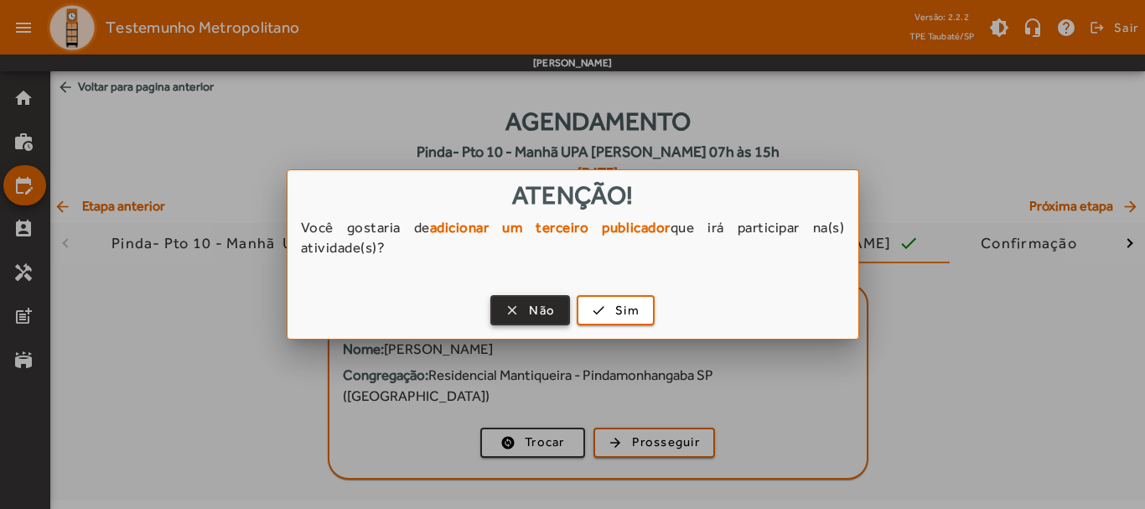
click at [535, 297] on span "button" at bounding box center [530, 310] width 76 height 40
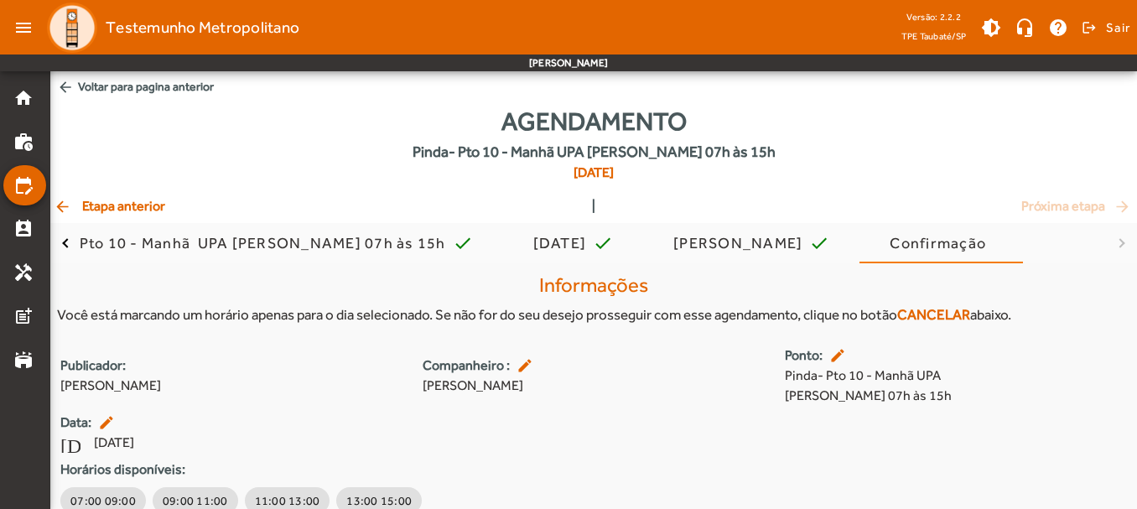
click at [1086, 394] on div "Publicador: [PERSON_NAME] : edit [PERSON_NAME]: edit Pinda- Pto 10 - Manhã UPA …" at bounding box center [593, 431] width 1086 height 172
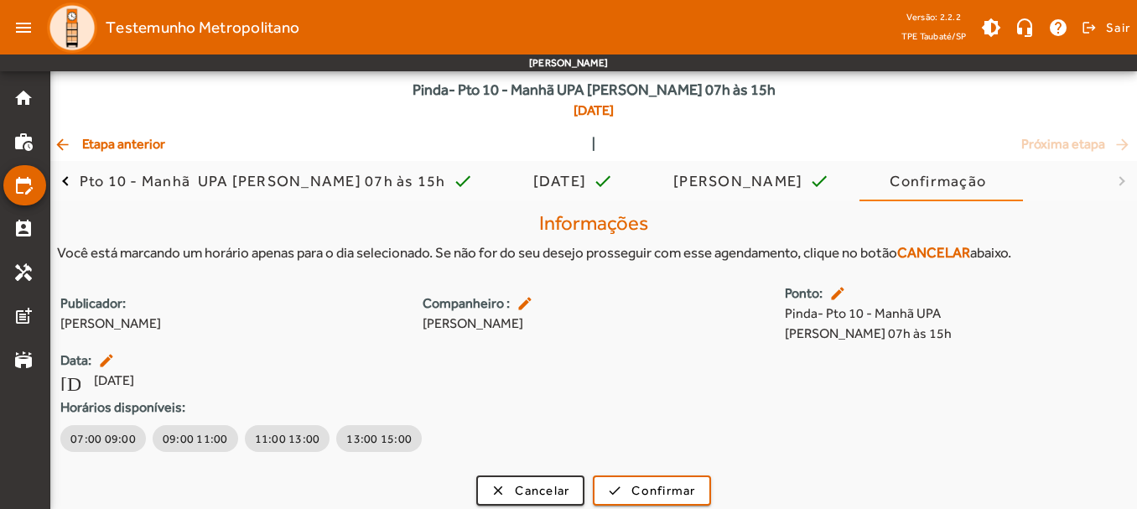
scroll to position [72, 0]
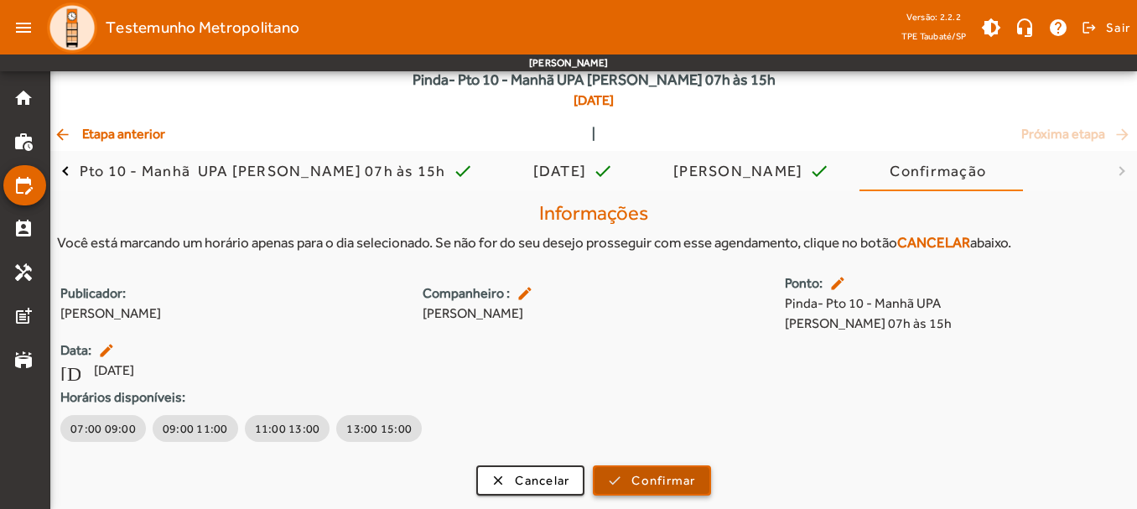
click at [661, 487] on span "Confirmar" at bounding box center [663, 480] width 64 height 19
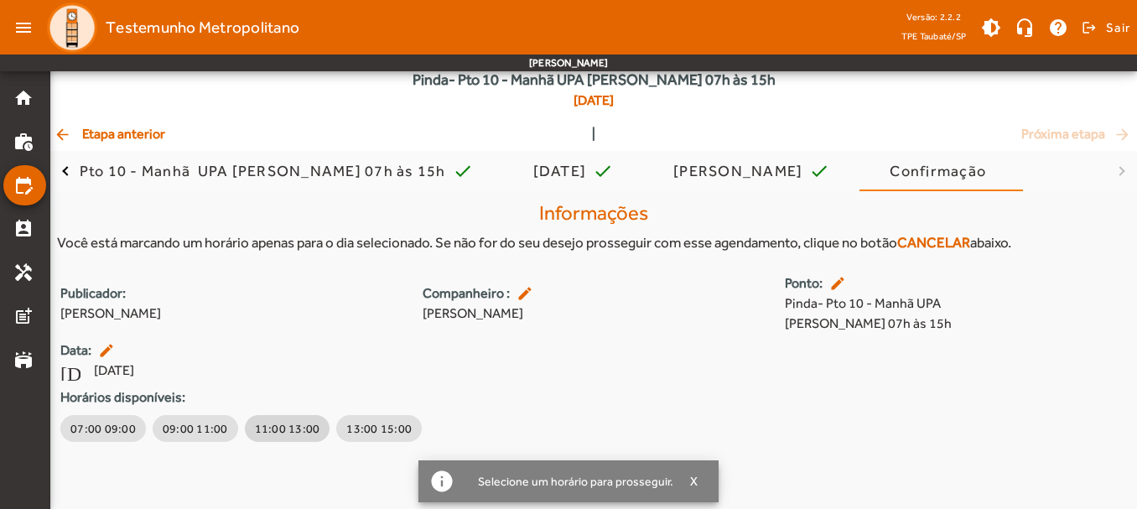
click at [262, 433] on span "11:00 13:00" at bounding box center [287, 428] width 65 height 17
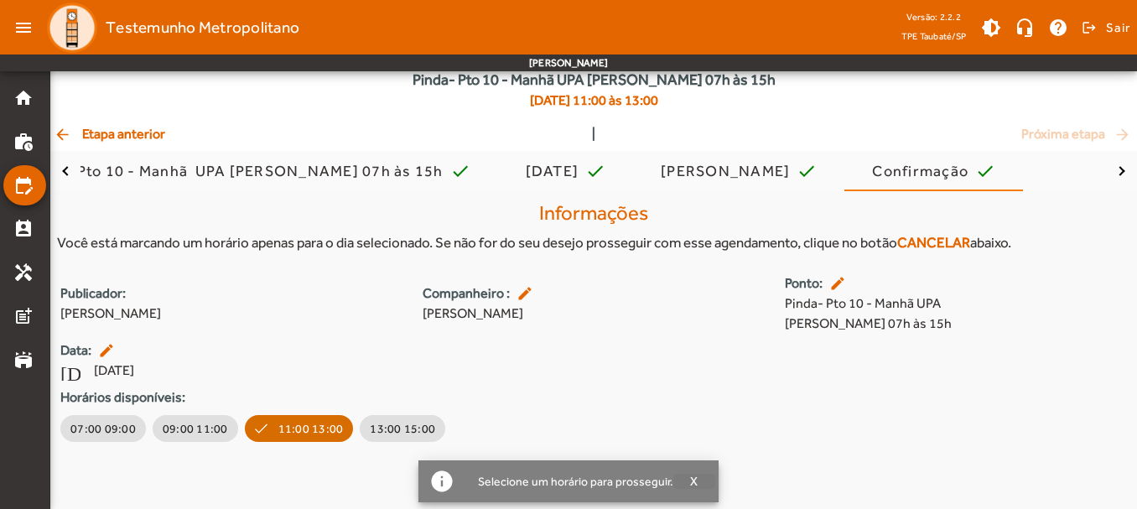
click at [694, 479] on span "X" at bounding box center [694, 481] width 8 height 15
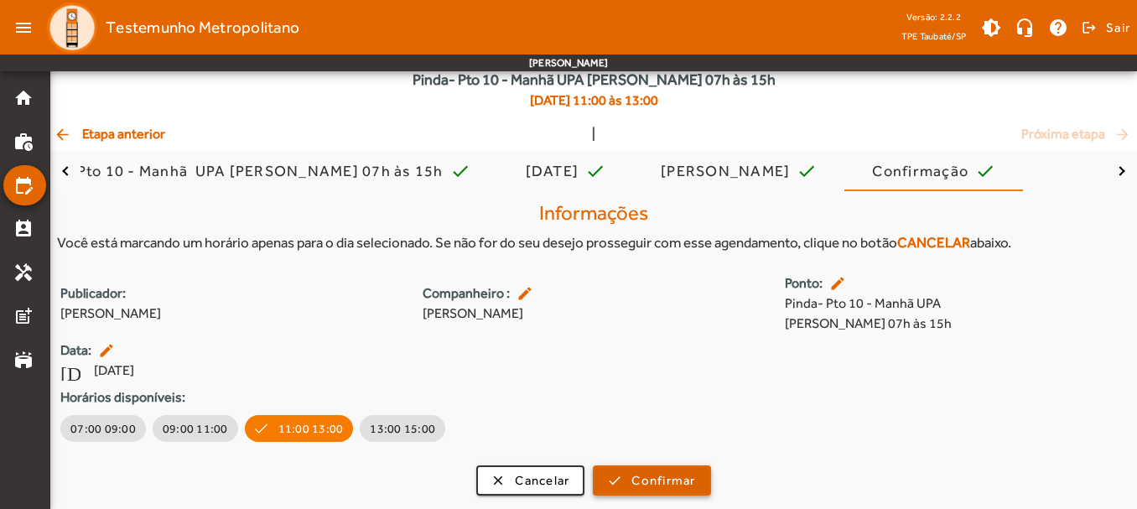
click at [680, 481] on span "Confirmar" at bounding box center [663, 480] width 64 height 19
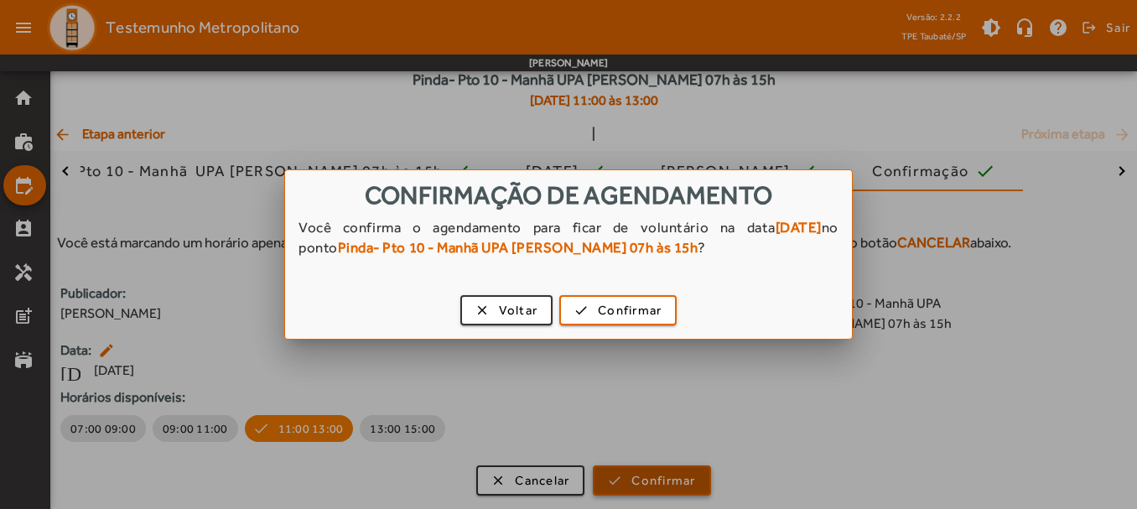
scroll to position [0, 0]
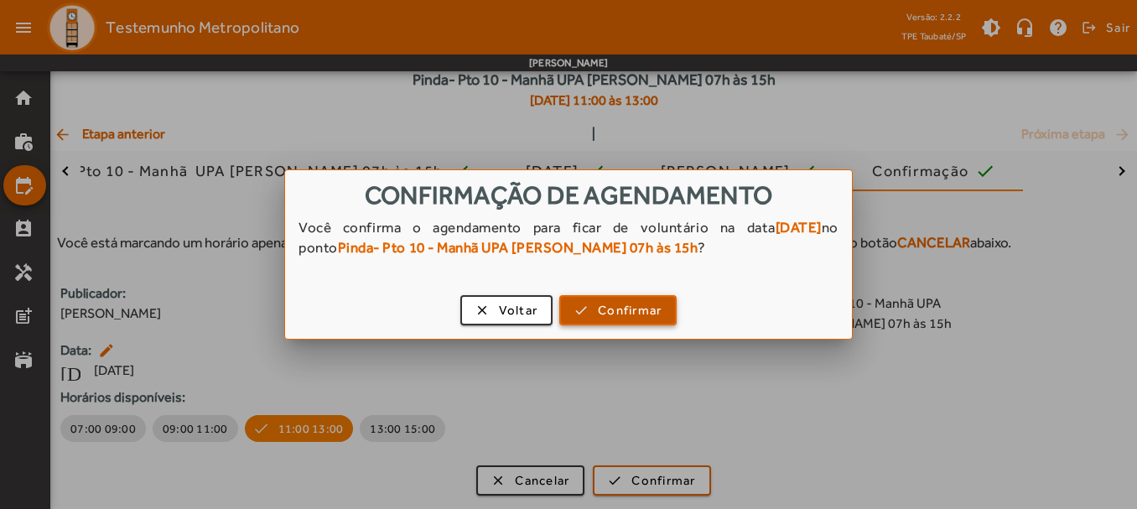
click at [640, 302] on span "Confirmar" at bounding box center [630, 310] width 64 height 19
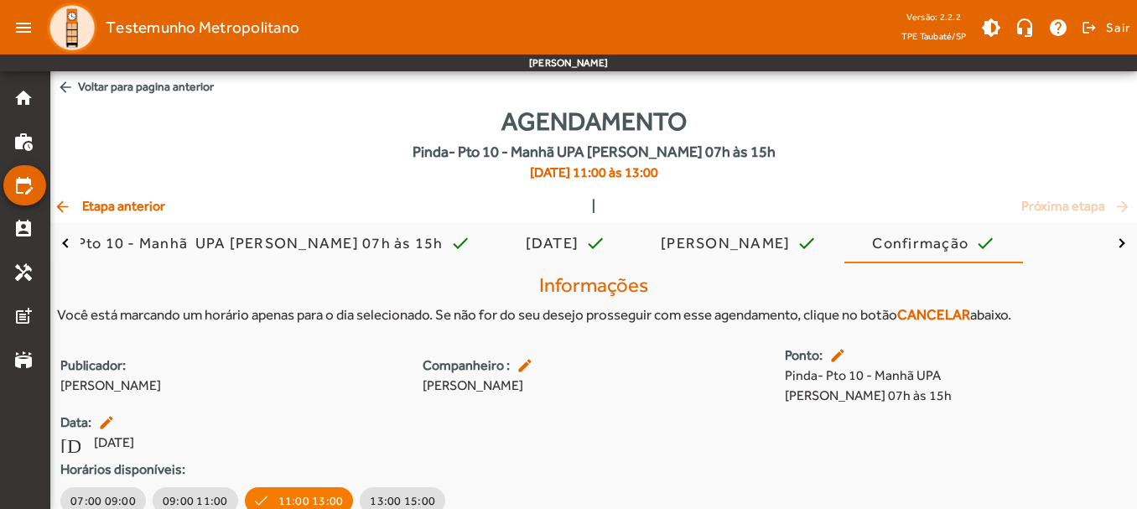
scroll to position [72, 0]
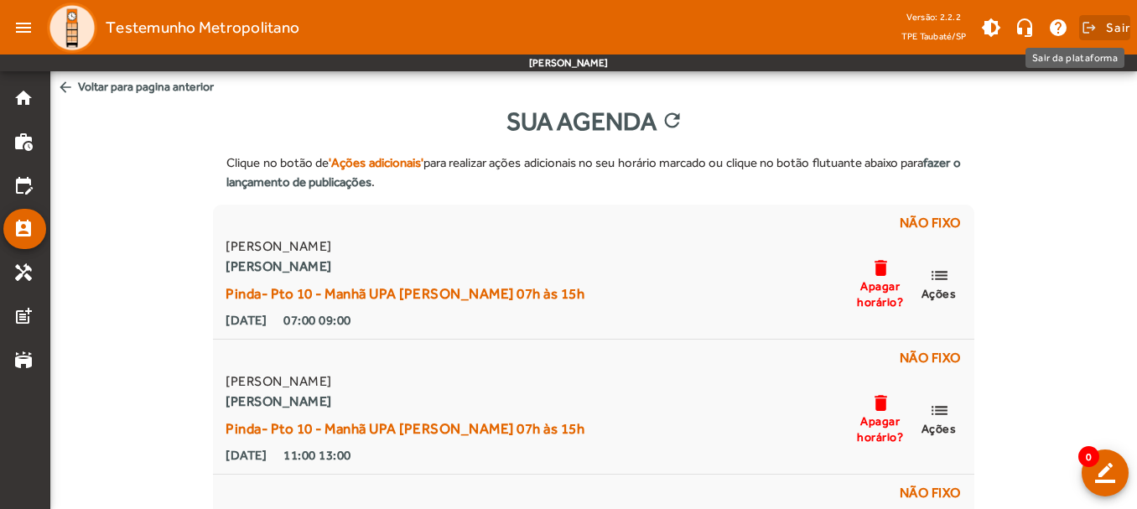
click at [1096, 18] on span at bounding box center [1104, 28] width 51 height 40
